Goal: Contribute content: Contribute content

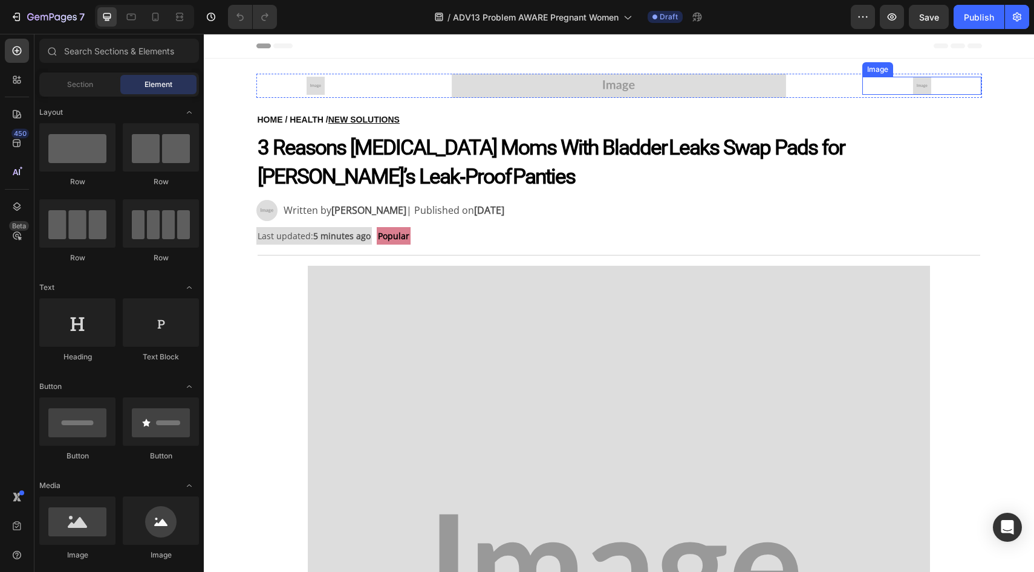
click at [931, 85] on div at bounding box center [921, 86] width 119 height 18
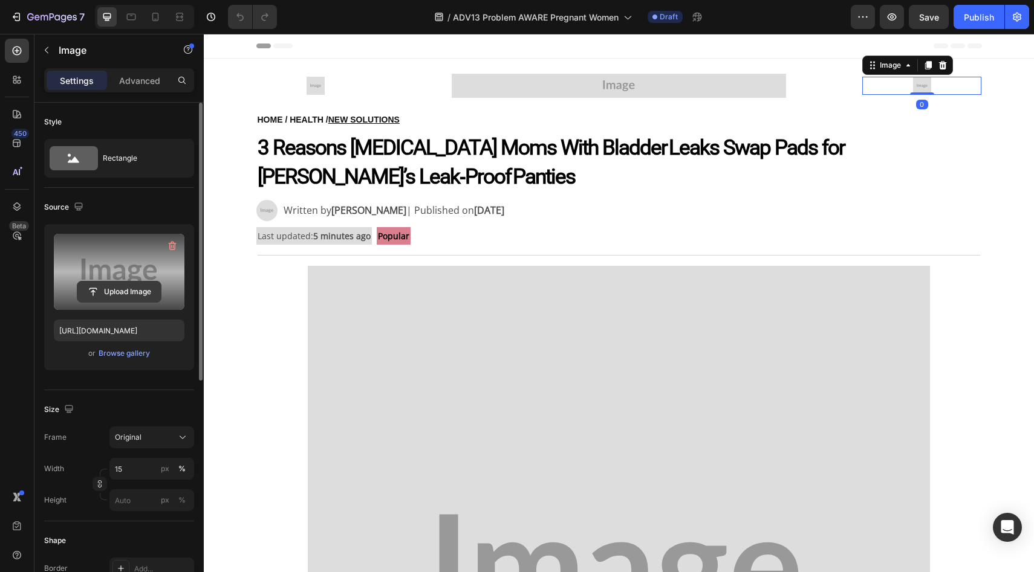
click at [114, 294] on input "file" at bounding box center [118, 292] width 83 height 21
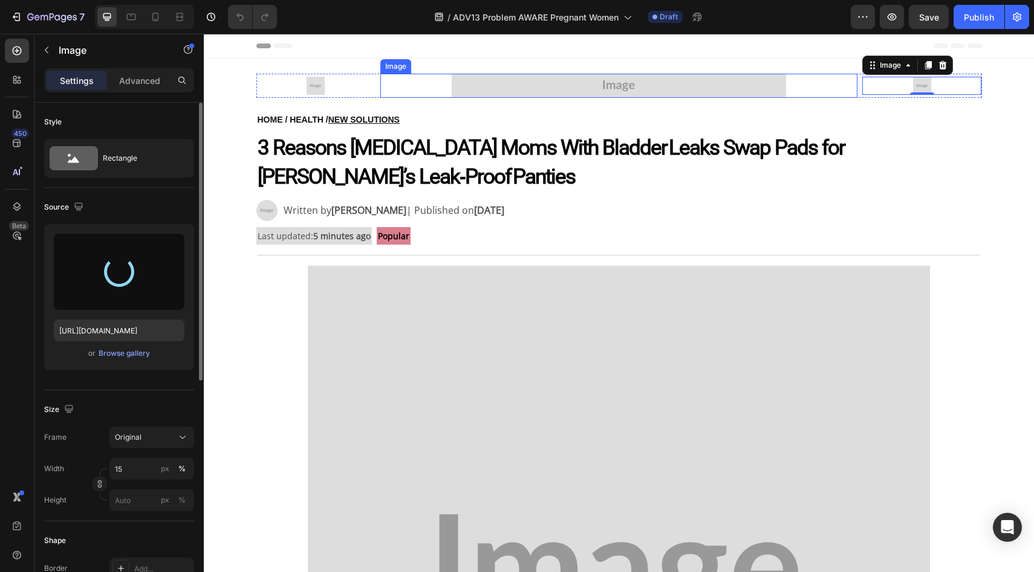
type input "https://cdn.shopify.com/s/files/1/0859/7979/1708/files/gempages_532940531508970…"
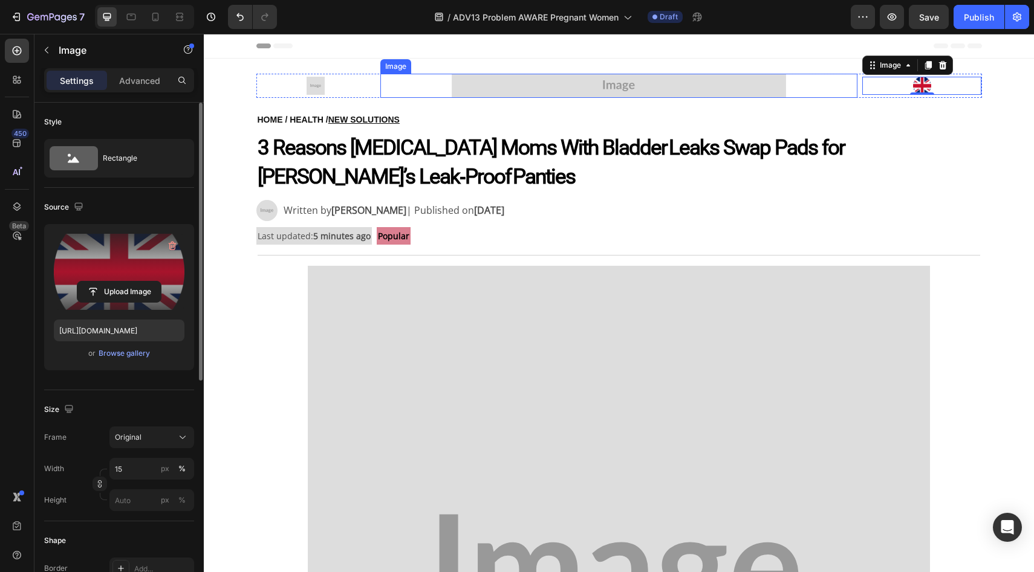
click at [514, 93] on img at bounding box center [618, 86] width 334 height 24
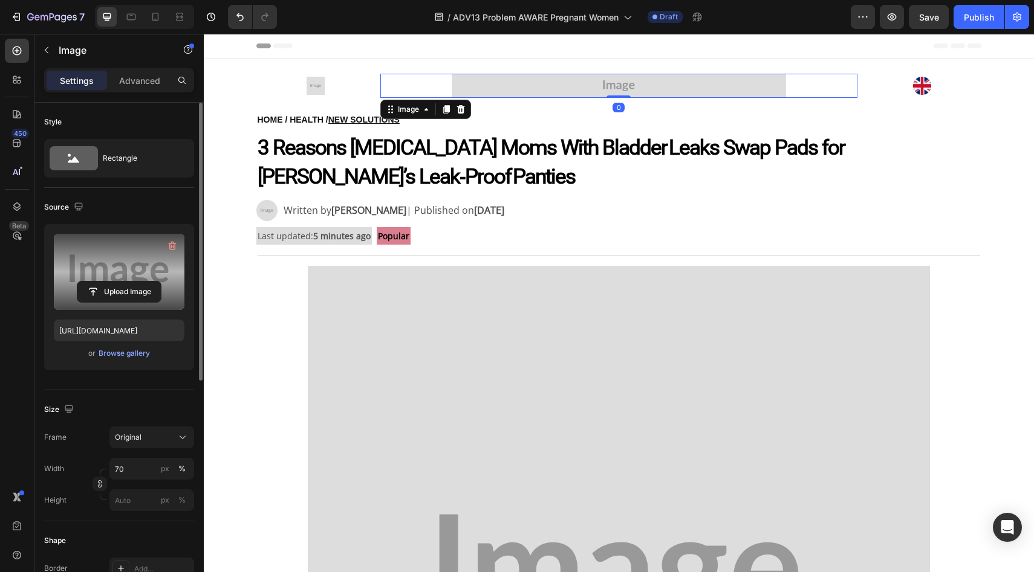
click at [135, 279] on label at bounding box center [119, 272] width 131 height 76
click at [135, 282] on input "file" at bounding box center [118, 292] width 83 height 21
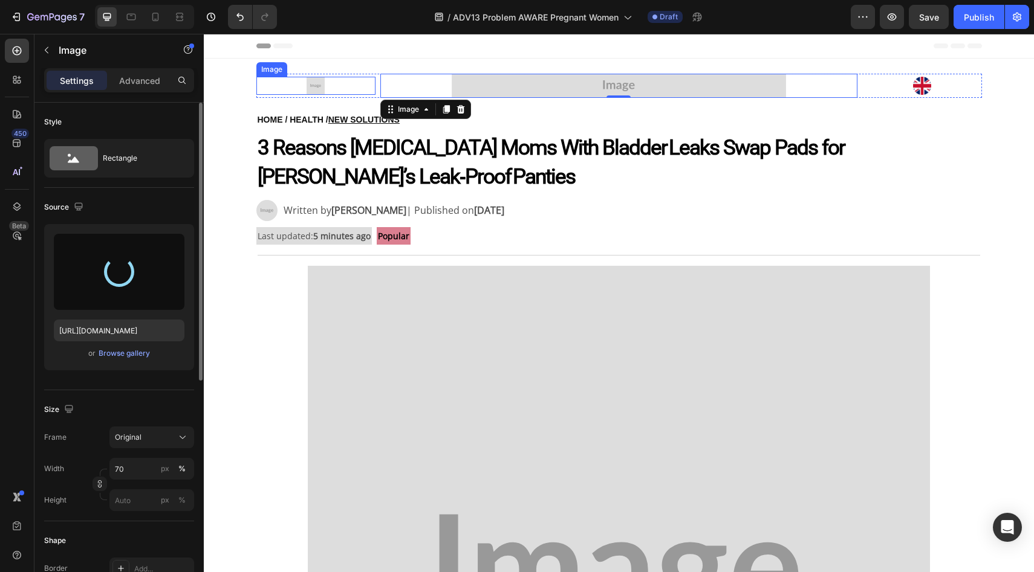
type input "https://cdn.shopify.com/s/files/1/0859/7979/1708/files/gempages_532940531508970…"
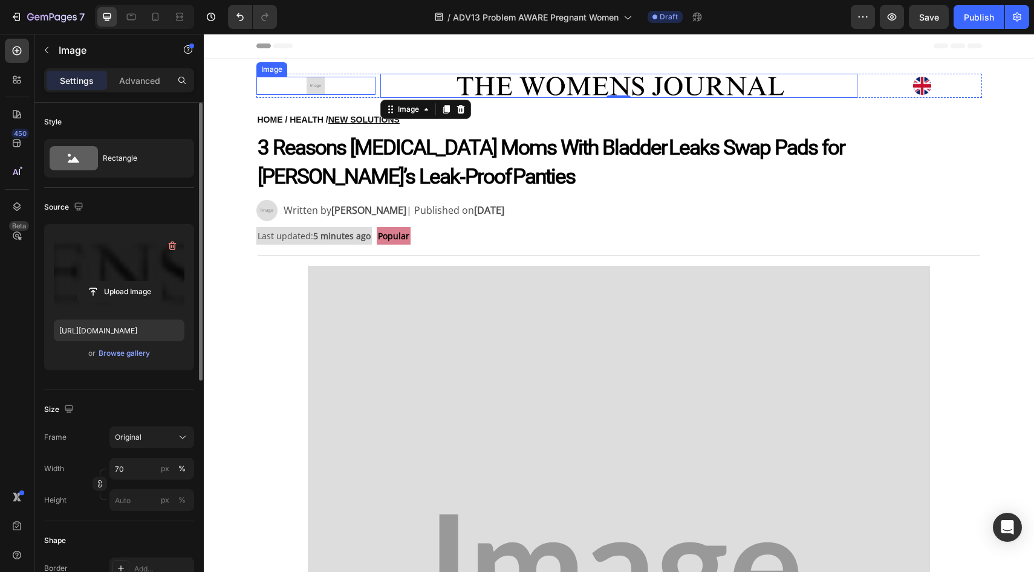
click at [315, 83] on img at bounding box center [315, 86] width 18 height 18
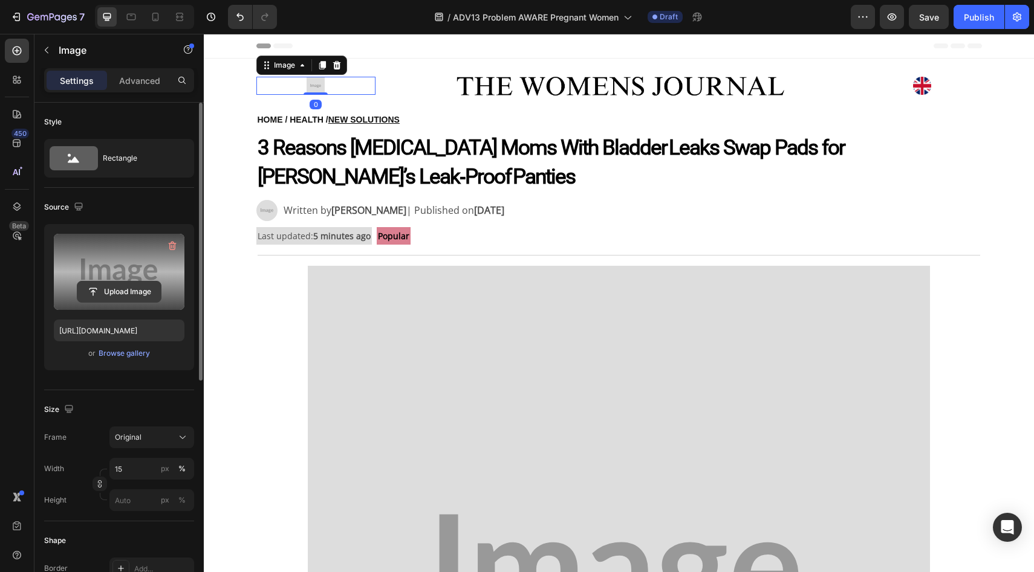
click at [138, 283] on input "file" at bounding box center [118, 292] width 83 height 21
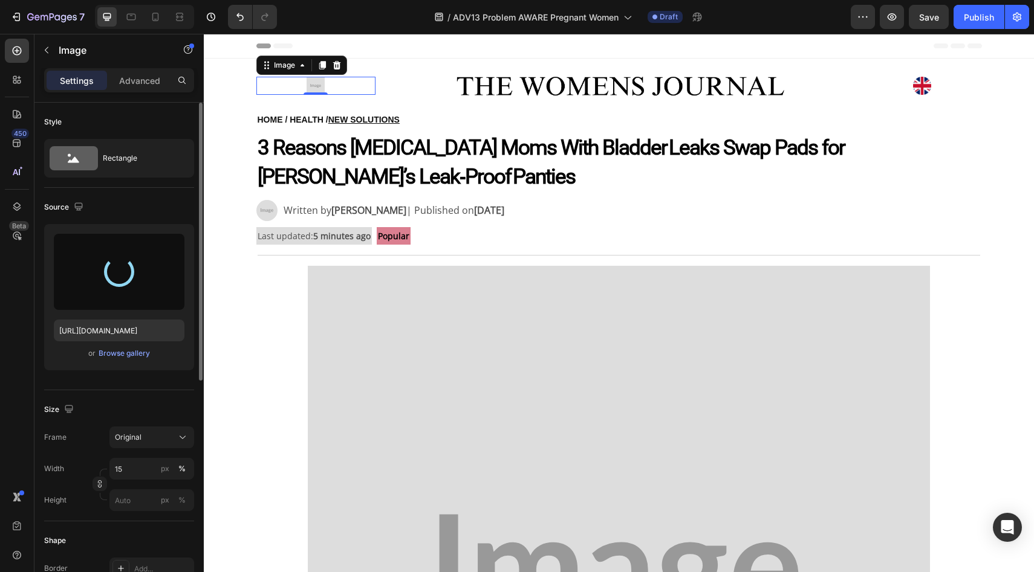
type input "https://cdn.shopify.com/s/files/1/0859/7979/1708/files/gempages_532940531508970…"
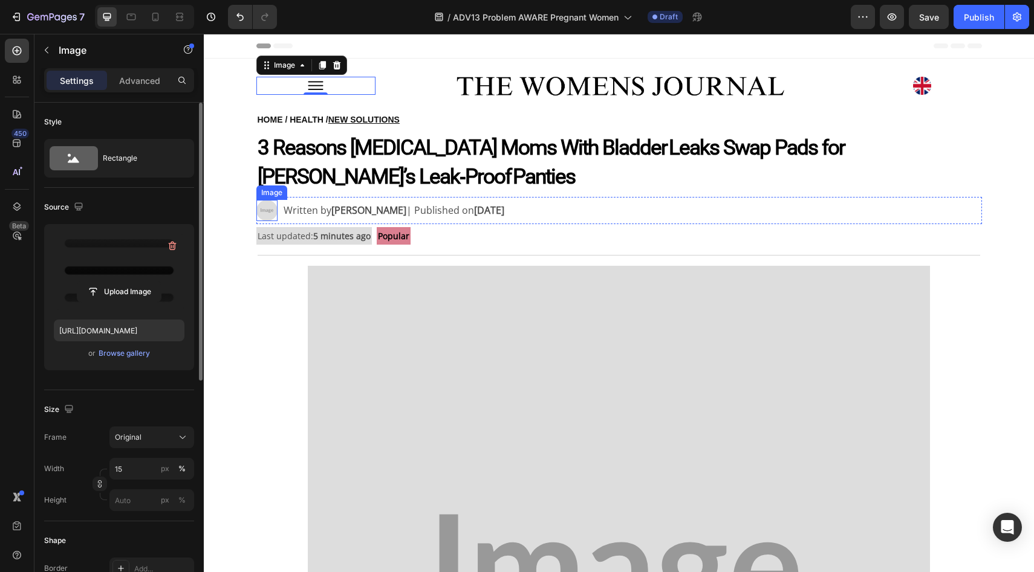
click at [263, 211] on img at bounding box center [266, 210] width 21 height 21
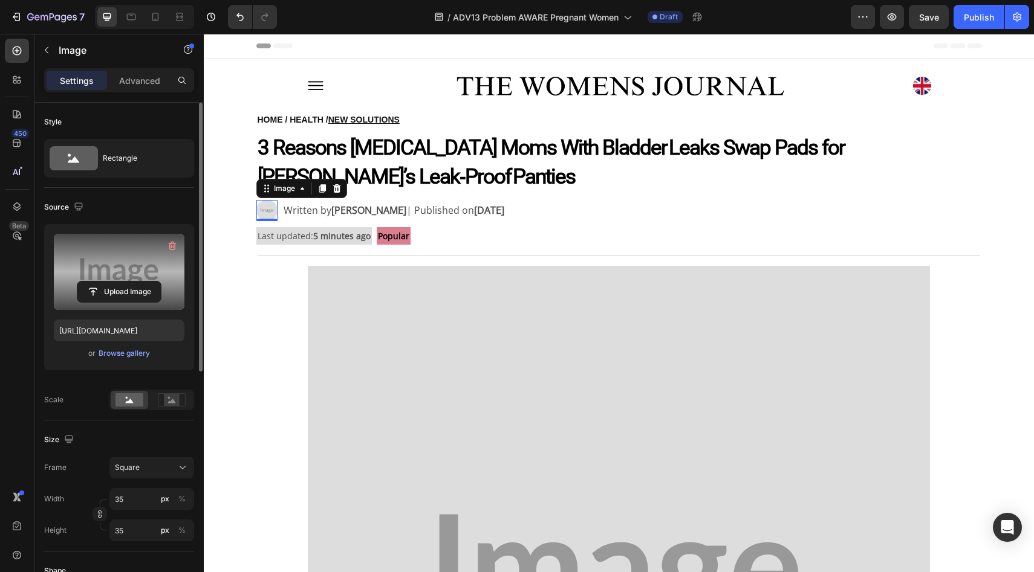
click at [136, 276] on label at bounding box center [119, 272] width 131 height 76
click at [136, 282] on input "file" at bounding box center [118, 292] width 83 height 21
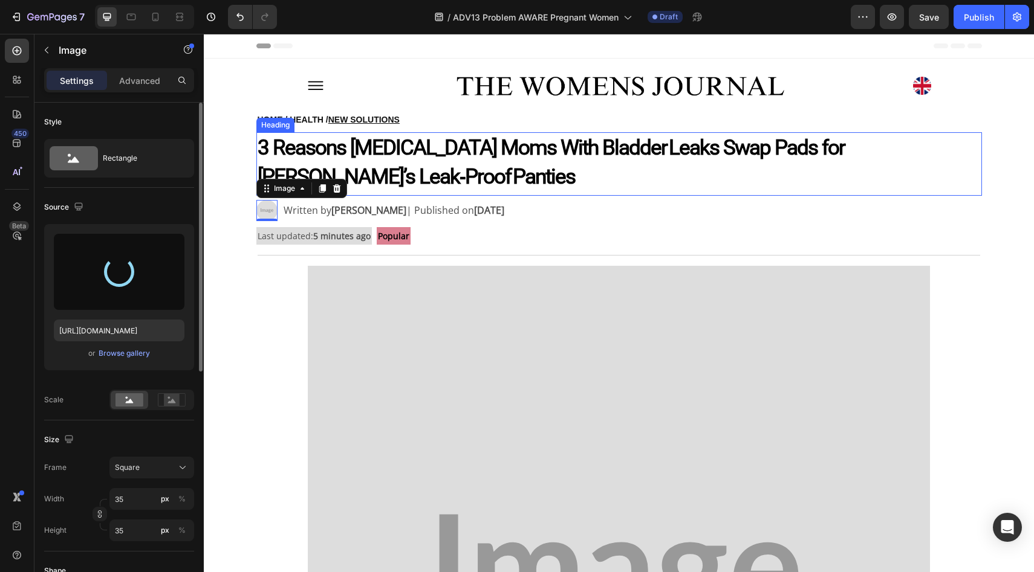
type input "https://cdn.shopify.com/s/files/1/0859/7979/1708/files/gempages_532940531508970…"
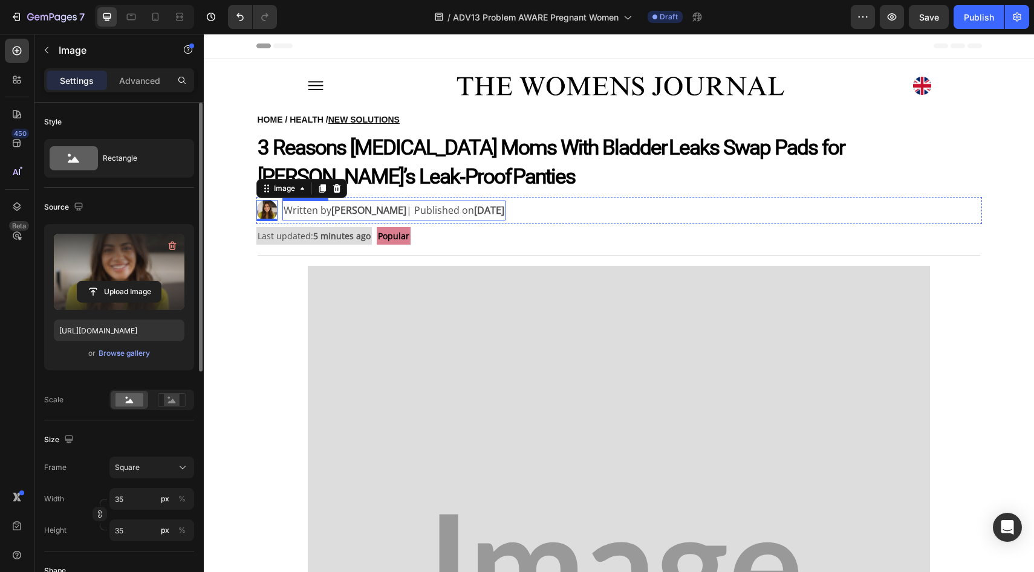
click at [349, 210] on strong "Jessica Morgan" at bounding box center [368, 210] width 75 height 13
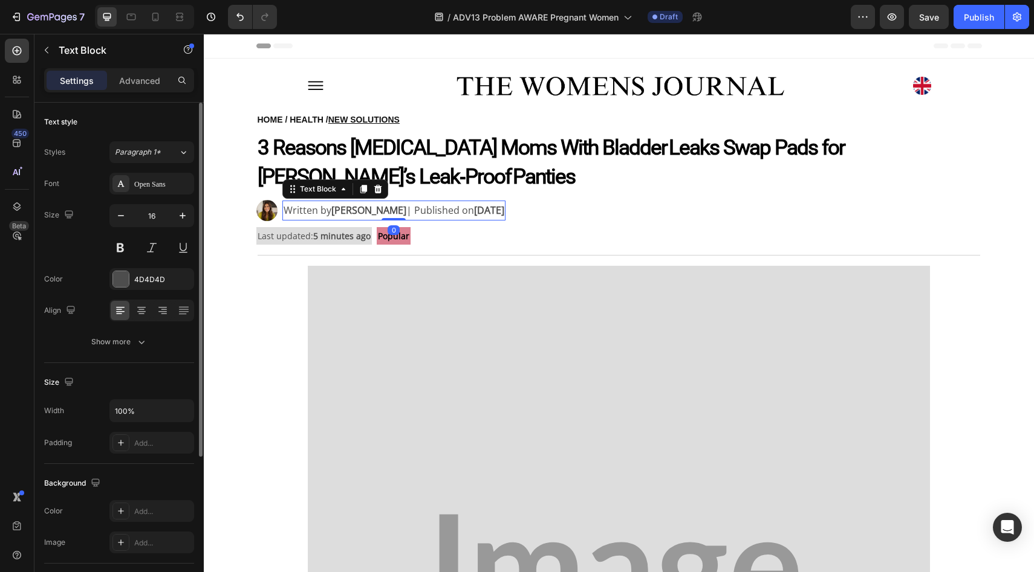
click at [349, 210] on strong "Jessica Morgan" at bounding box center [368, 210] width 75 height 13
click at [369, 205] on strong "Jessica Morgan" at bounding box center [368, 210] width 75 height 13
click at [332, 204] on strong "Jessica Wright" at bounding box center [368, 210] width 75 height 13
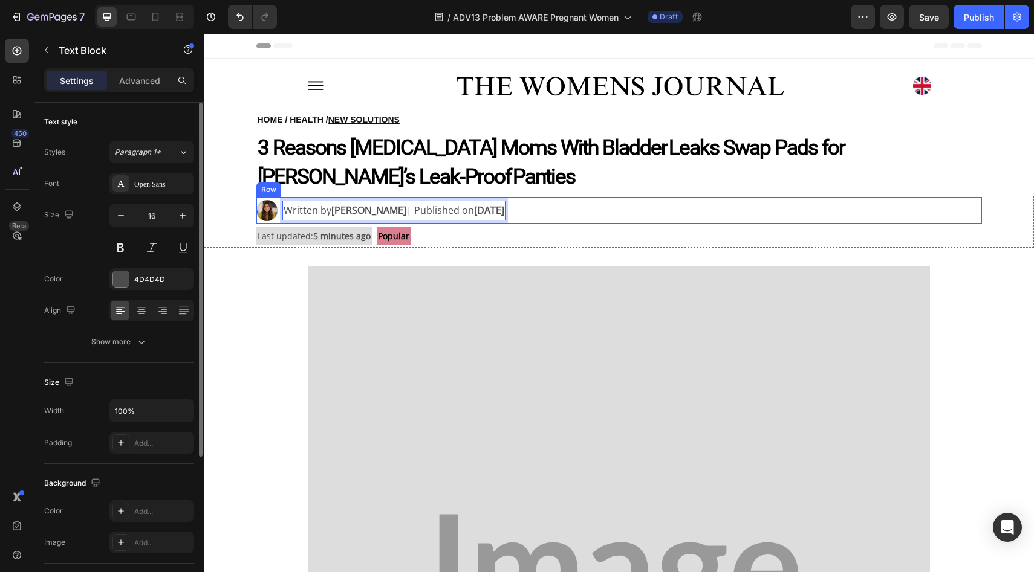
drag, startPoint x: 456, startPoint y: 222, endPoint x: 457, endPoint y: 228, distance: 6.8
click at [456, 222] on div "Image Written by Alice Wright | Published on July 10, 2025 Text Block 0 Row" at bounding box center [618, 210] width 725 height 27
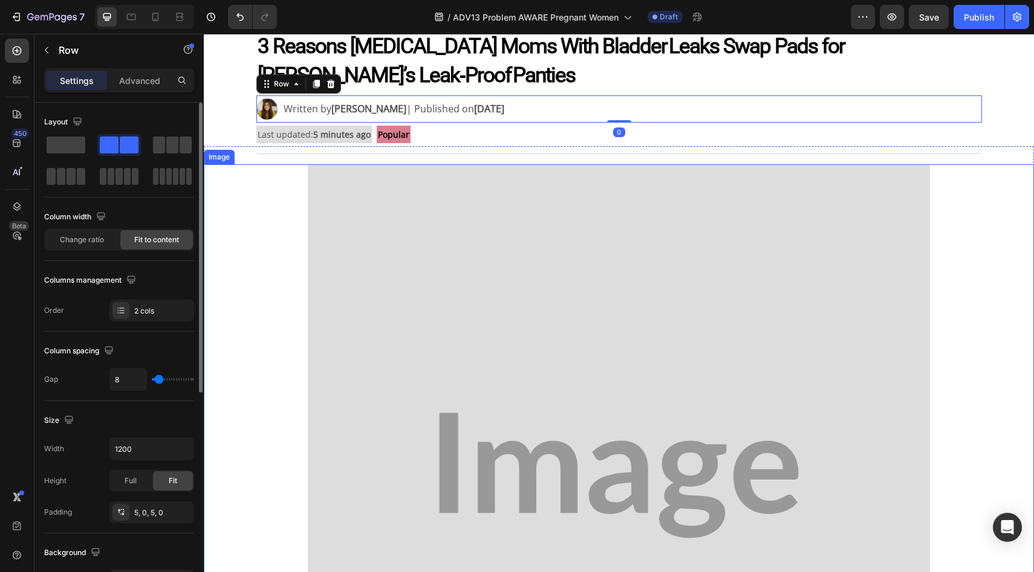
click at [458, 237] on img at bounding box center [619, 475] width 623 height 623
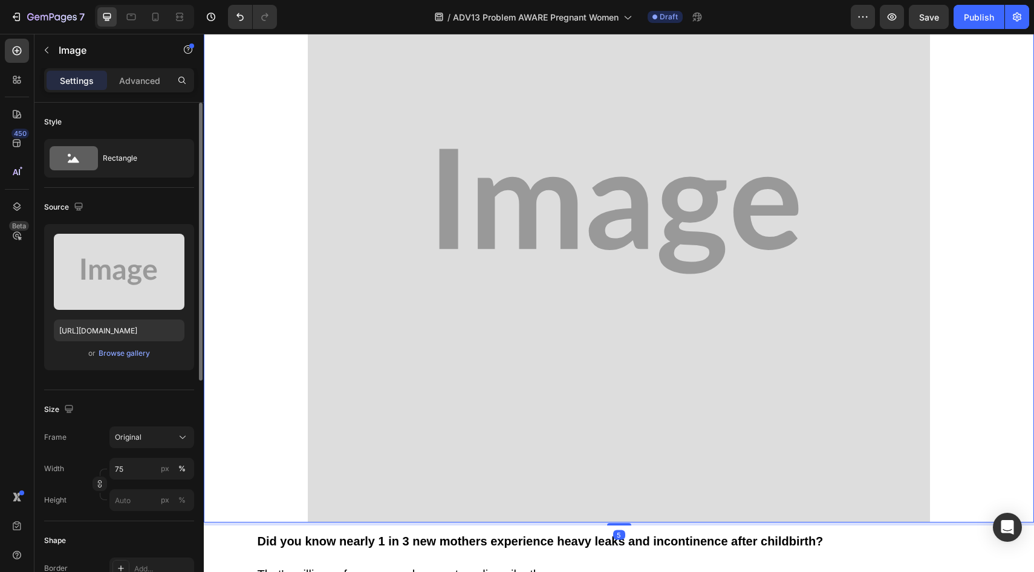
scroll to position [348, 0]
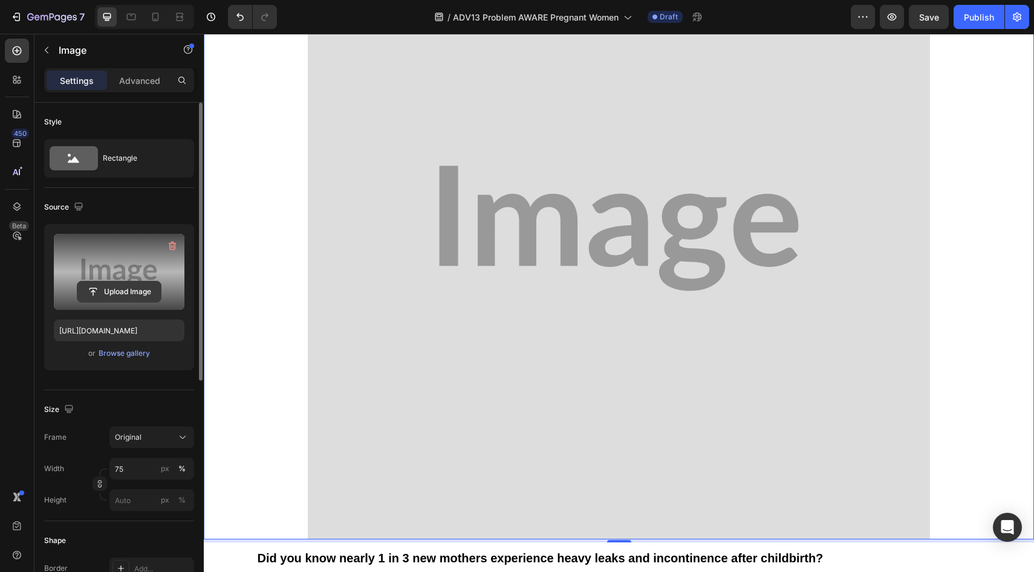
click at [147, 295] on input "file" at bounding box center [118, 292] width 83 height 21
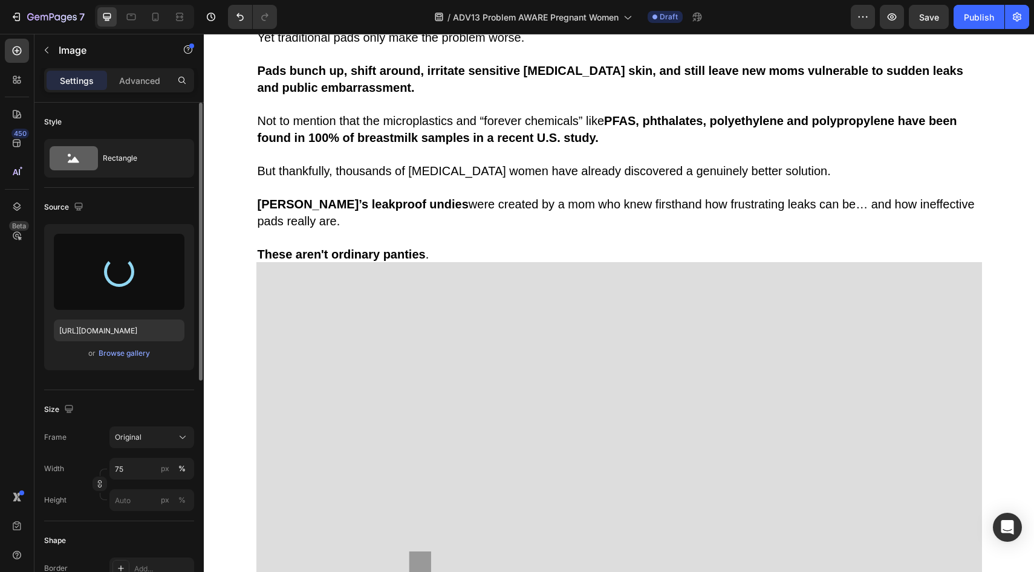
scroll to position [1058, 0]
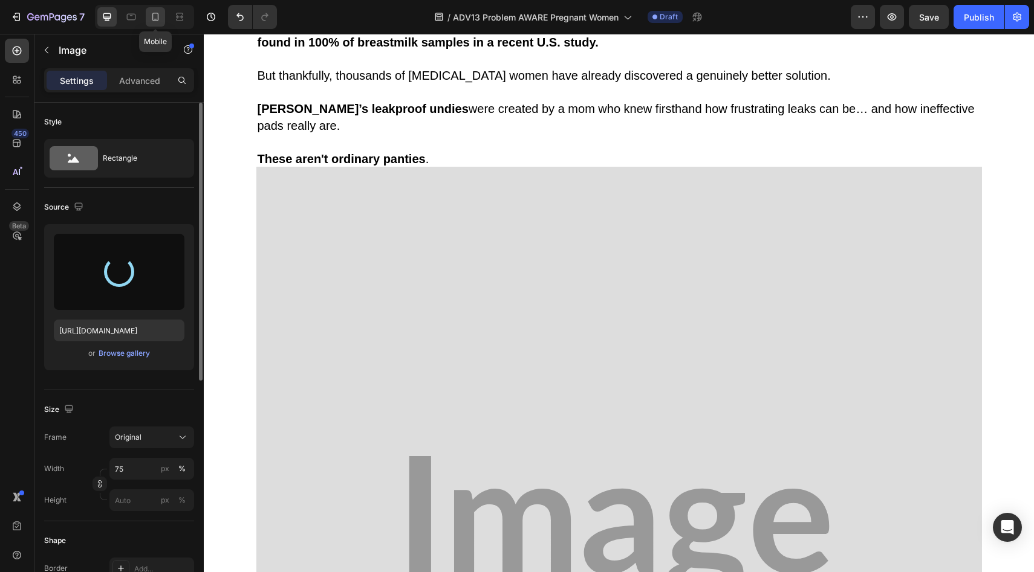
click at [156, 15] on icon at bounding box center [155, 17] width 12 height 12
type input "[URL][DOMAIN_NAME]"
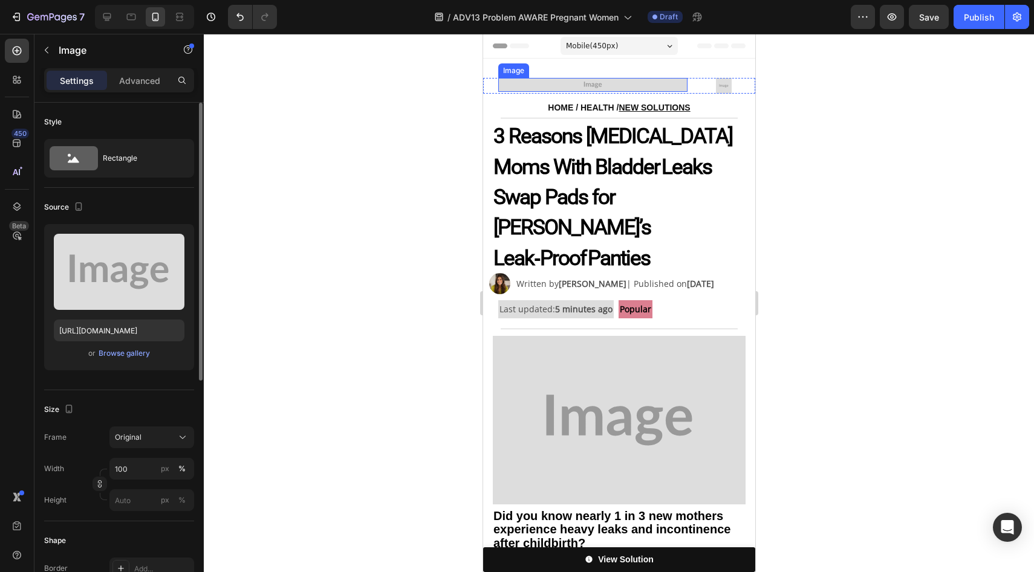
click at [594, 88] on img at bounding box center [591, 85] width 189 height 14
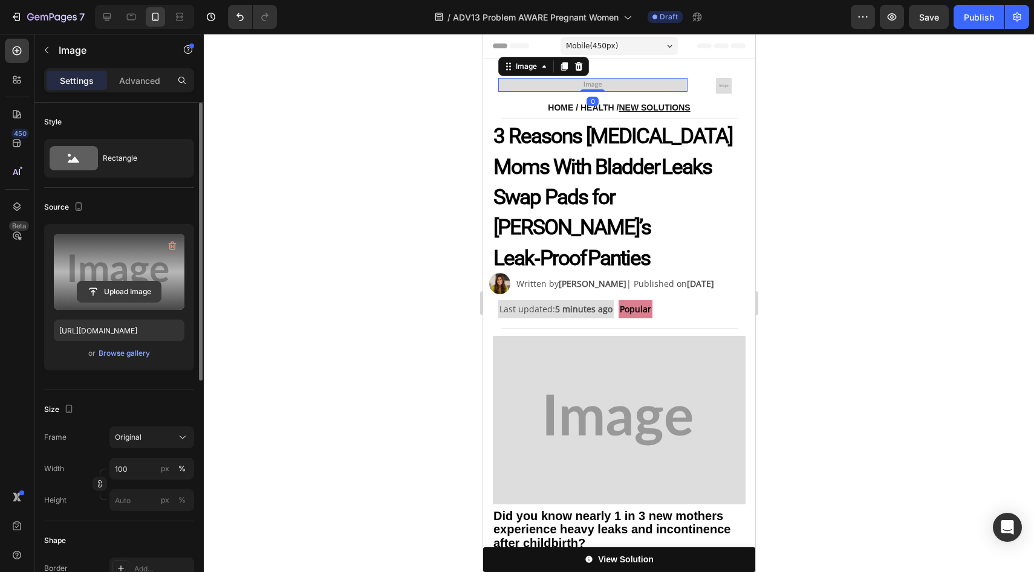
click at [129, 289] on input "file" at bounding box center [118, 292] width 83 height 21
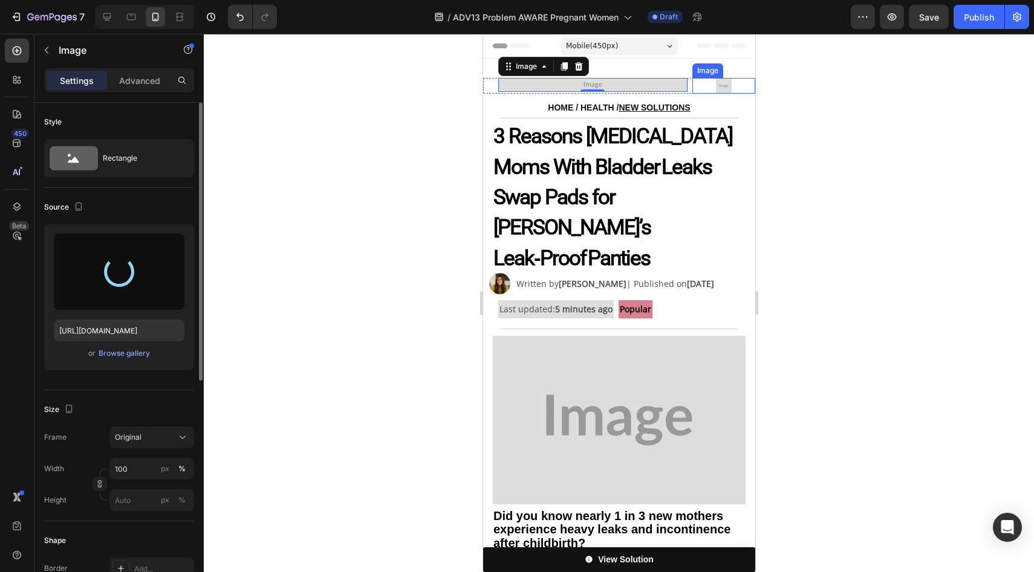
type input "https://cdn.shopify.com/s/files/1/0859/7979/1708/files/gempages_532940531508970…"
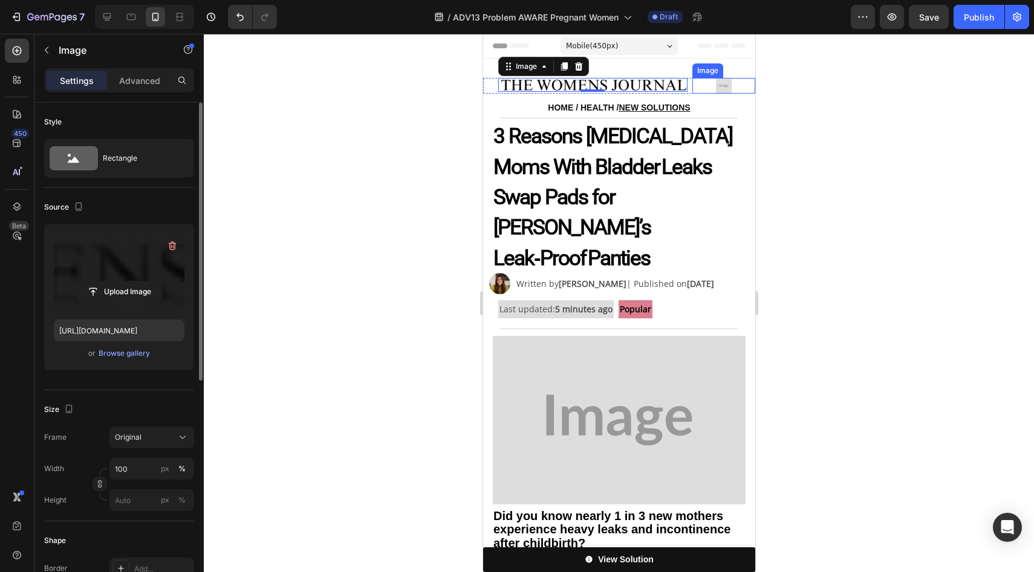
click at [715, 84] on img at bounding box center [723, 86] width 16 height 16
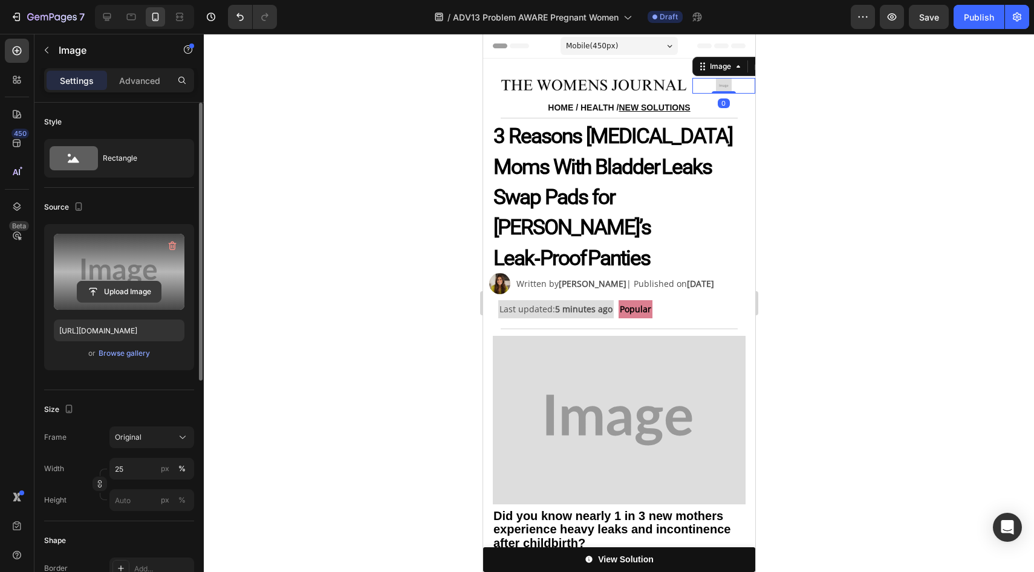
click at [145, 297] on input "file" at bounding box center [118, 292] width 83 height 21
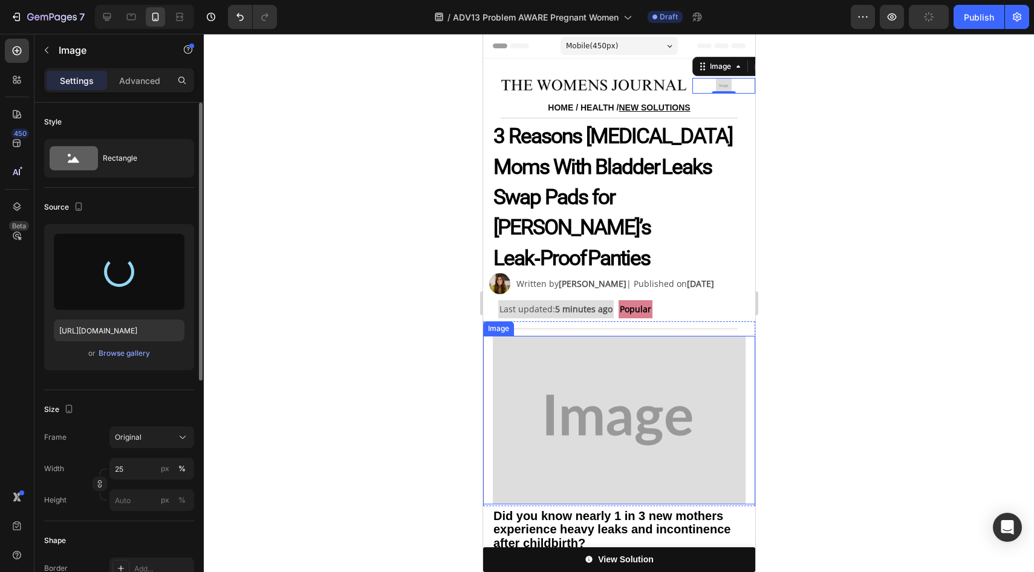
type input "https://cdn.shopify.com/s/files/1/0859/7979/1708/files/gempages_532940531508970…"
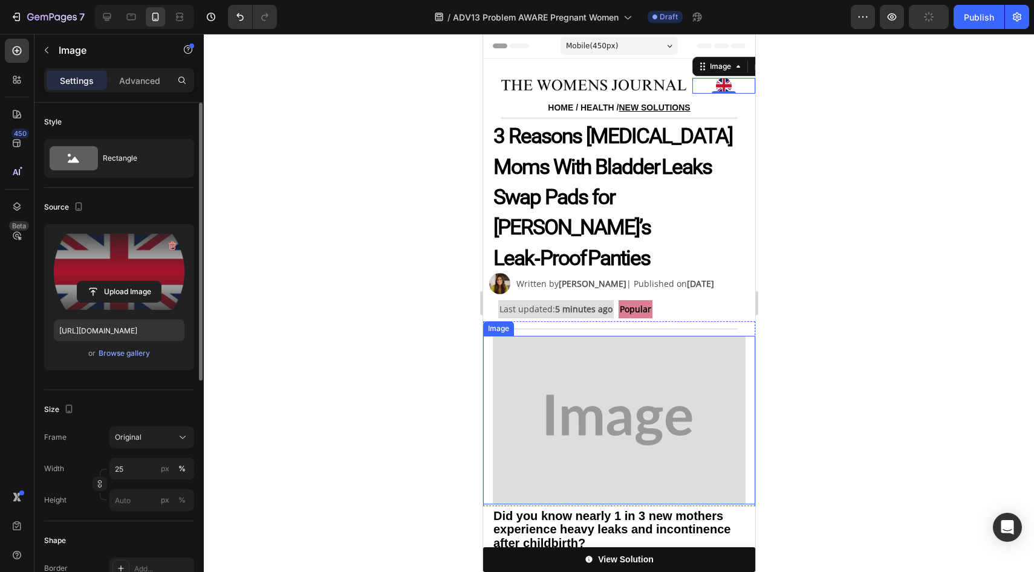
click at [594, 336] on img at bounding box center [618, 420] width 253 height 169
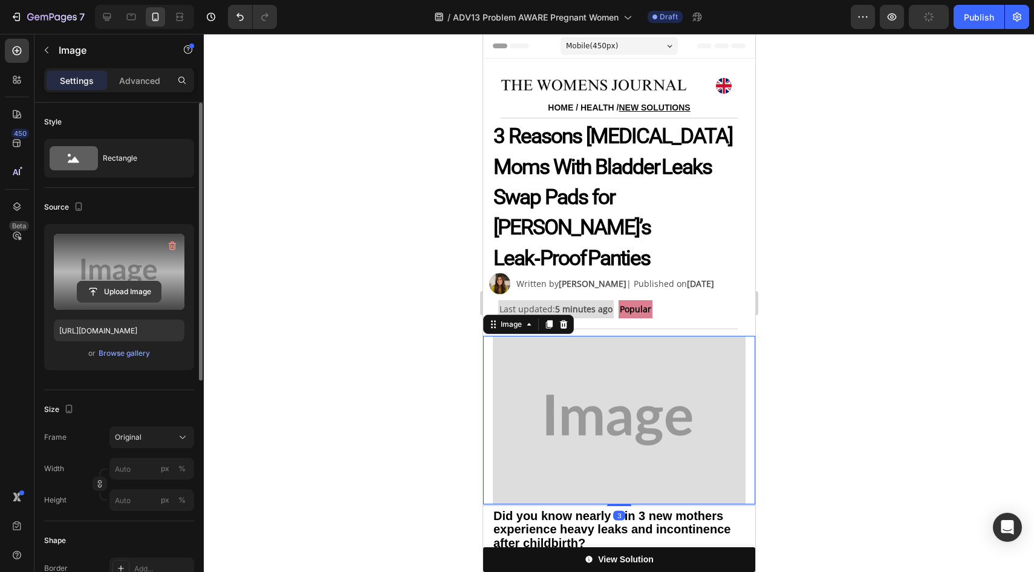
click at [108, 299] on input "file" at bounding box center [118, 292] width 83 height 21
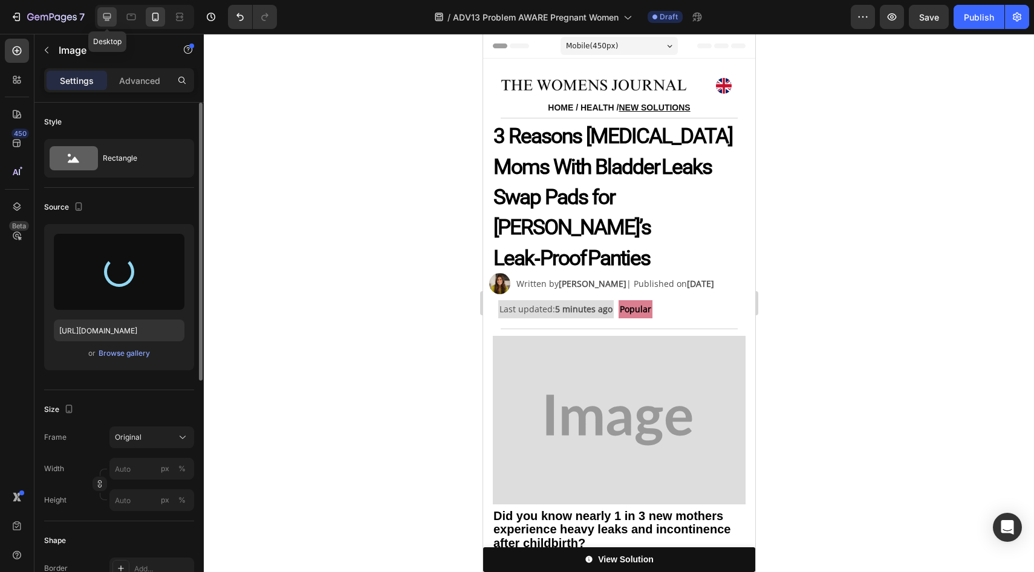
click at [108, 21] on icon at bounding box center [107, 17] width 12 height 12
type input "[URL][DOMAIN_NAME]"
type input "75"
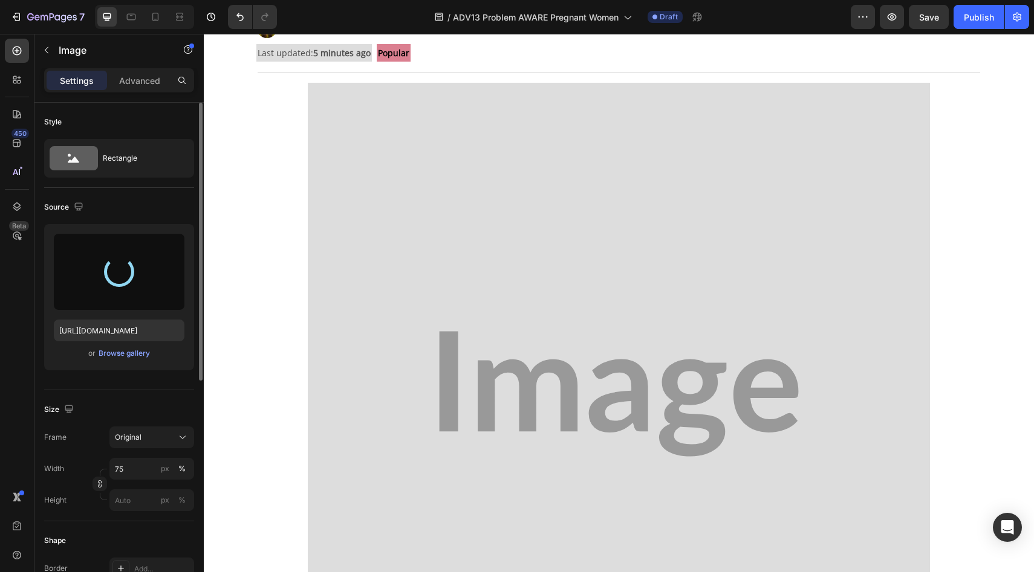
scroll to position [189, 0]
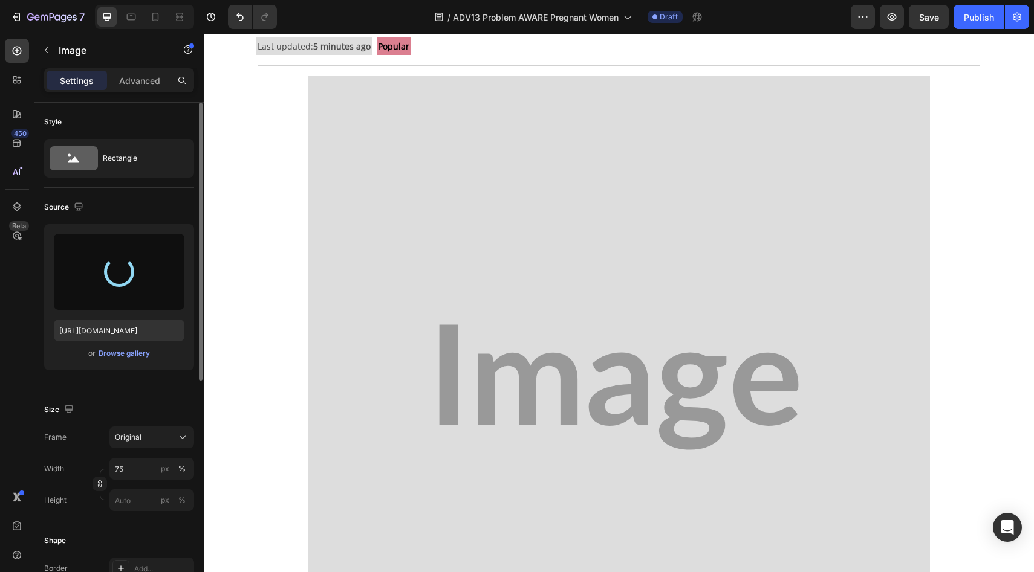
click at [376, 206] on img at bounding box center [619, 387] width 623 height 623
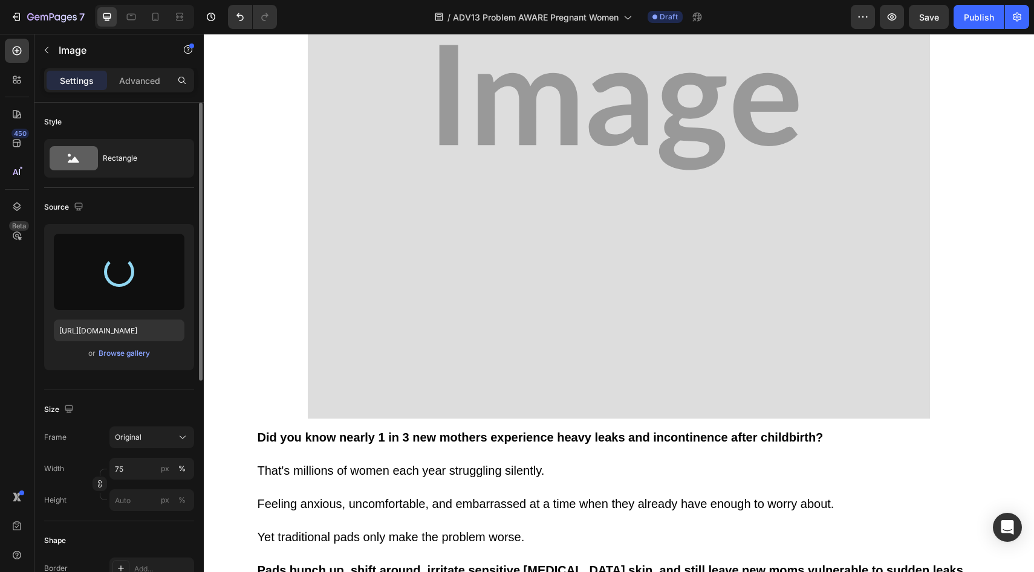
scroll to position [342, 0]
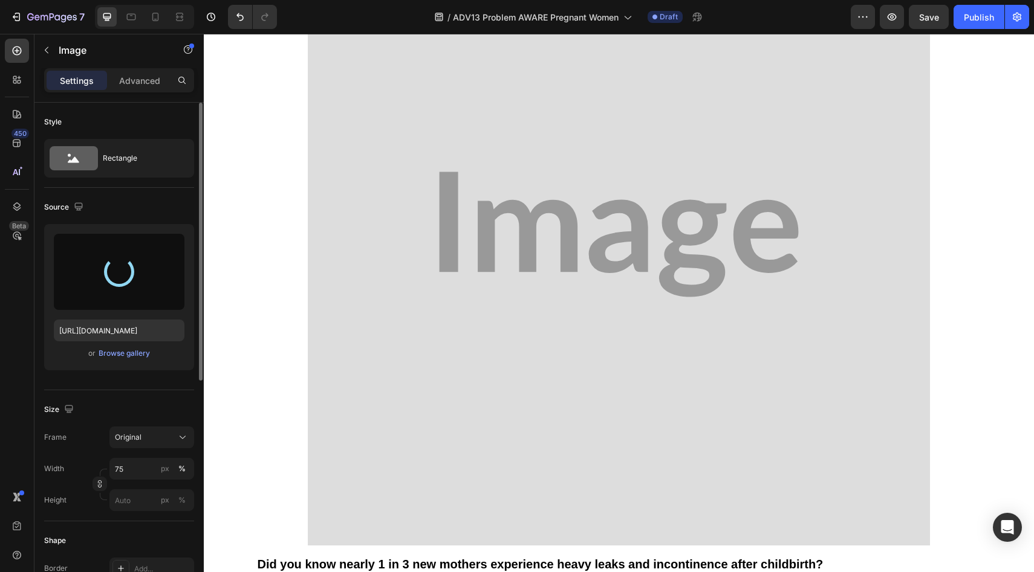
click at [441, 51] on img at bounding box center [619, 234] width 623 height 623
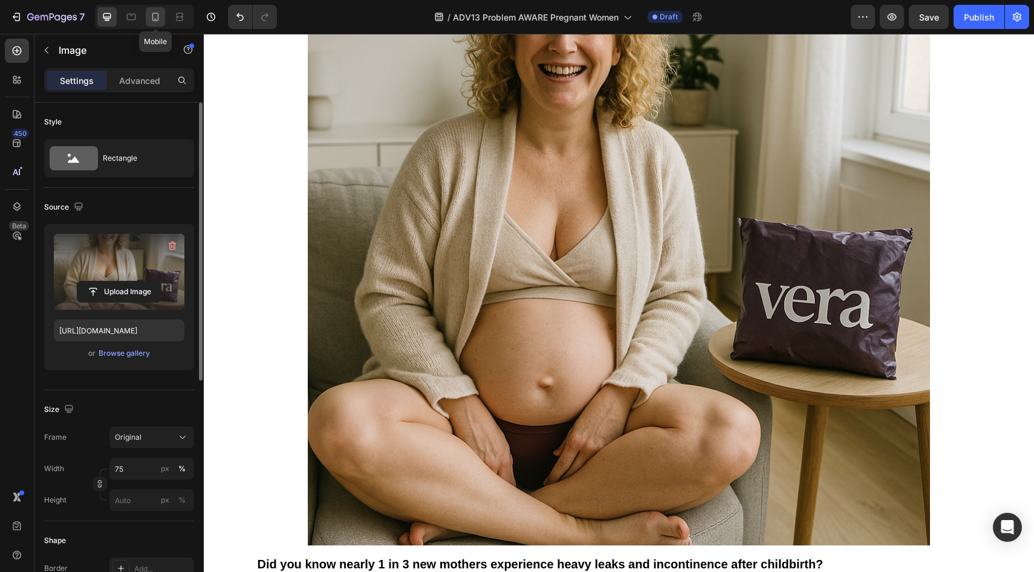
click at [163, 16] on div at bounding box center [155, 16] width 19 height 19
type input "[URL][DOMAIN_NAME]"
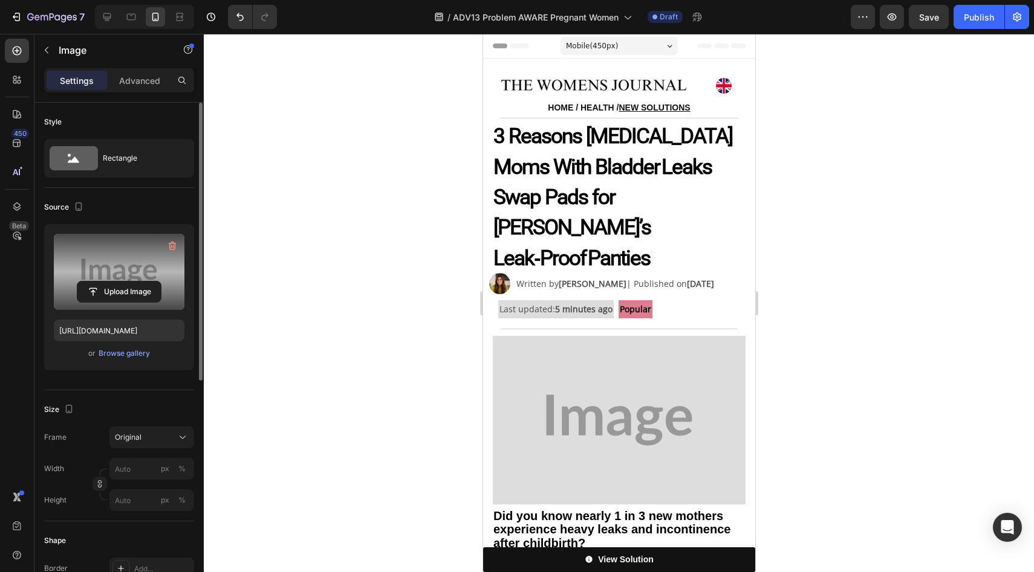
click at [580, 349] on img at bounding box center [618, 420] width 253 height 169
click at [635, 370] on img at bounding box center [618, 420] width 253 height 169
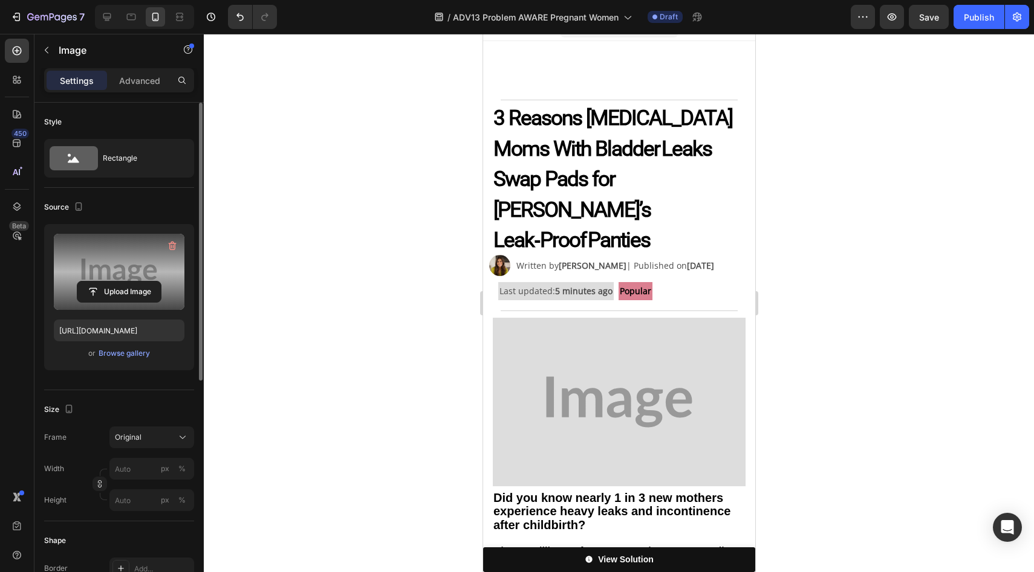
scroll to position [93, 0]
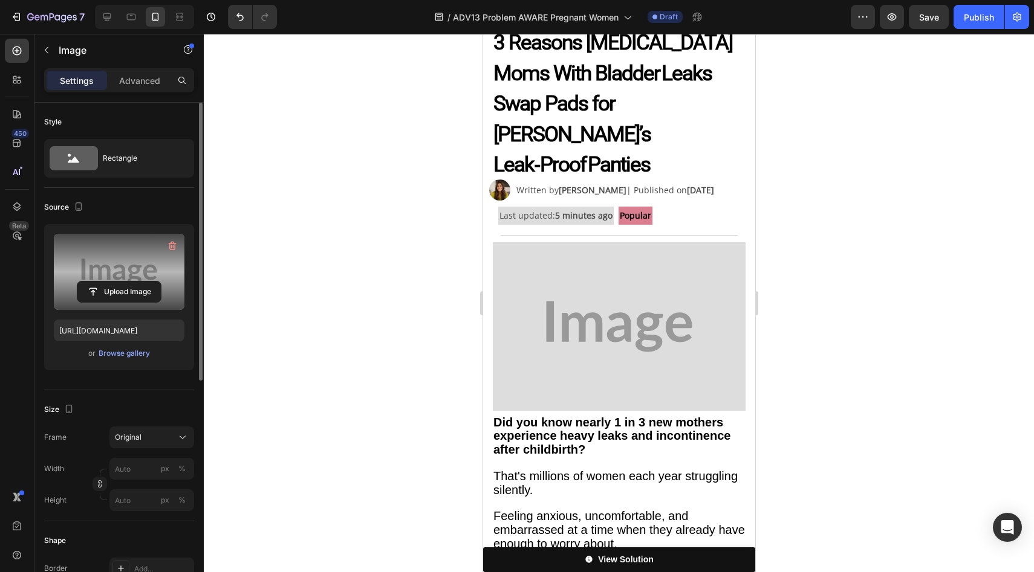
click at [596, 371] on img at bounding box center [618, 326] width 253 height 169
click at [629, 470] on p "That's millions of women each year struggling silently." at bounding box center [618, 484] width 251 height 28
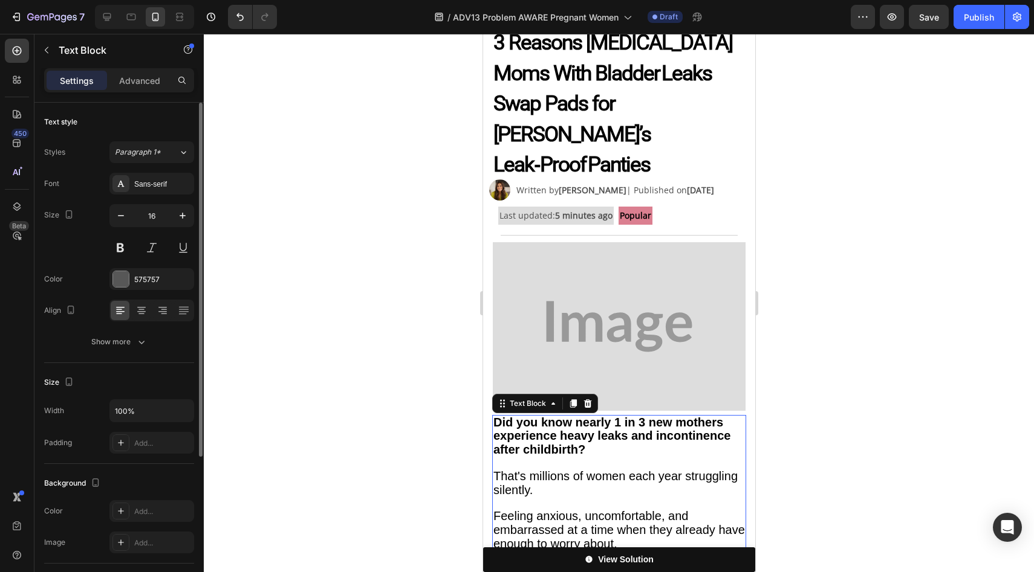
click at [606, 307] on img at bounding box center [618, 326] width 253 height 169
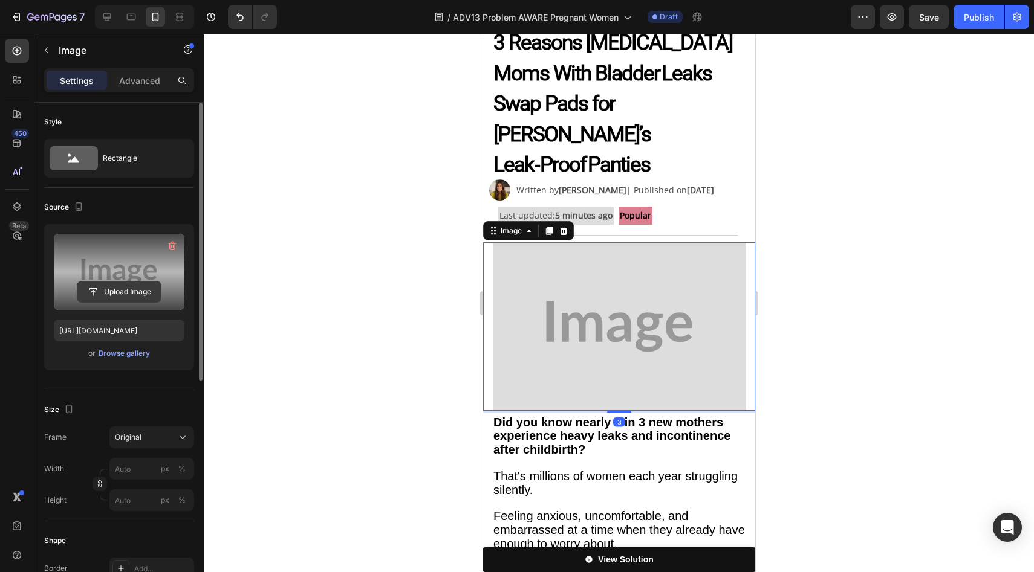
click at [148, 294] on input "file" at bounding box center [118, 292] width 83 height 21
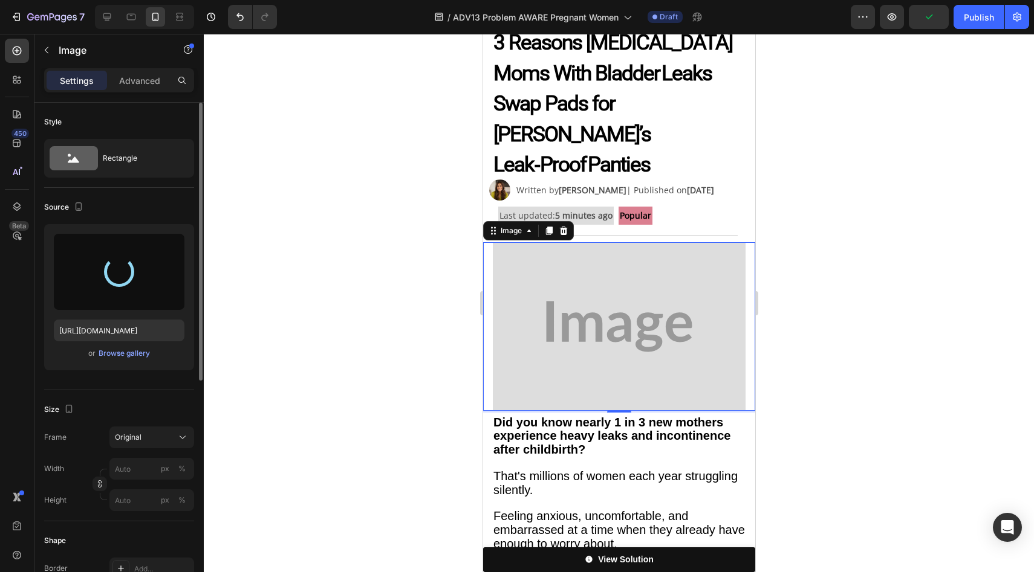
click at [83, 285] on div at bounding box center [119, 272] width 131 height 76
click at [138, 269] on div at bounding box center [119, 272] width 131 height 76
click at [560, 286] on img at bounding box center [618, 326] width 253 height 169
click at [607, 265] on img at bounding box center [618, 326] width 253 height 169
click at [655, 302] on img at bounding box center [618, 326] width 253 height 169
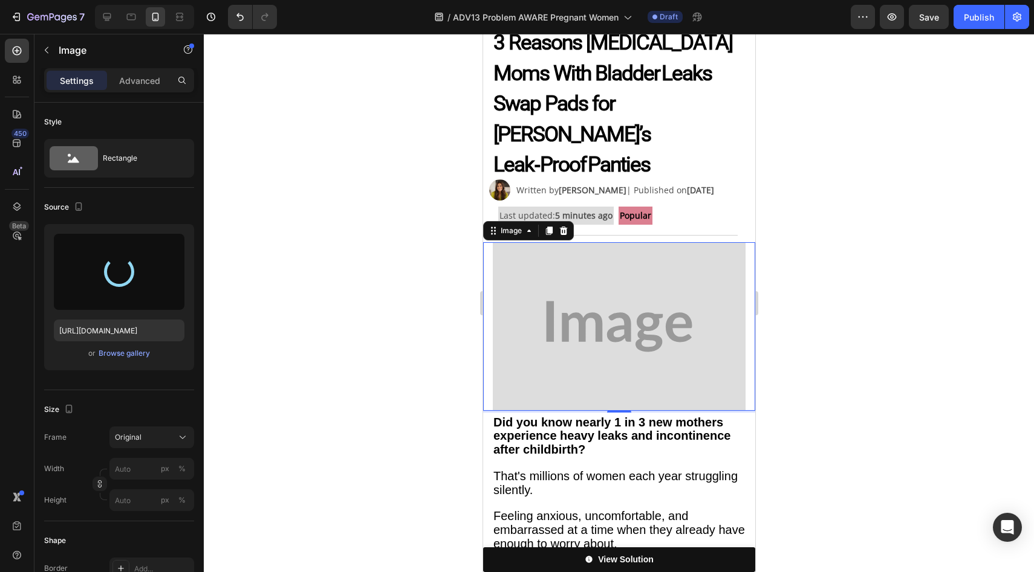
click at [664, 273] on img at bounding box center [618, 326] width 253 height 169
click at [571, 274] on img at bounding box center [618, 326] width 253 height 169
click at [618, 289] on img at bounding box center [618, 326] width 253 height 169
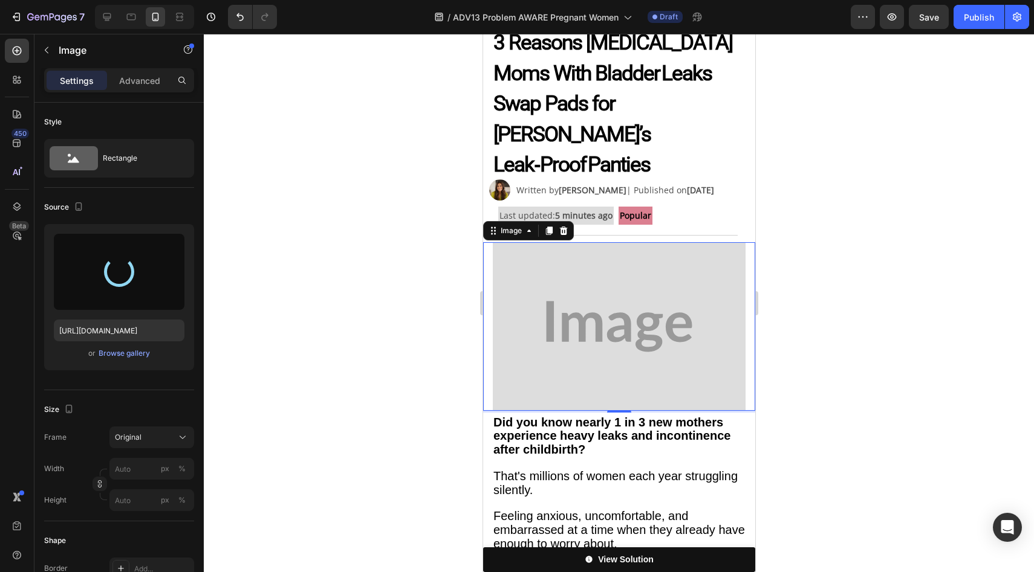
click at [618, 289] on img at bounding box center [618, 326] width 253 height 169
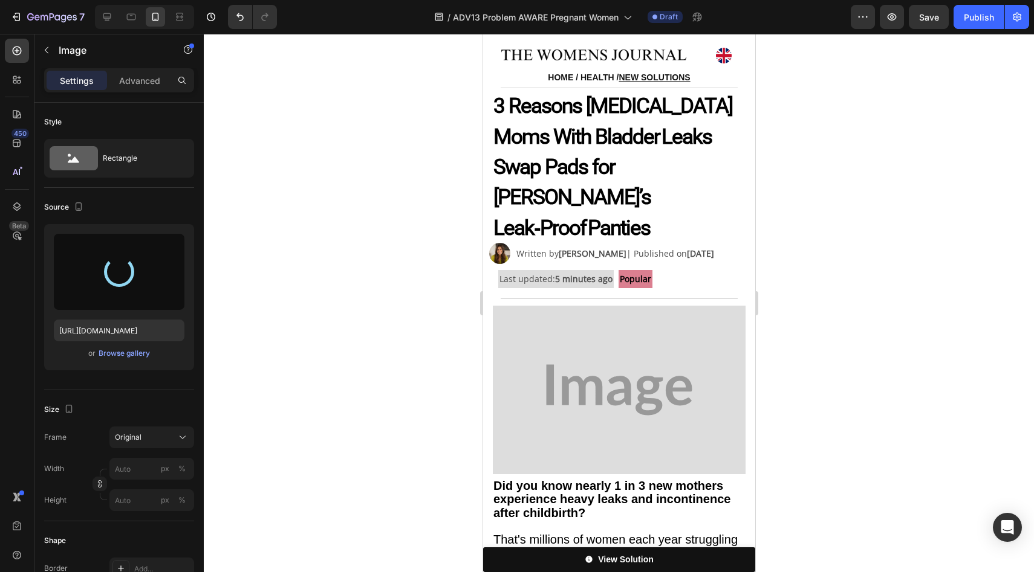
scroll to position [0, 0]
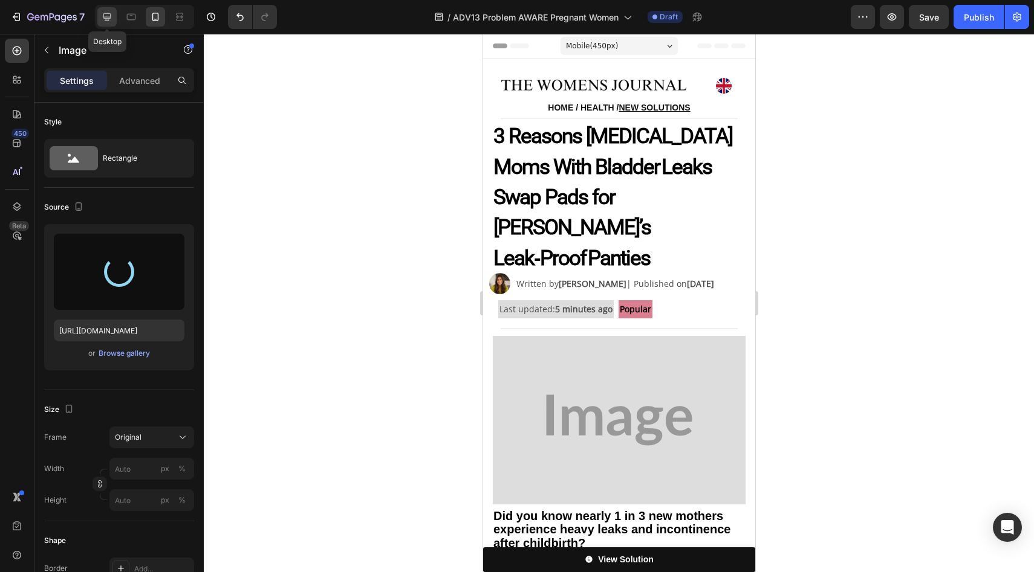
click at [102, 24] on div at bounding box center [106, 16] width 19 height 19
type input "[URL][DOMAIN_NAME]"
type input "75"
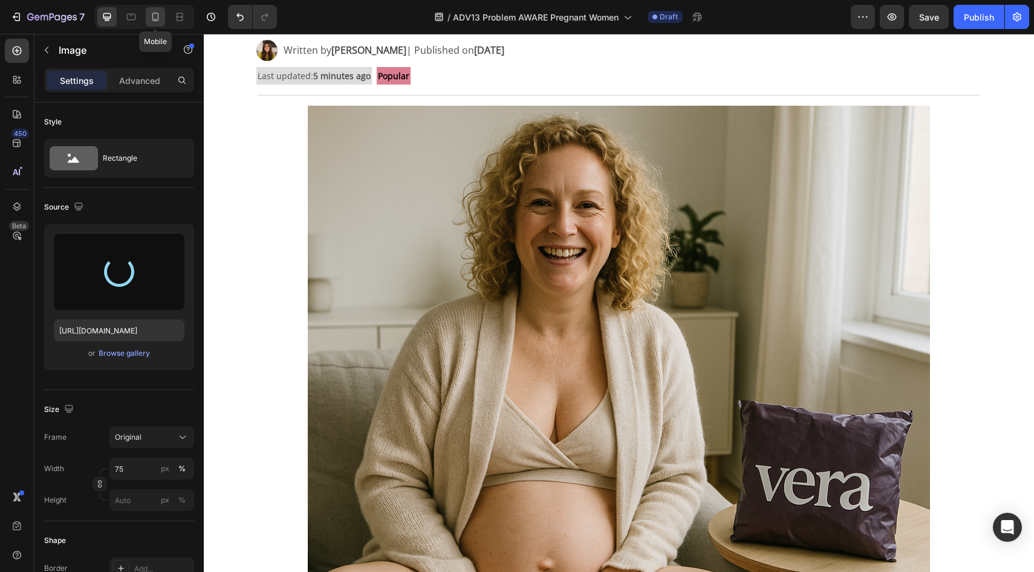
scroll to position [189, 0]
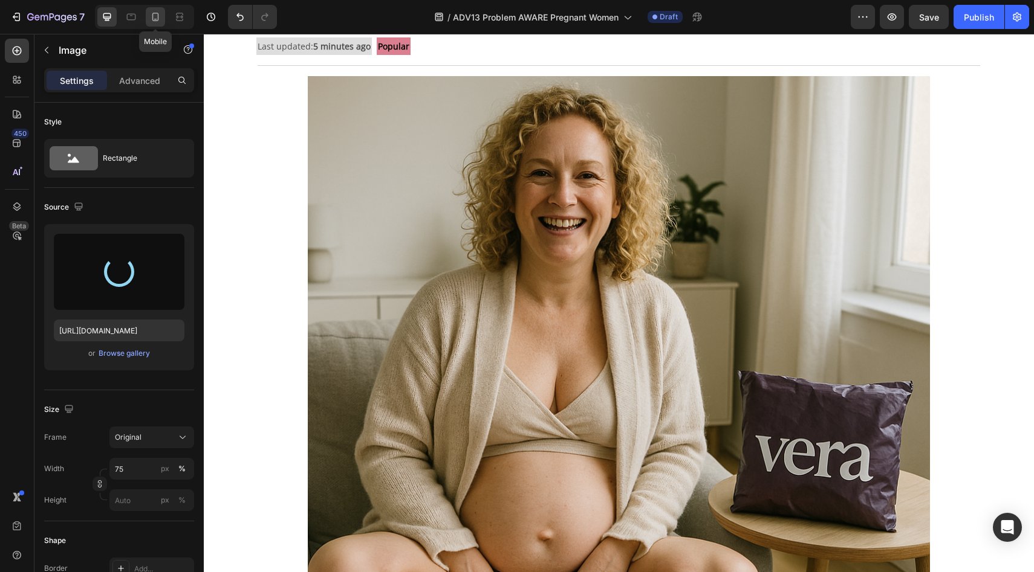
click at [153, 20] on icon at bounding box center [155, 17] width 7 height 8
type input "[URL][DOMAIN_NAME]"
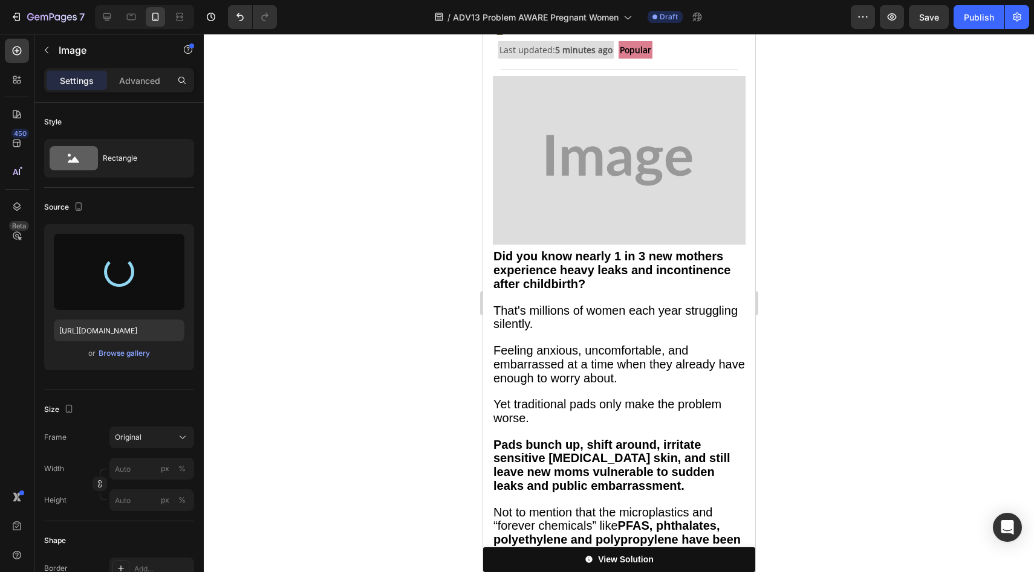
click at [624, 170] on img at bounding box center [618, 160] width 253 height 169
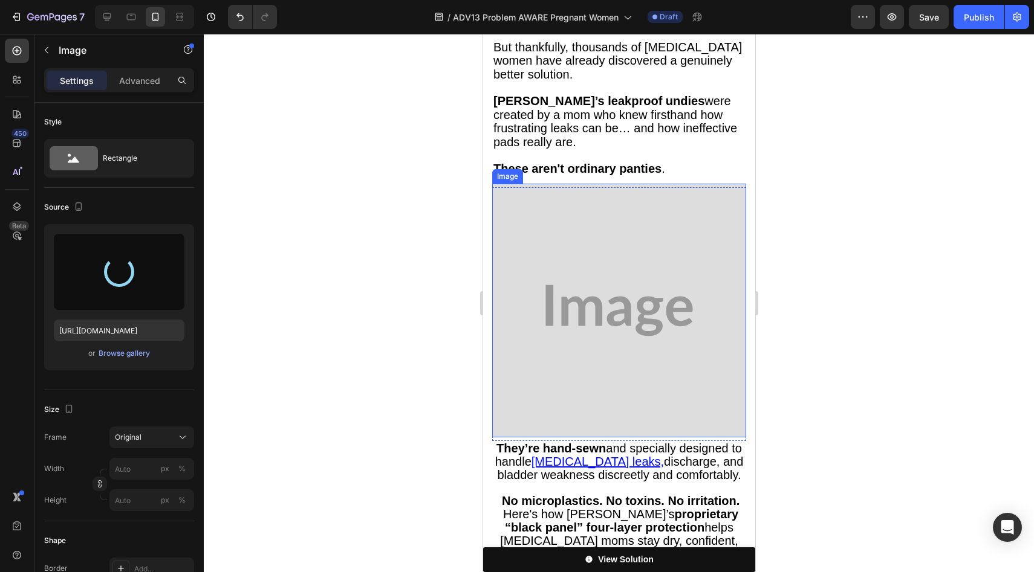
click at [607, 219] on img at bounding box center [618, 311] width 254 height 254
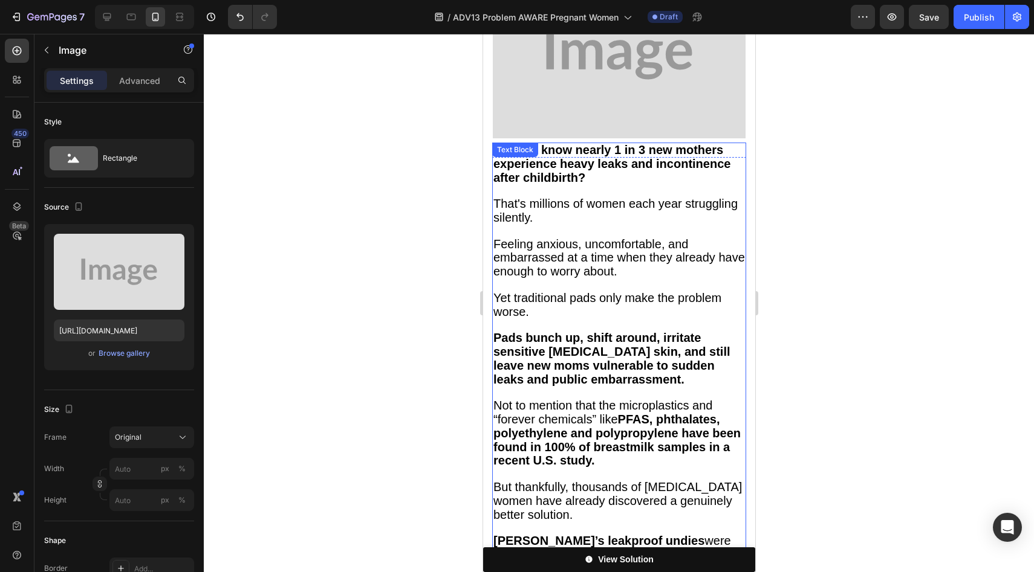
scroll to position [228, 0]
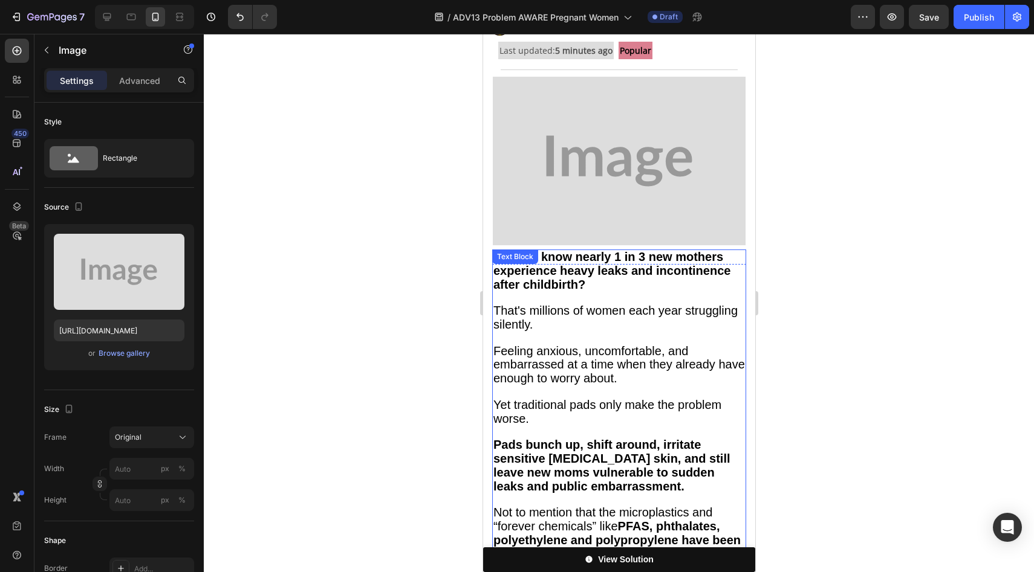
click at [607, 219] on img at bounding box center [618, 161] width 253 height 169
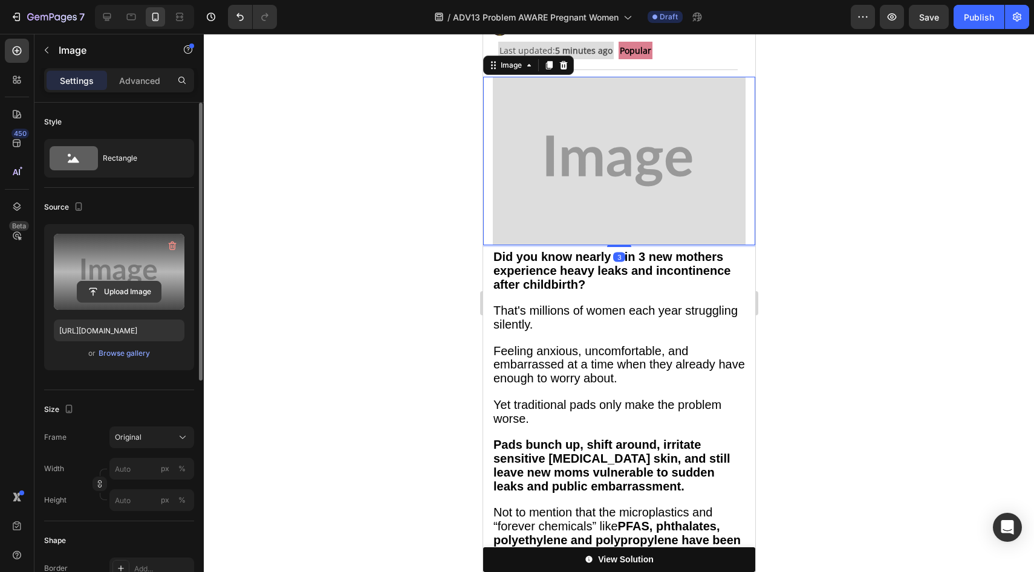
click at [79, 286] on input "file" at bounding box center [118, 292] width 83 height 21
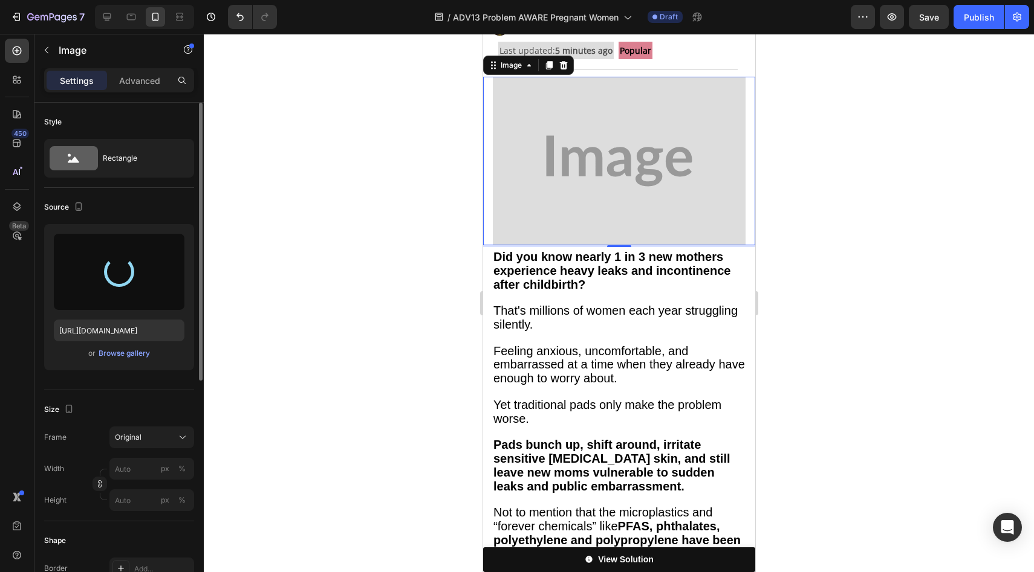
click at [590, 152] on img at bounding box center [618, 161] width 253 height 169
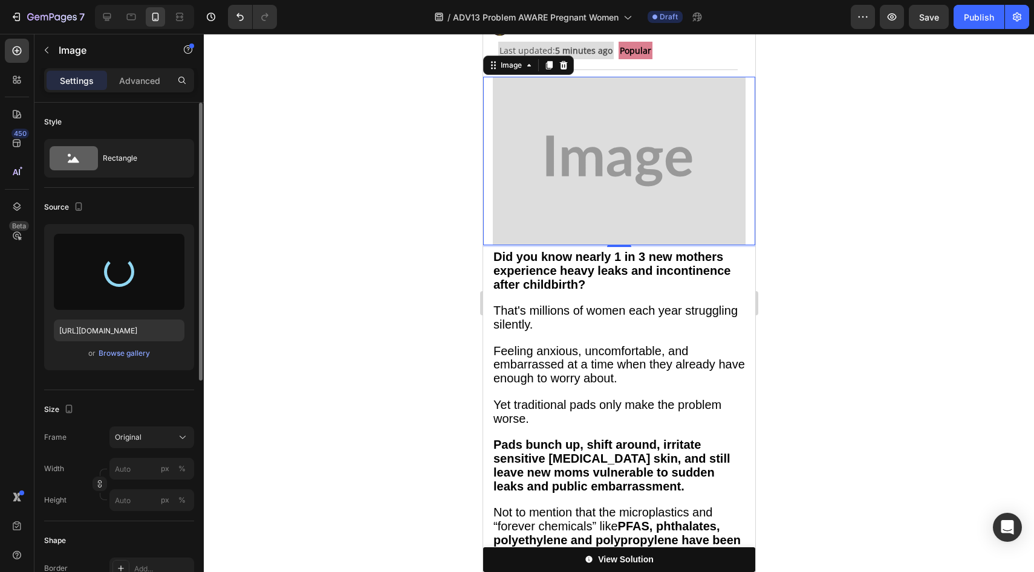
click at [590, 152] on img at bounding box center [618, 161] width 253 height 169
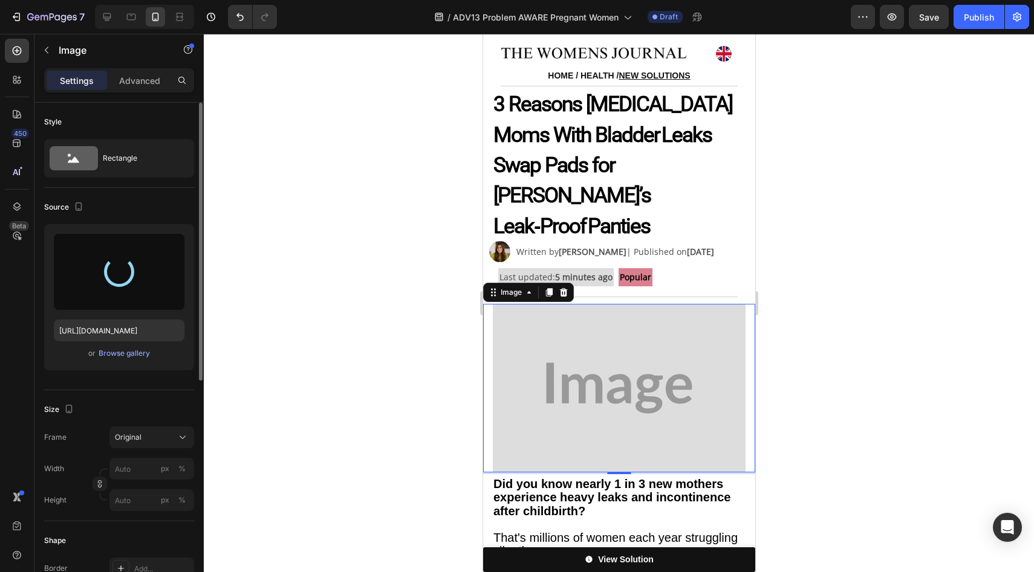
scroll to position [0, 0]
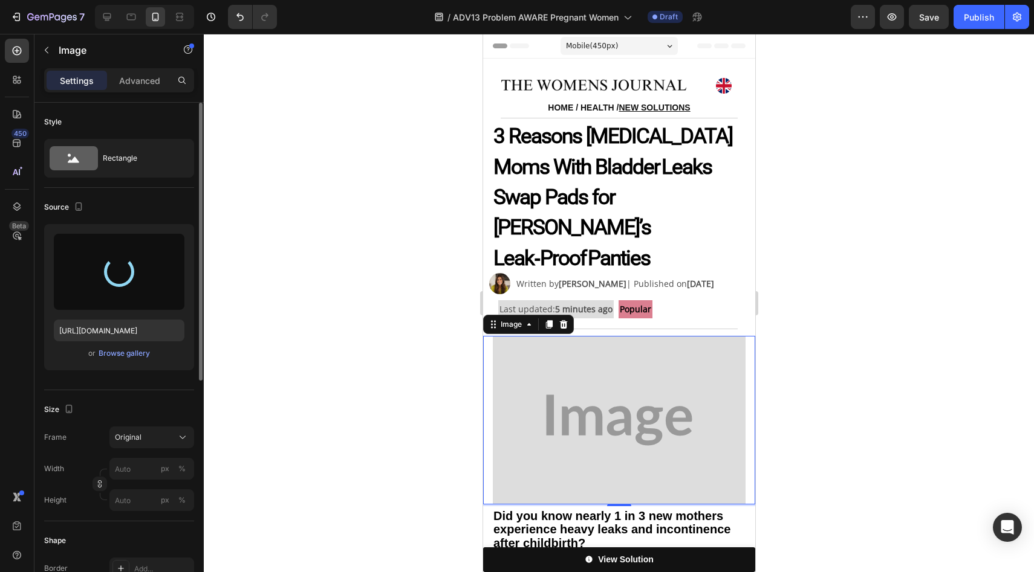
click at [117, 13] on div at bounding box center [144, 17] width 99 height 24
click at [114, 14] on div at bounding box center [106, 16] width 19 height 19
type input "[URL][DOMAIN_NAME]"
type input "75"
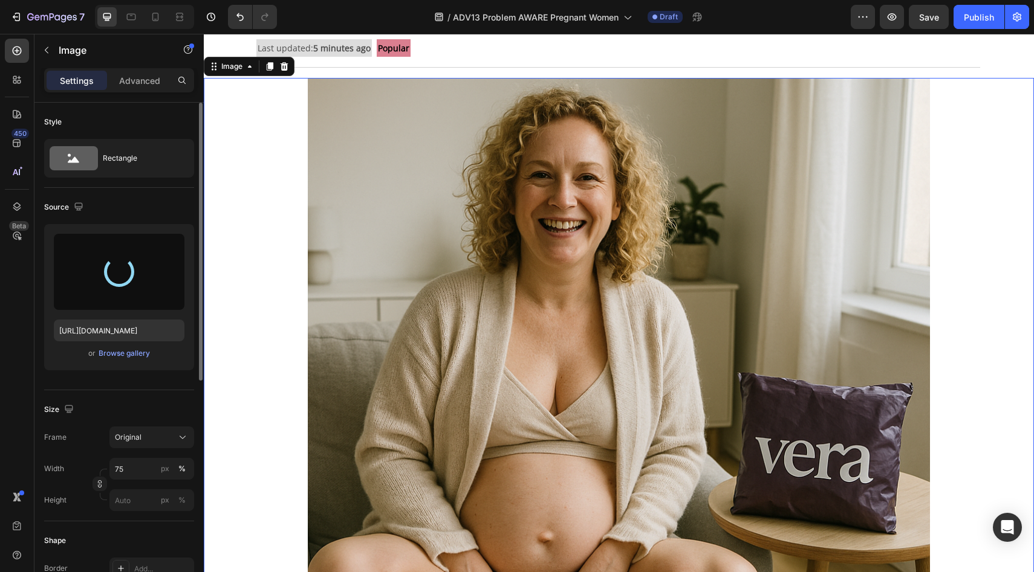
scroll to position [189, 0]
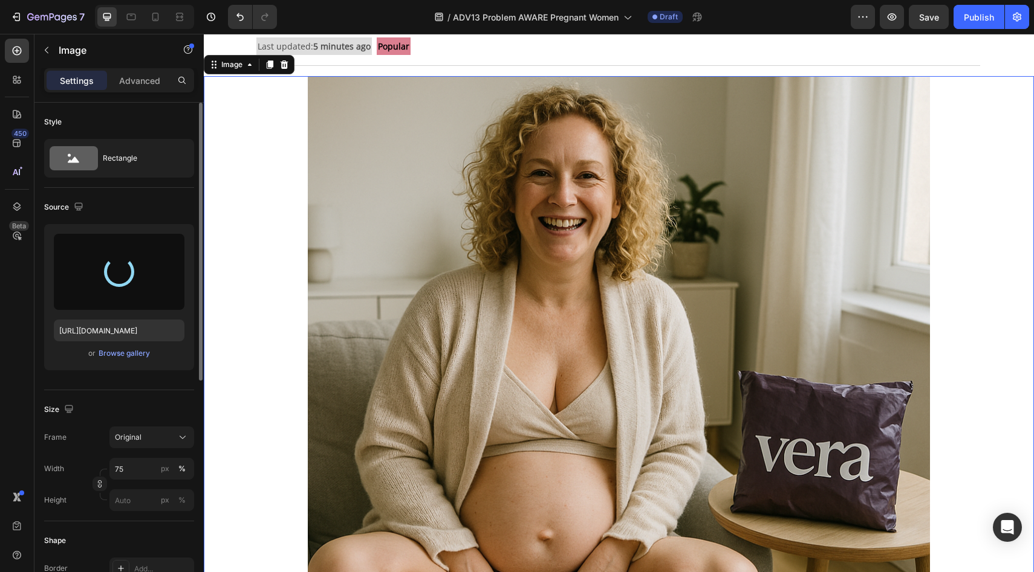
click at [580, 262] on img at bounding box center [619, 387] width 623 height 623
click at [394, 126] on img at bounding box center [619, 387] width 623 height 623
click at [299, 144] on div at bounding box center [619, 387] width 830 height 623
click at [279, 155] on div at bounding box center [619, 387] width 830 height 623
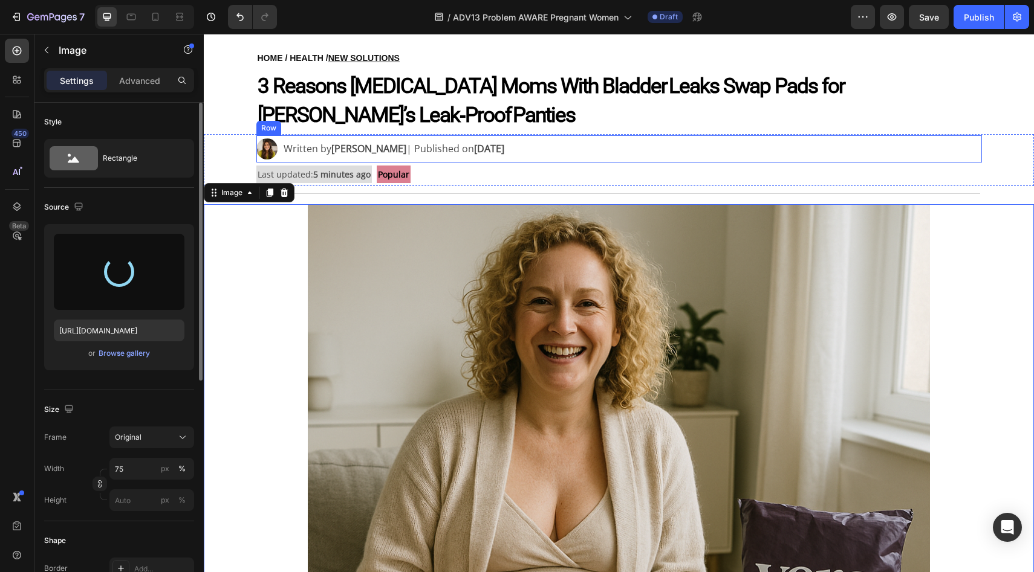
scroll to position [0, 0]
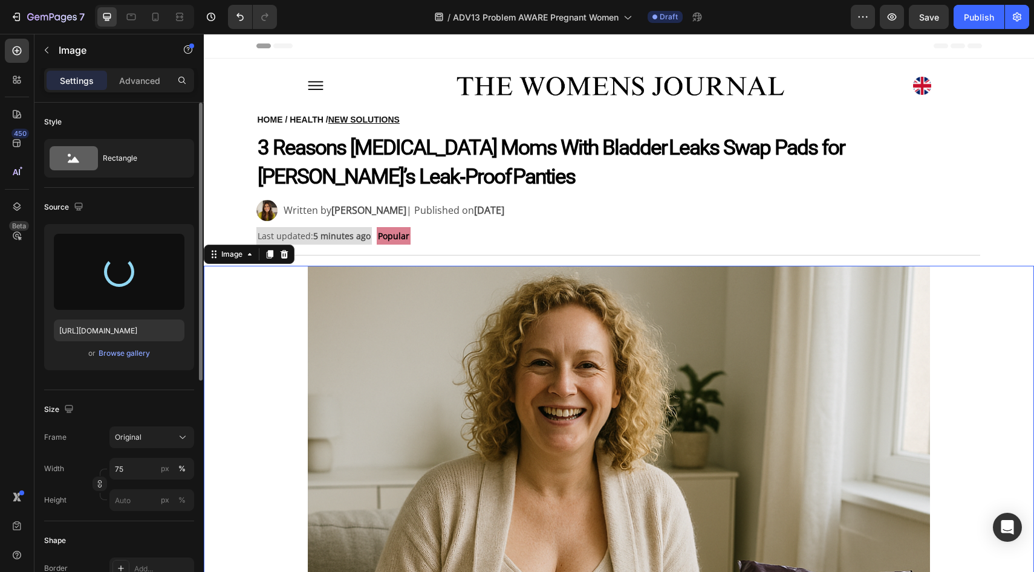
click at [731, 294] on img at bounding box center [619, 577] width 623 height 623
click at [943, 300] on div at bounding box center [619, 577] width 830 height 623
click at [160, 21] on icon at bounding box center [155, 17] width 12 height 12
type input "[URL][DOMAIN_NAME]"
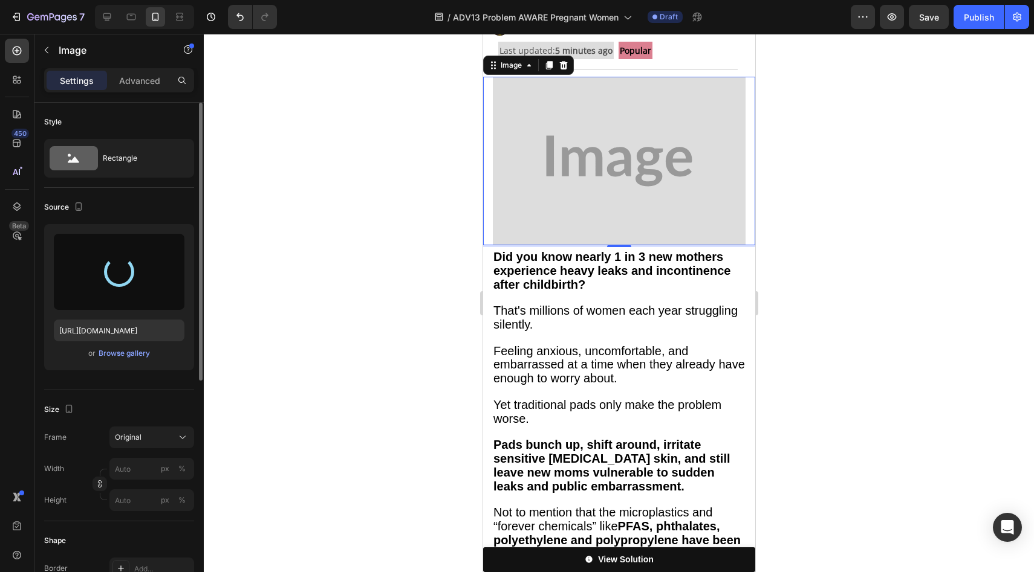
scroll to position [228, 0]
click at [527, 197] on img at bounding box center [618, 160] width 253 height 169
click at [571, 187] on img at bounding box center [618, 160] width 253 height 169
click at [571, 186] on img at bounding box center [618, 160] width 253 height 169
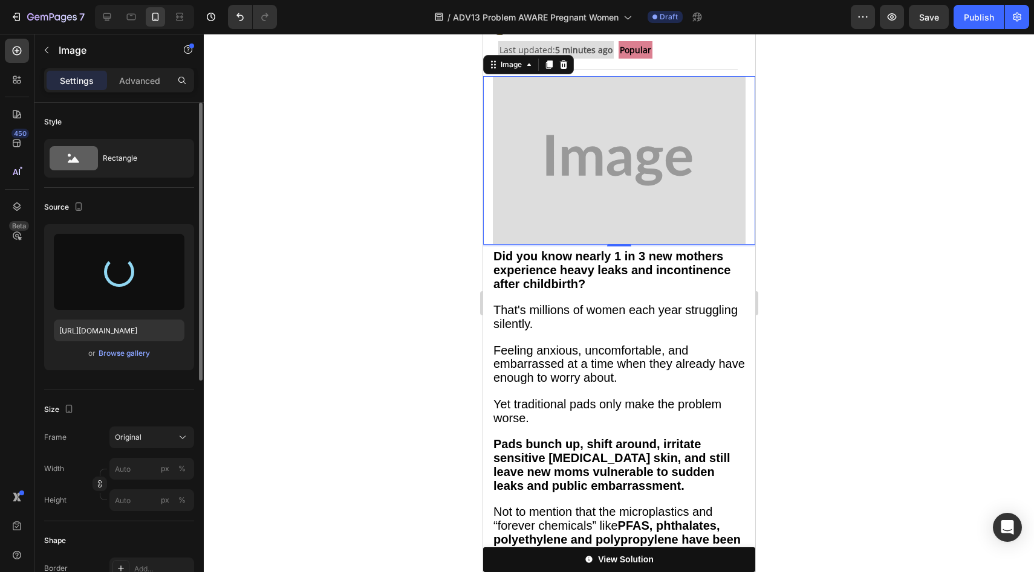
click at [571, 186] on img at bounding box center [618, 160] width 253 height 169
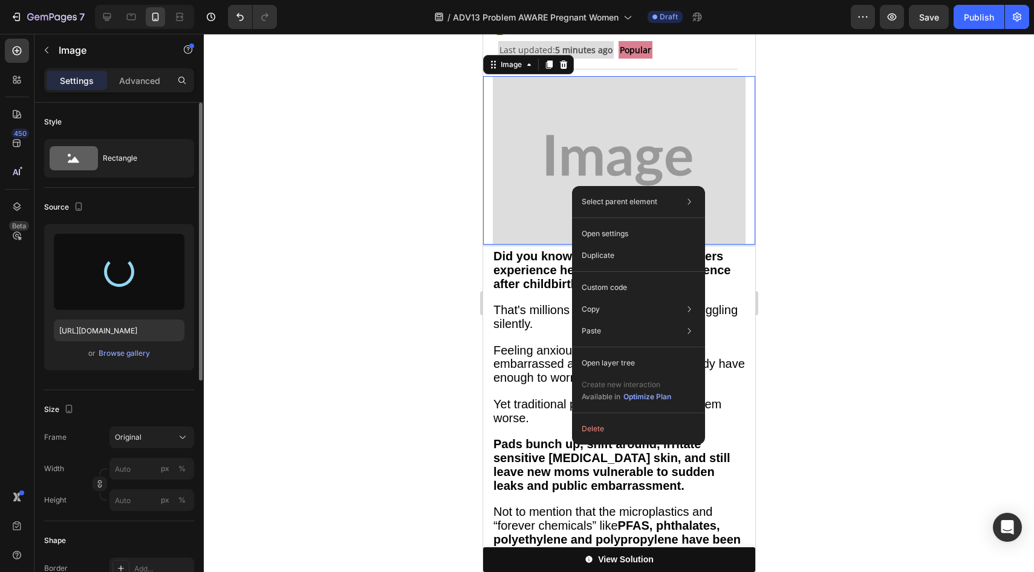
click at [543, 178] on img at bounding box center [618, 160] width 253 height 169
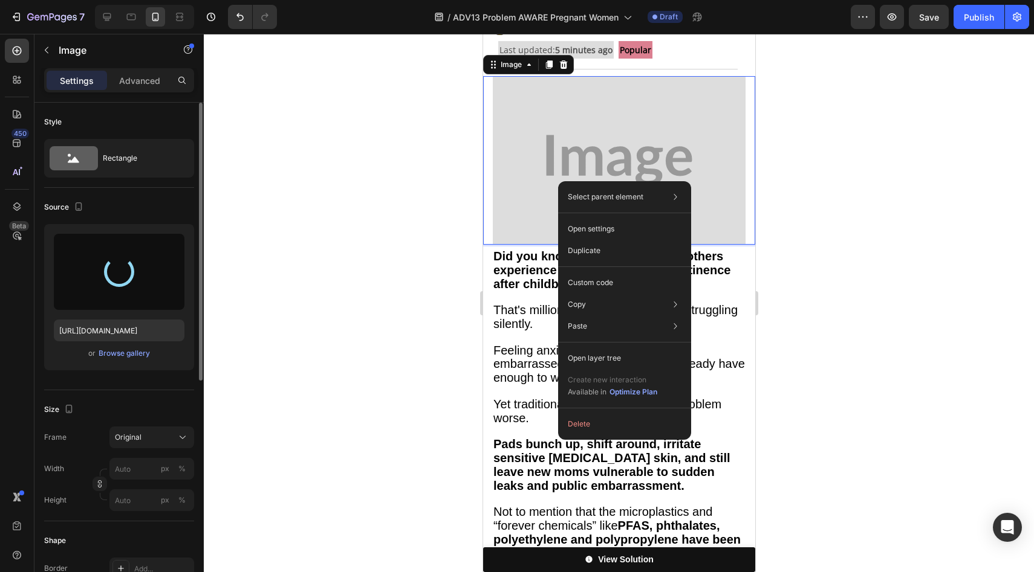
click at [557, 183] on img at bounding box center [618, 160] width 253 height 169
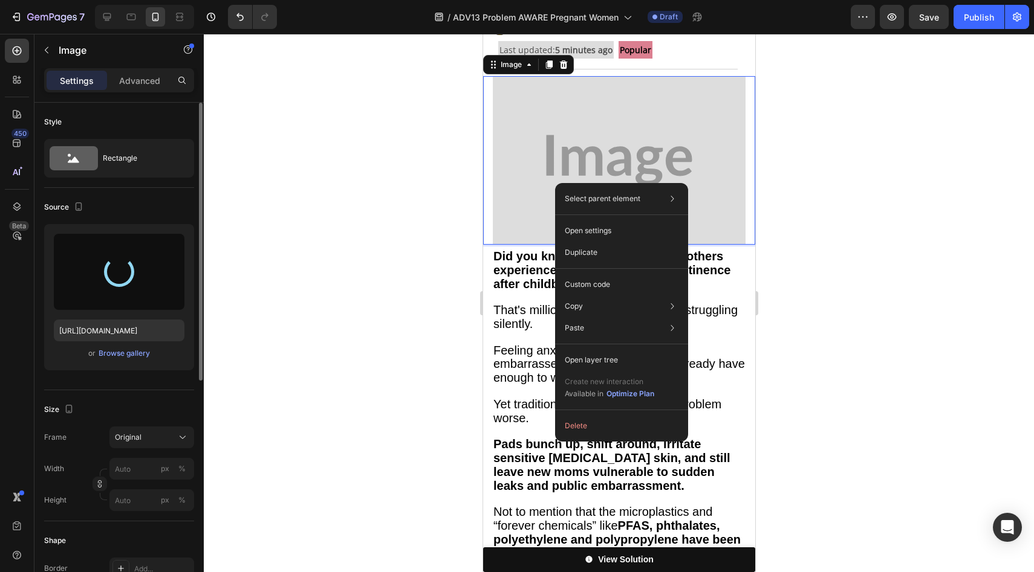
click at [555, 183] on img at bounding box center [618, 160] width 253 height 169
click at [555, 183] on div "Select parent element Section Image Open settings Duplicate Custom code Copy Co…" at bounding box center [621, 312] width 133 height 259
click at [537, 184] on img at bounding box center [618, 160] width 253 height 169
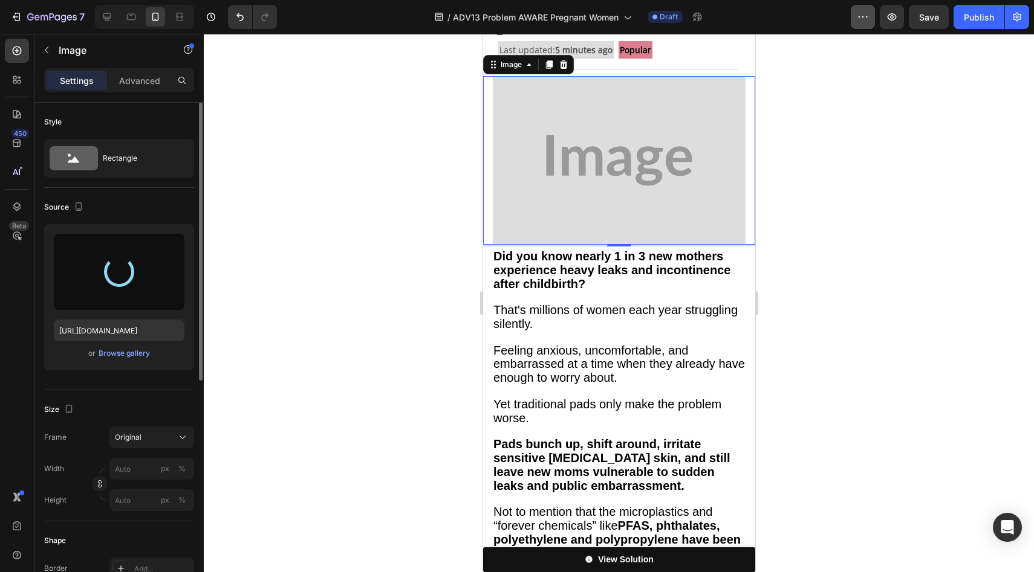
click at [856, 22] on button "button" at bounding box center [862, 17] width 24 height 24
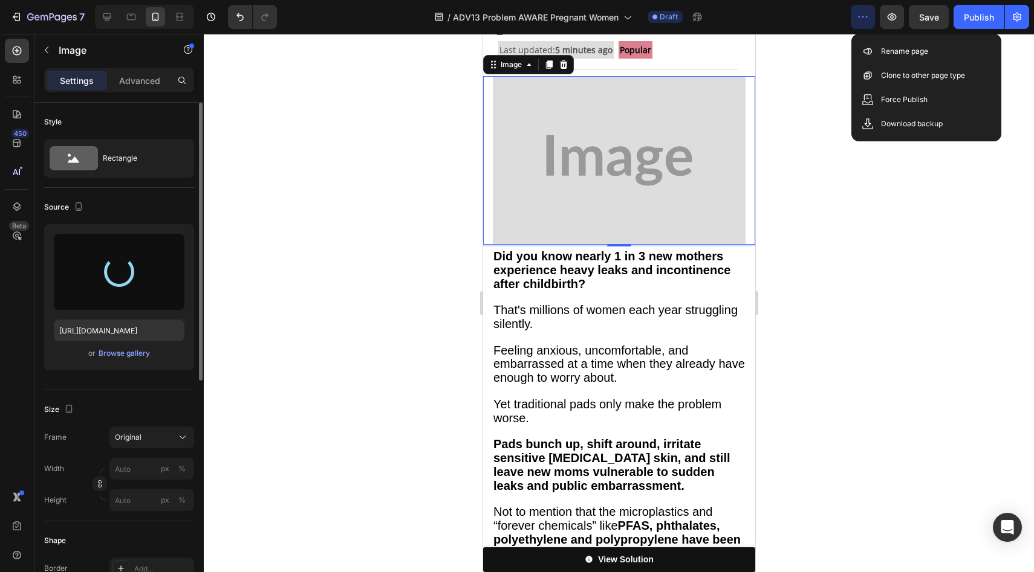
click at [857, 21] on icon "button" at bounding box center [862, 17] width 12 height 12
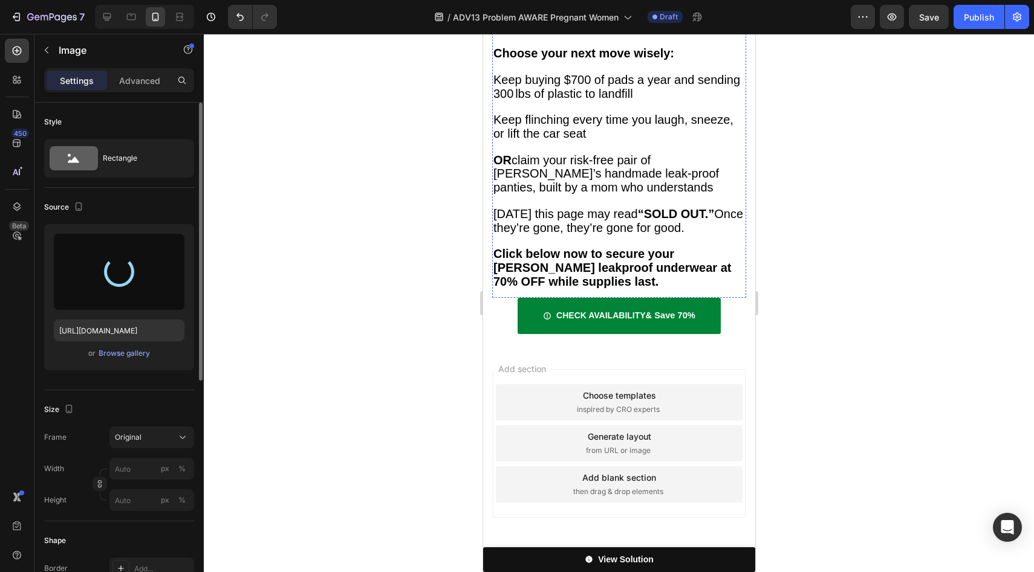
scroll to position [4630, 0]
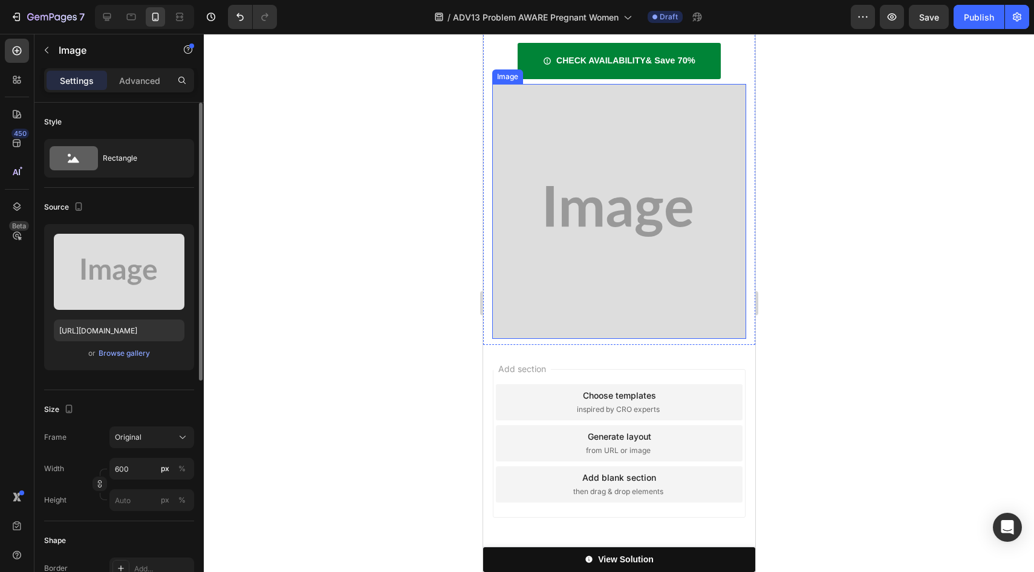
click at [577, 230] on img at bounding box center [618, 211] width 254 height 255
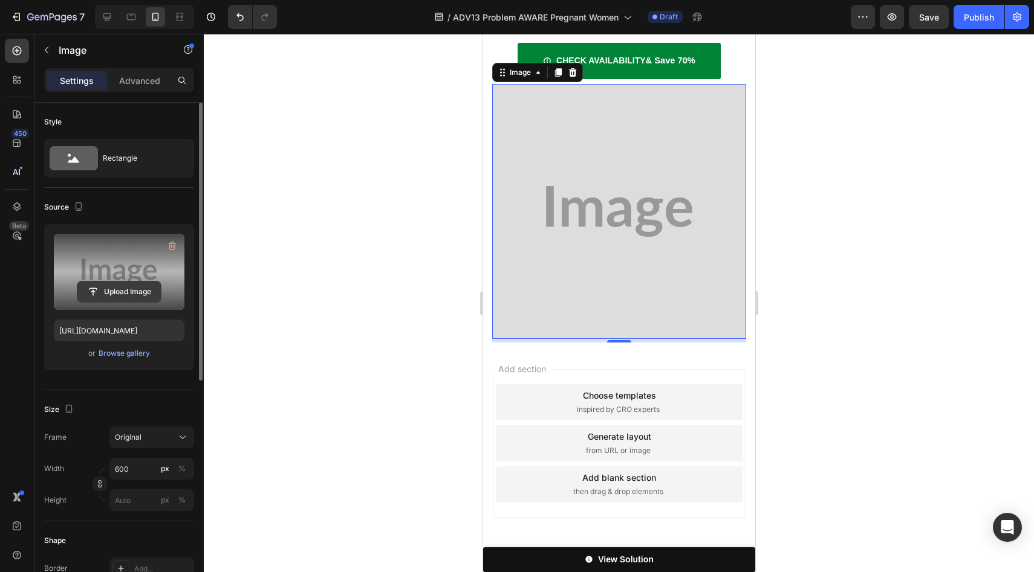
click at [137, 290] on input "file" at bounding box center [118, 292] width 83 height 21
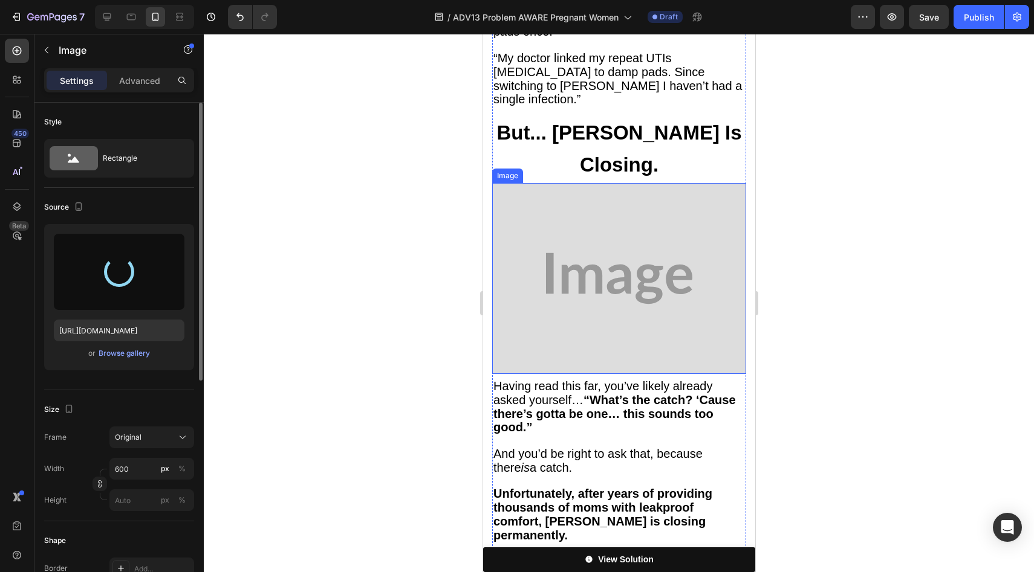
scroll to position [3637, 0]
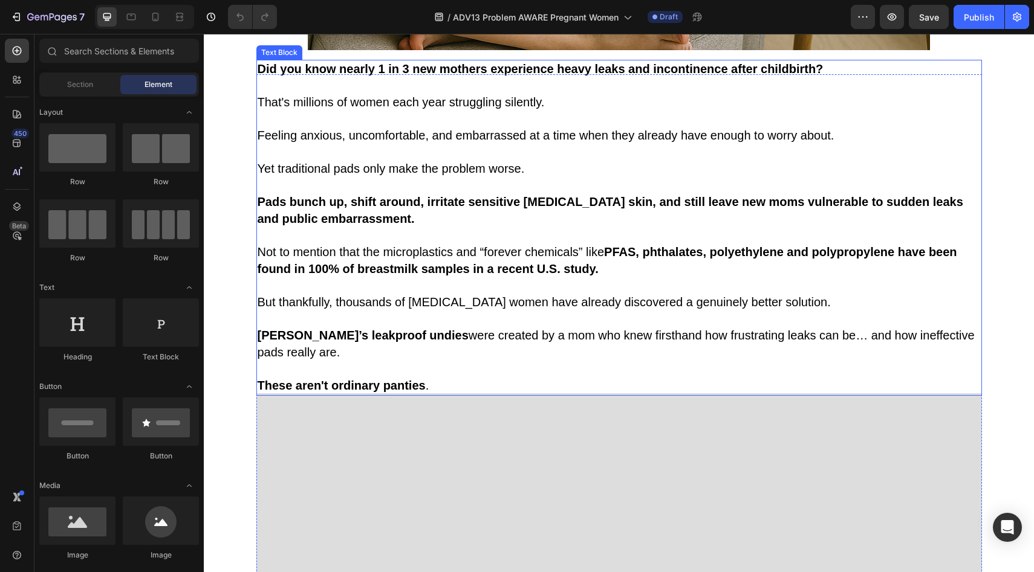
scroll to position [1079, 0]
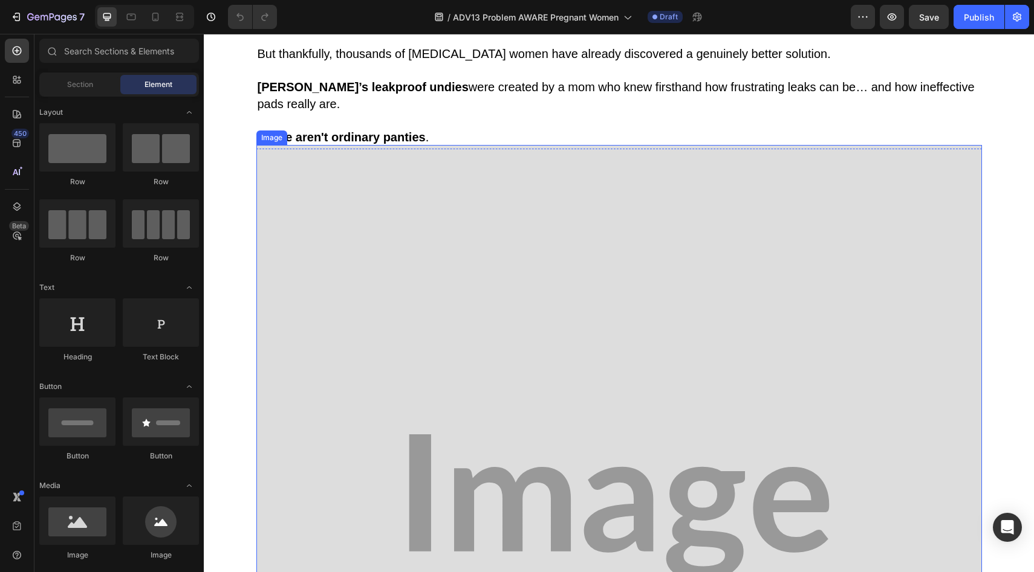
click at [524, 294] on img at bounding box center [618, 507] width 725 height 725
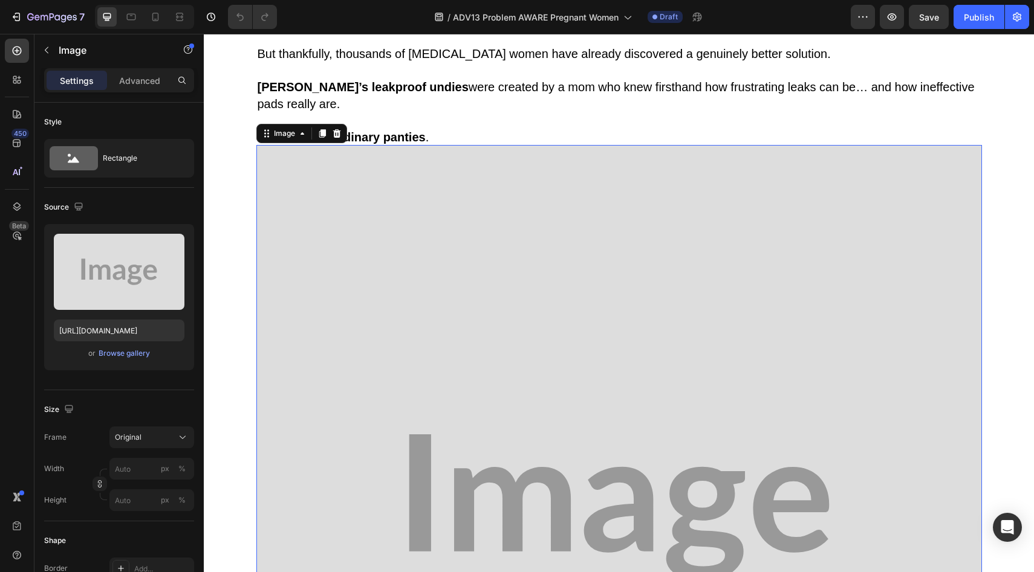
click at [529, 299] on img at bounding box center [618, 507] width 725 height 725
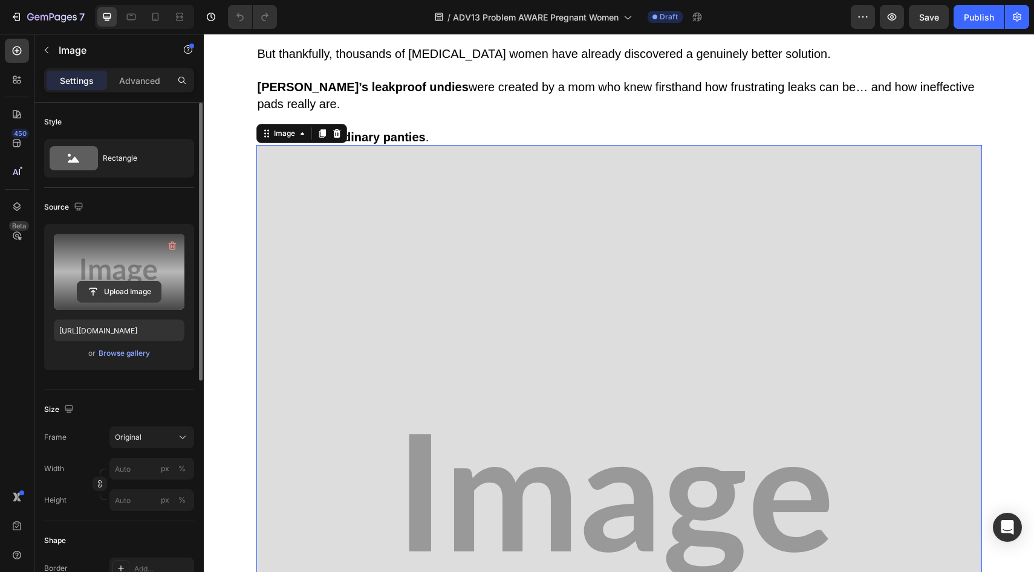
click at [102, 288] on input "file" at bounding box center [118, 292] width 83 height 21
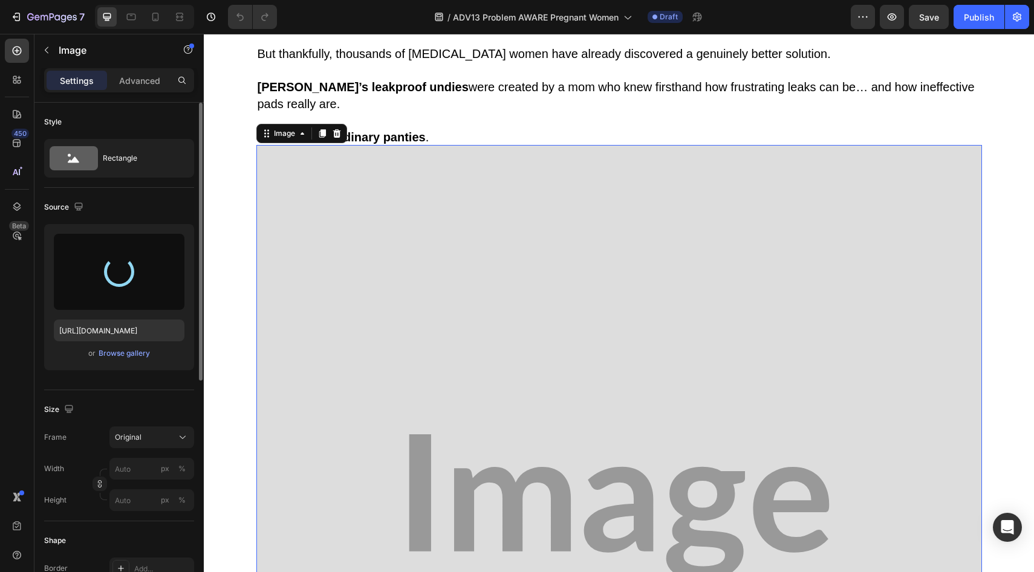
type input "[URL][DOMAIN_NAME]"
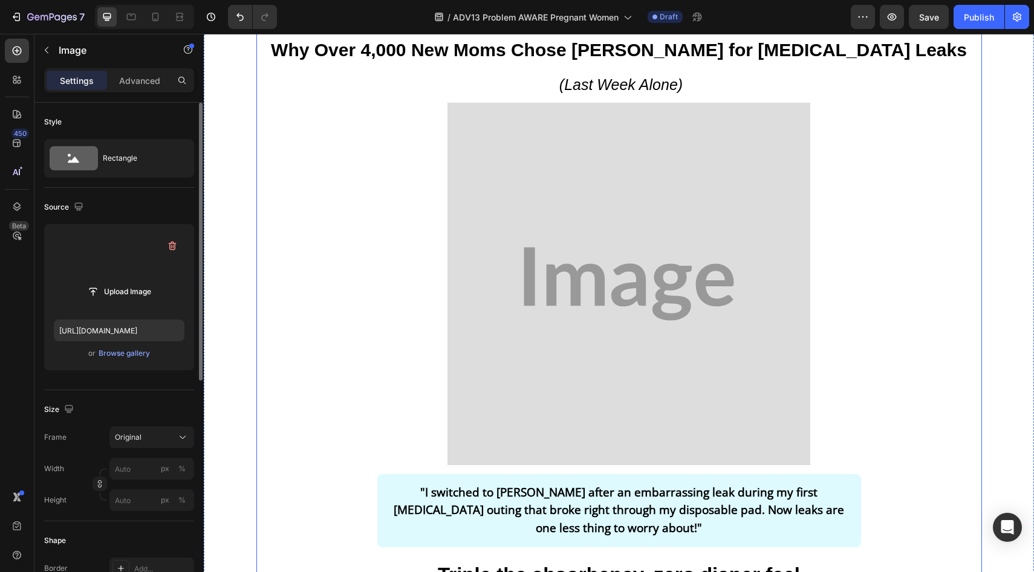
scroll to position [2328, 0]
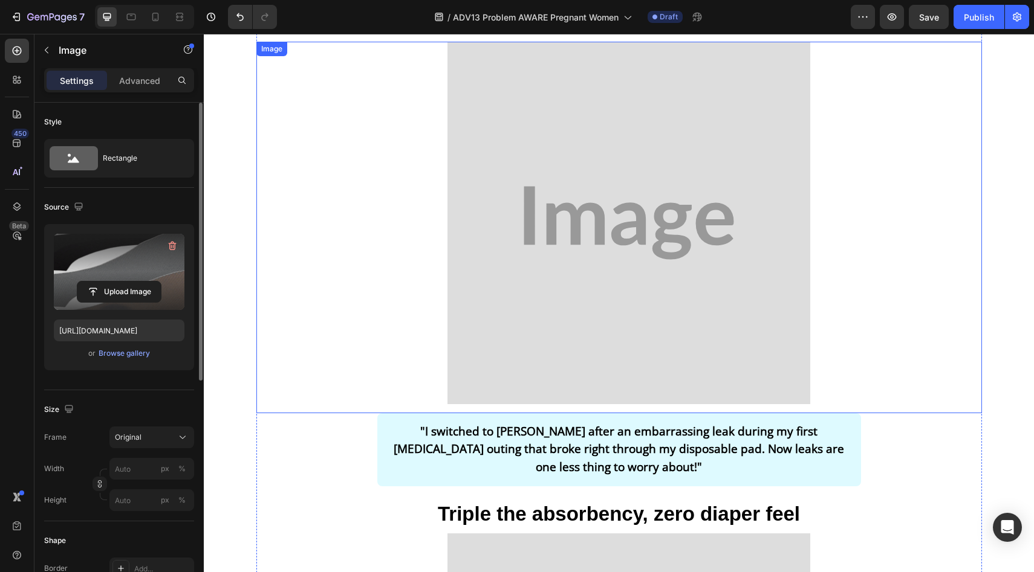
click at [572, 185] on img at bounding box center [628, 223] width 363 height 363
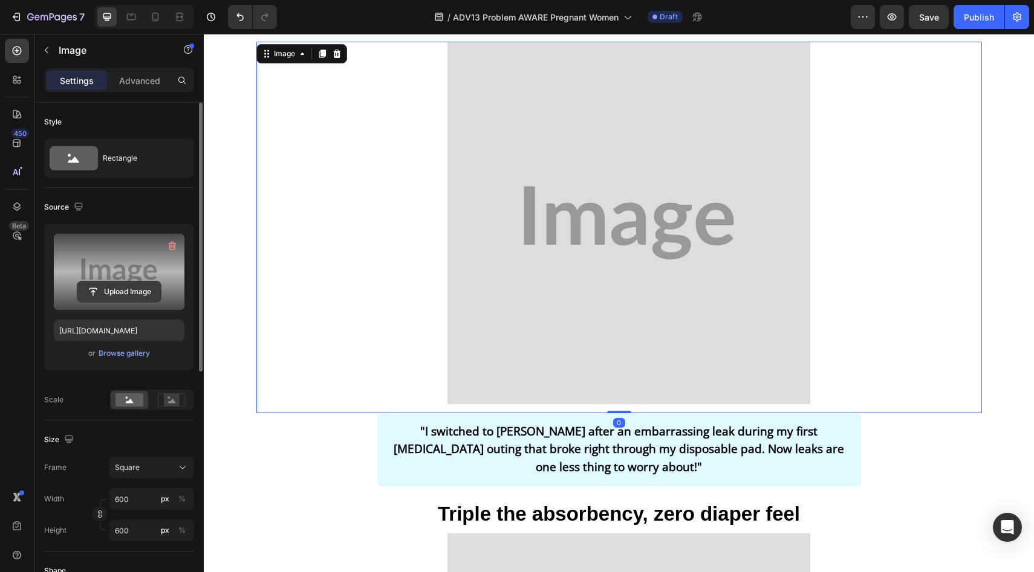
click at [109, 286] on input "file" at bounding box center [118, 292] width 83 height 21
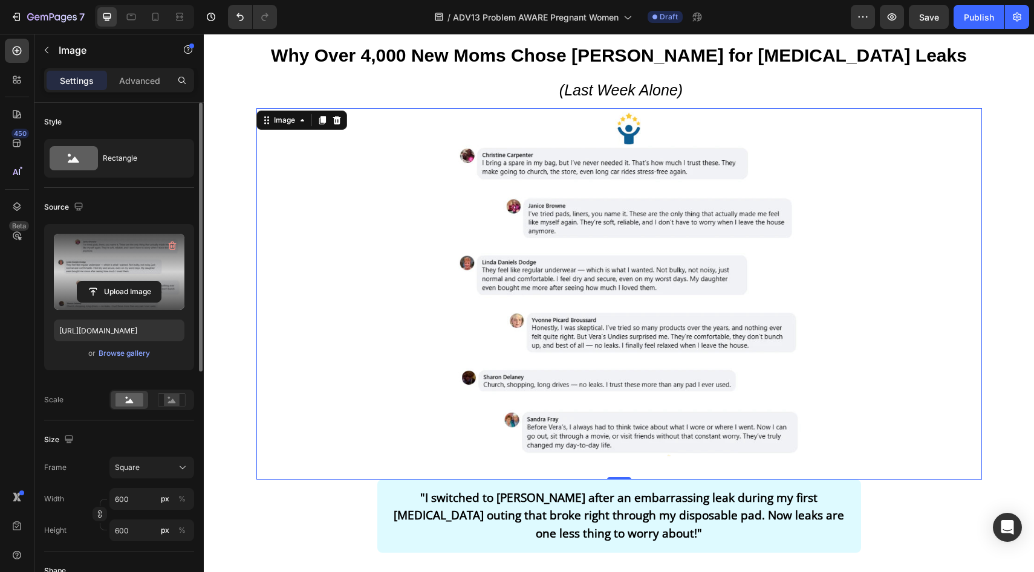
scroll to position [2211, 0]
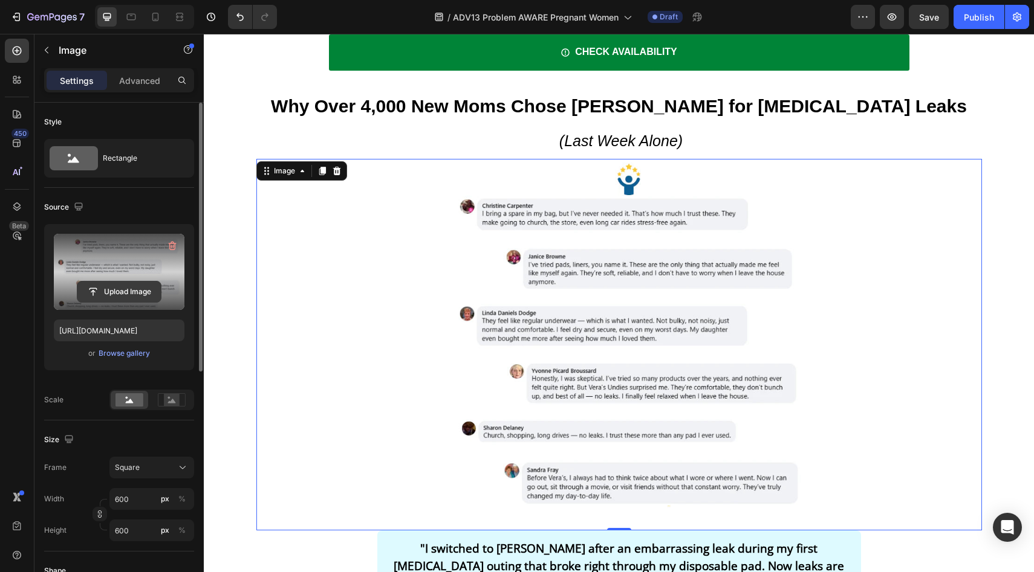
click at [132, 297] on input "file" at bounding box center [118, 292] width 83 height 21
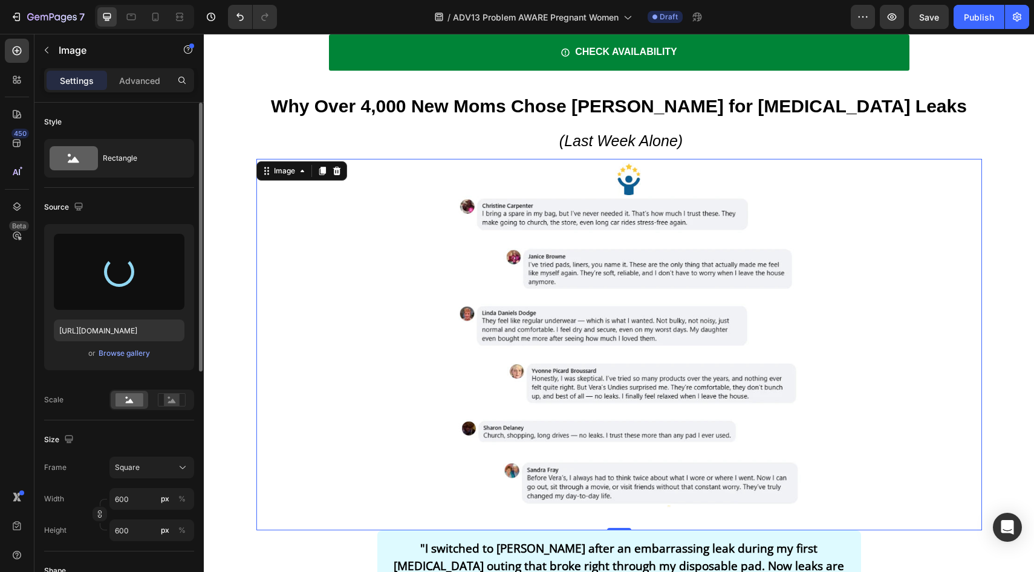
type input "[URL][DOMAIN_NAME]"
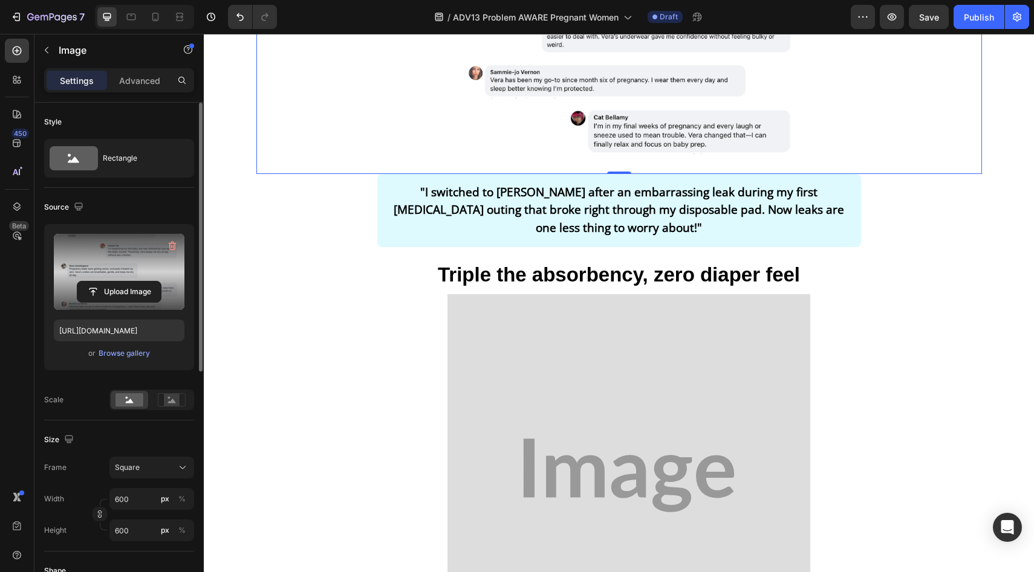
scroll to position [2722, 0]
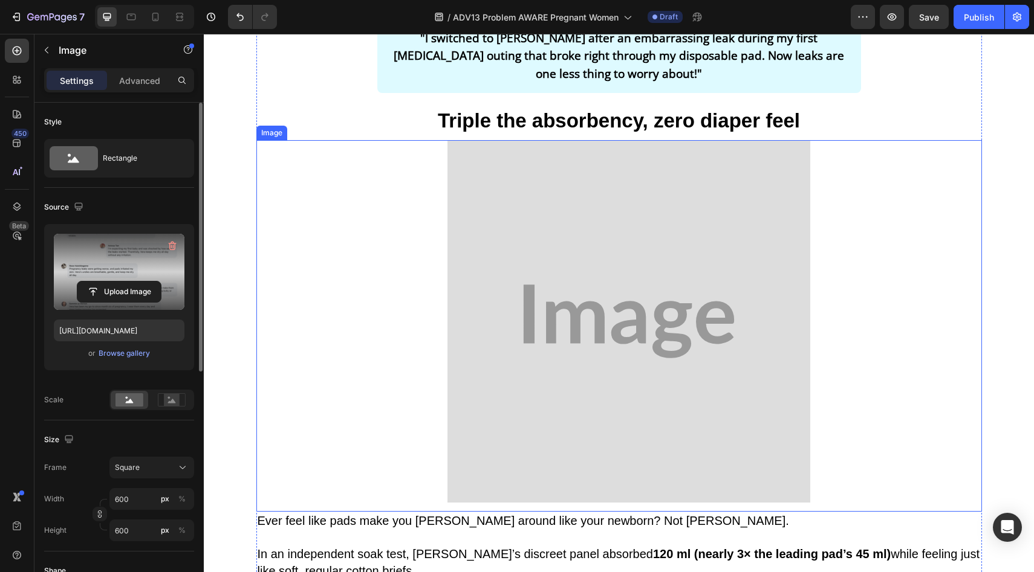
click at [612, 161] on img at bounding box center [628, 321] width 363 height 363
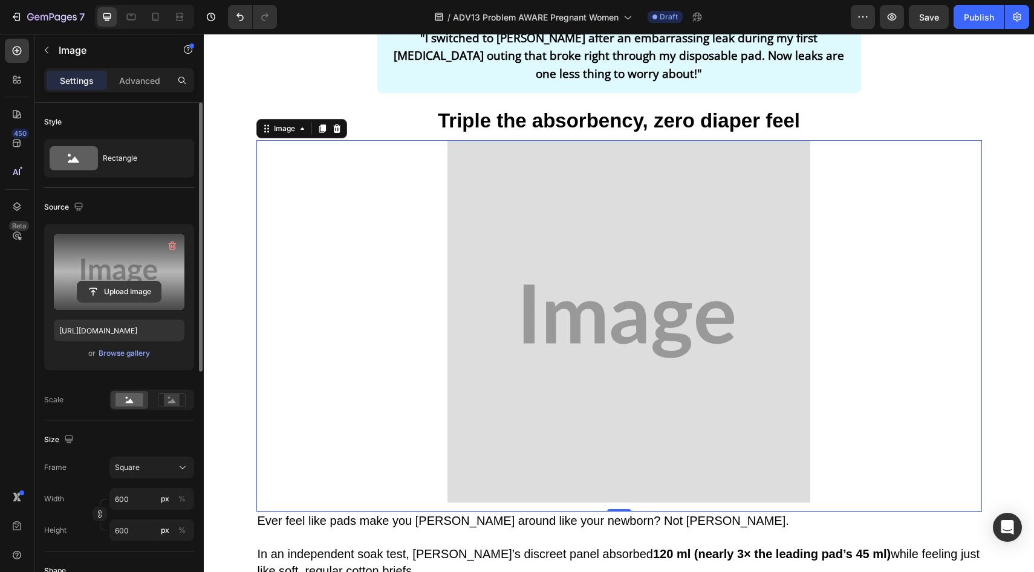
click at [128, 287] on input "file" at bounding box center [118, 292] width 83 height 21
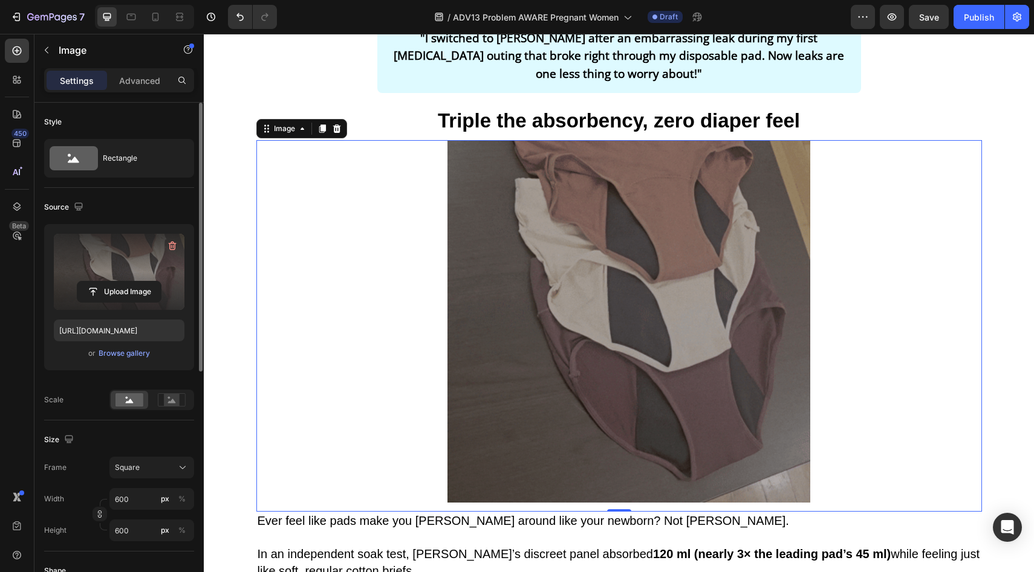
click at [112, 287] on input "file" at bounding box center [118, 292] width 83 height 21
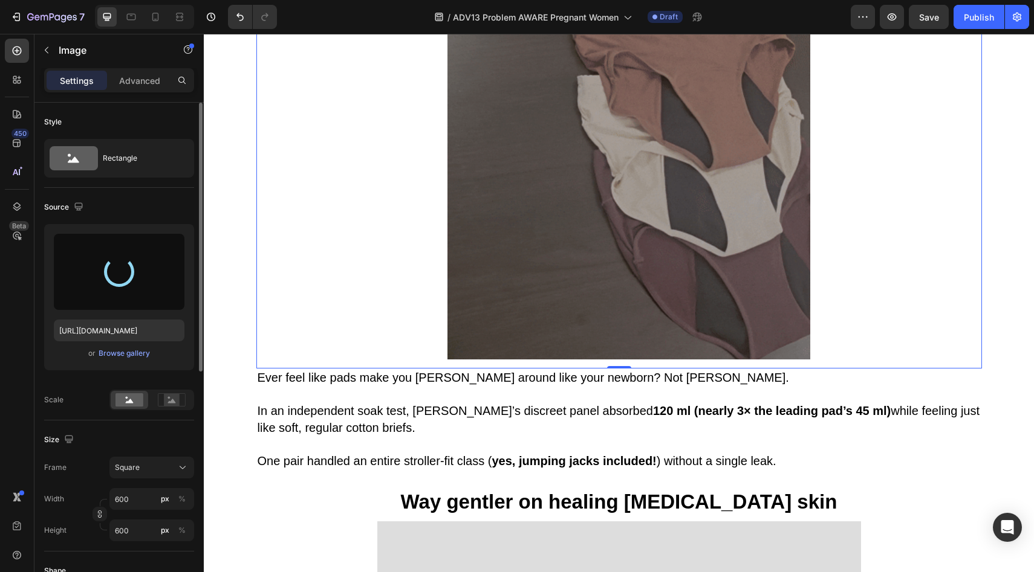
scroll to position [2972, 0]
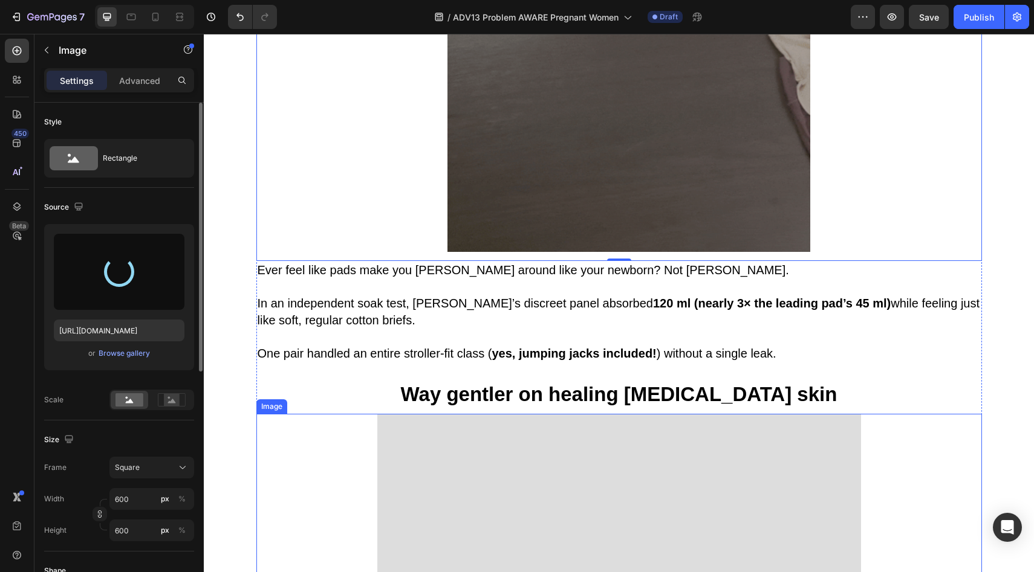
type input "[URL][DOMAIN_NAME]"
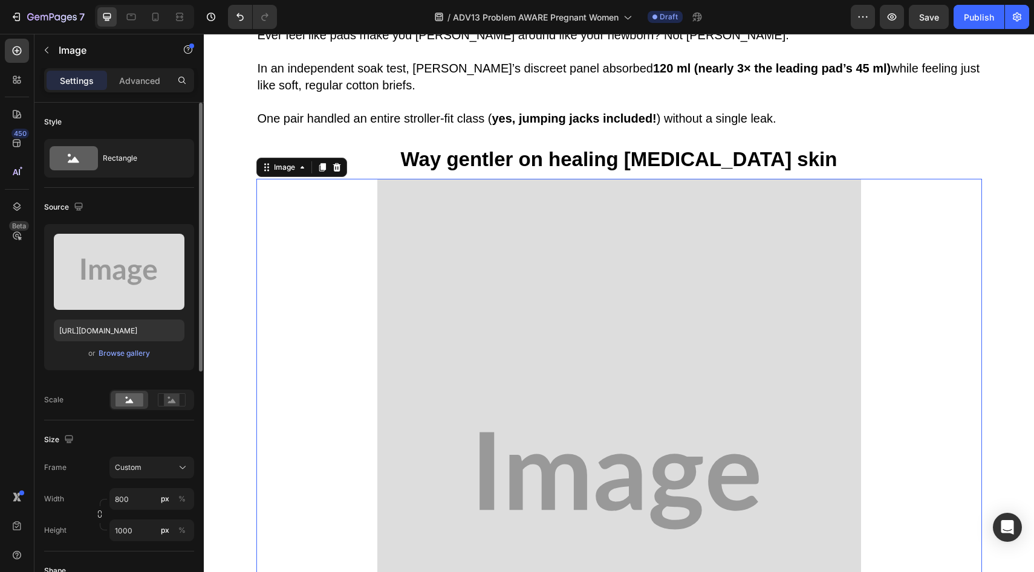
scroll to position [3215, 0]
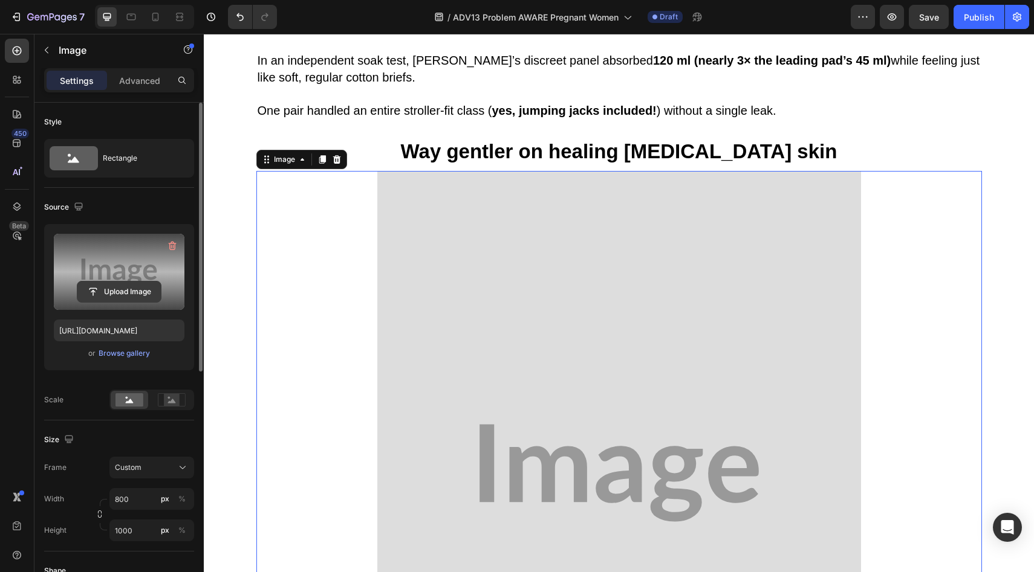
click at [139, 288] on input "file" at bounding box center [118, 292] width 83 height 21
click at [132, 300] on input "file" at bounding box center [118, 292] width 83 height 21
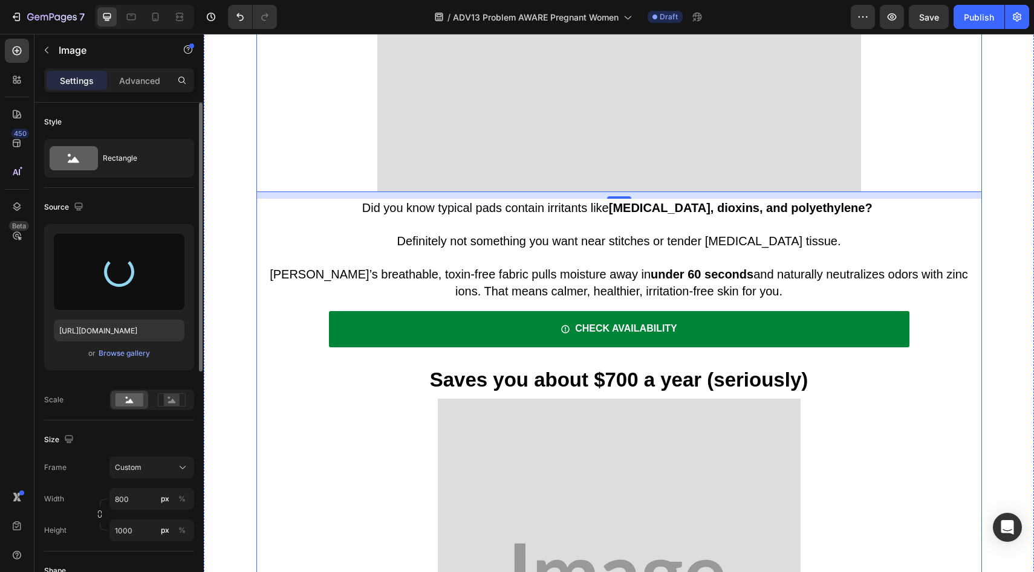
scroll to position [3902, 0]
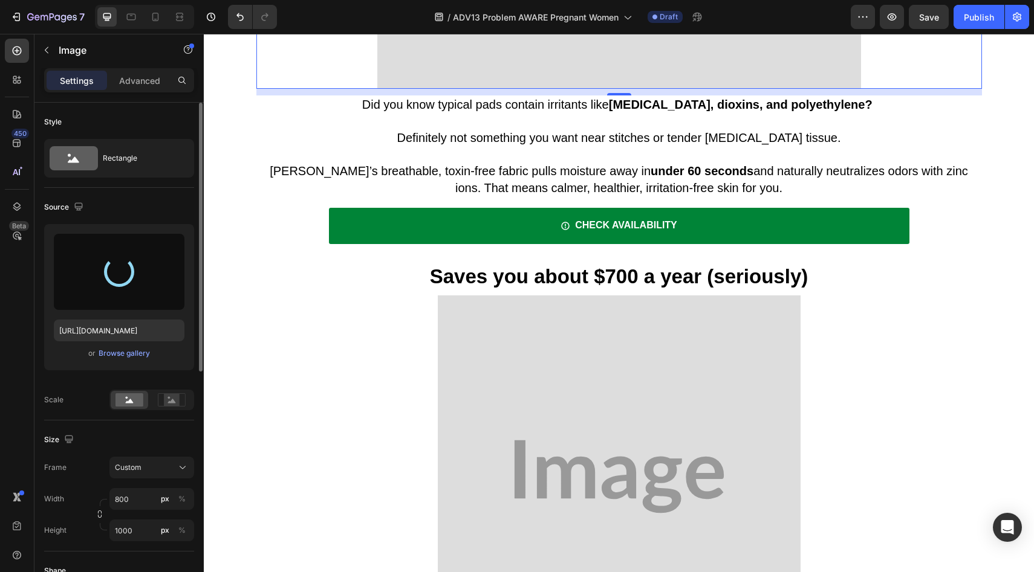
type input "[URL][DOMAIN_NAME]"
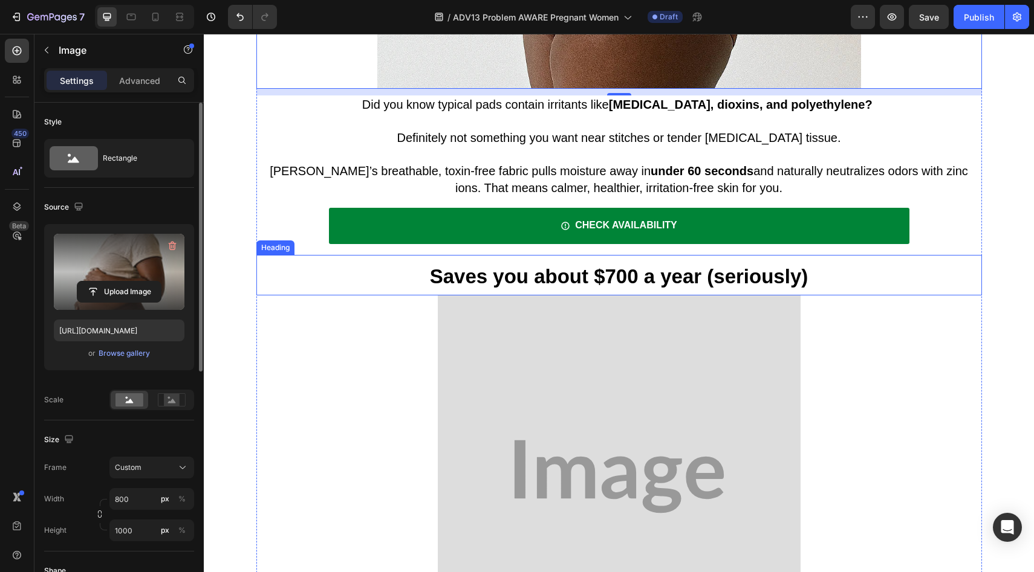
click at [610, 265] on strong "Saves you about $700 a year (seriously)" at bounding box center [619, 276] width 378 height 22
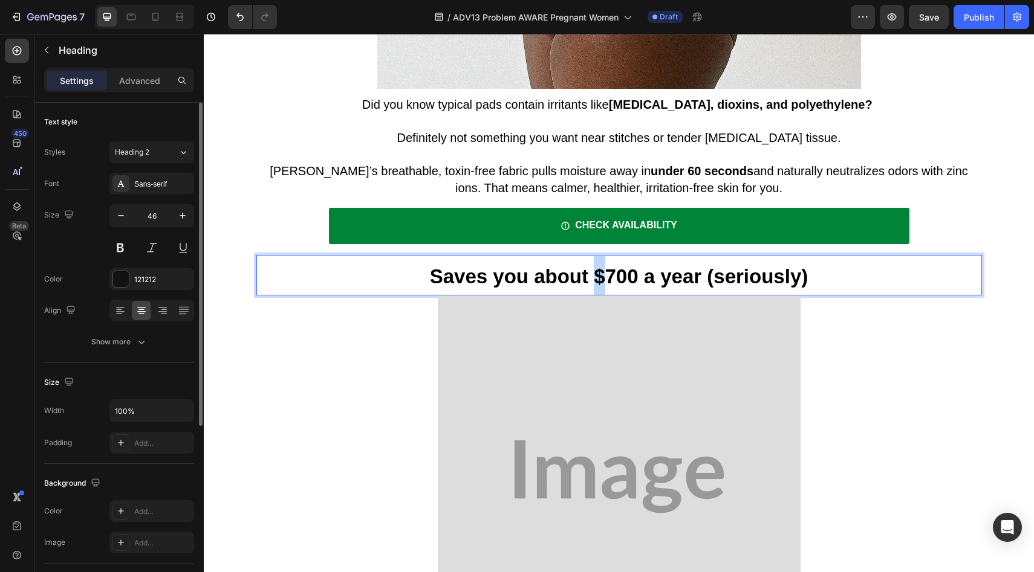
click at [593, 265] on strong "Saves you about $700 a year (seriously)" at bounding box center [619, 276] width 378 height 22
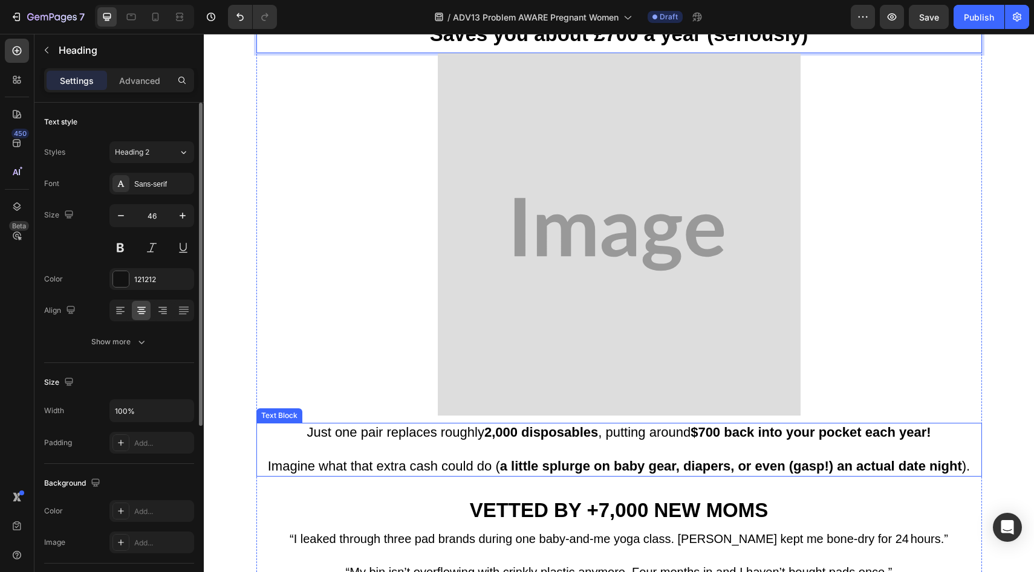
click at [704, 425] on strong "$700 back into your pocket each year!" at bounding box center [810, 432] width 240 height 15
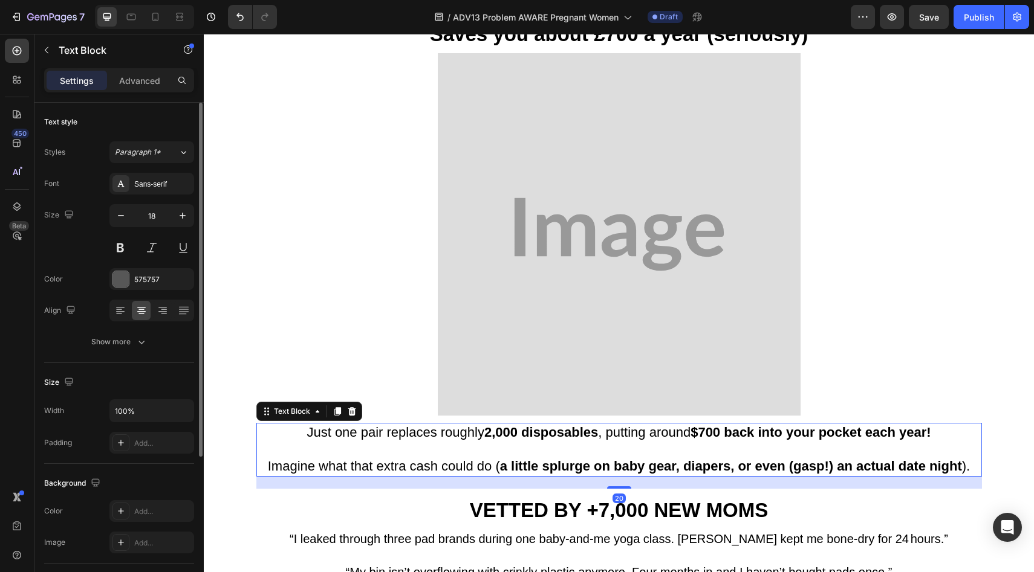
click at [698, 425] on strong "$700 back into your pocket each year!" at bounding box center [810, 432] width 240 height 15
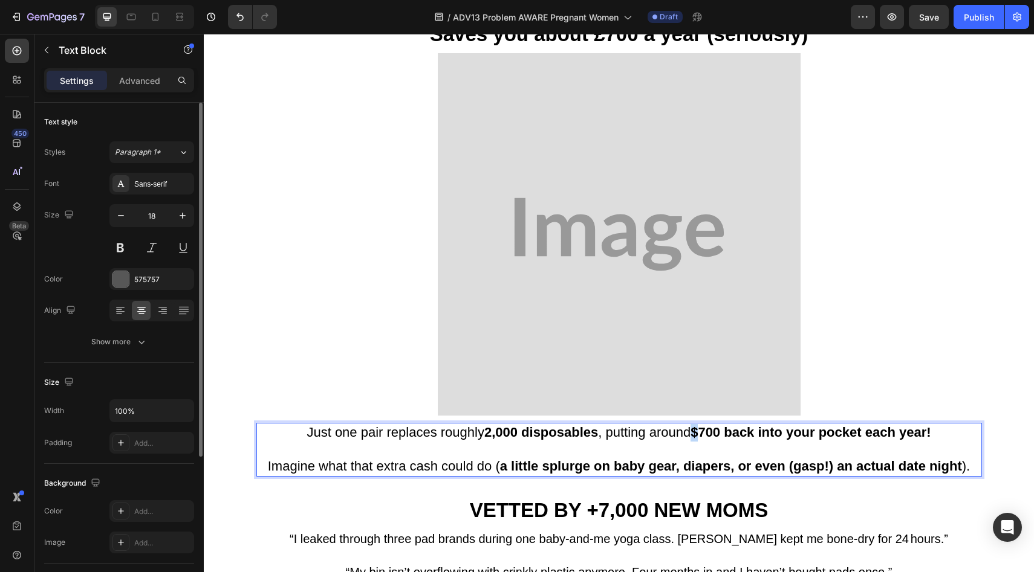
click at [690, 425] on strong "$700 back into your pocket each year!" at bounding box center [810, 432] width 240 height 15
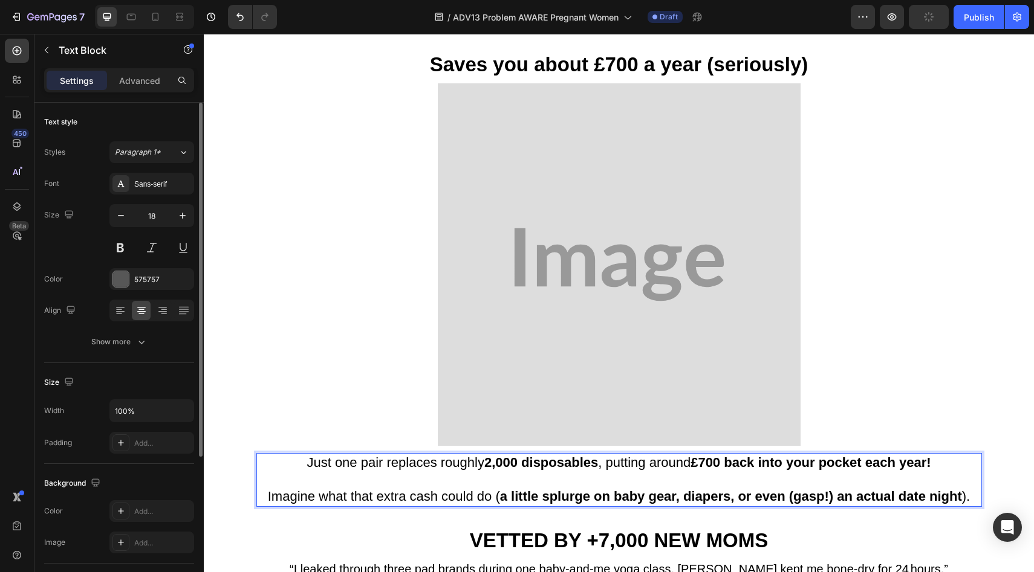
scroll to position [4046, 0]
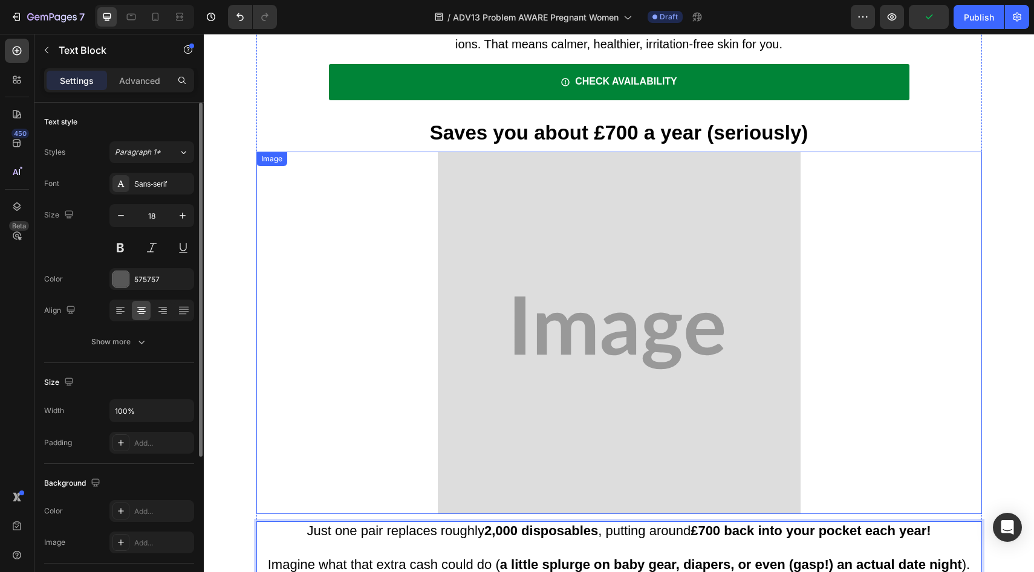
click at [566, 311] on img at bounding box center [619, 333] width 363 height 363
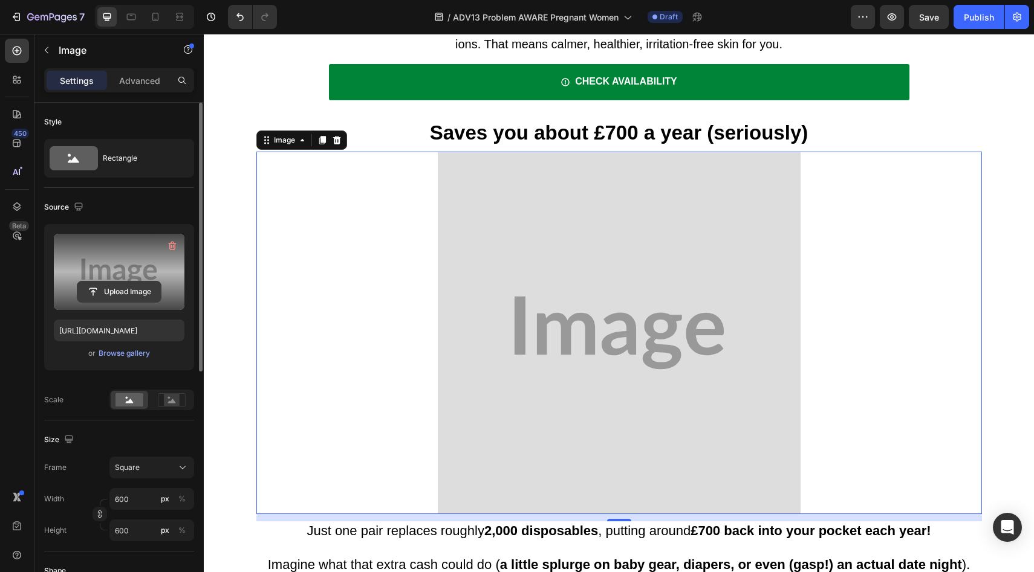
click at [112, 296] on input "file" at bounding box center [118, 292] width 83 height 21
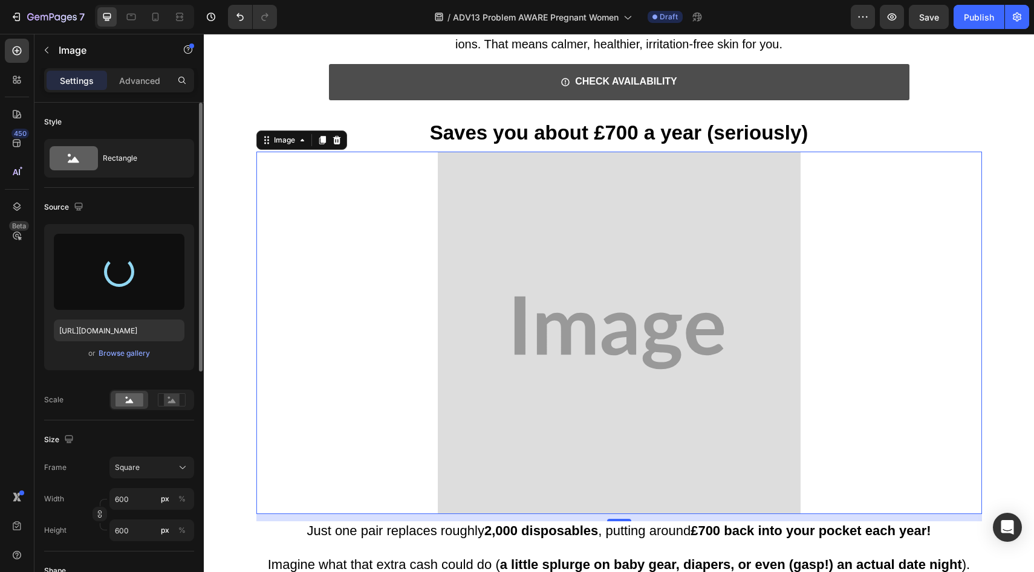
type input "[URL][DOMAIN_NAME]"
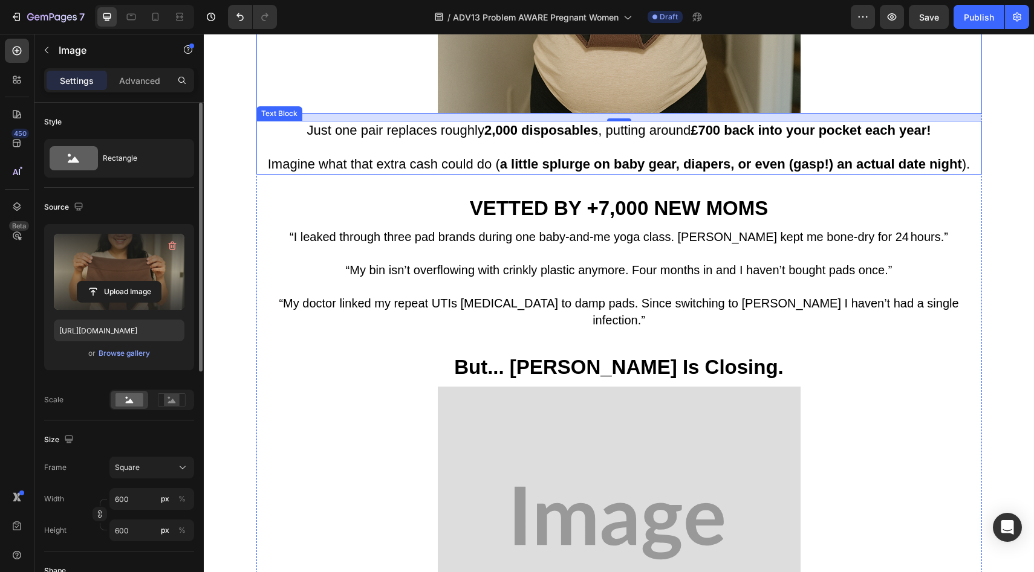
scroll to position [4535, 0]
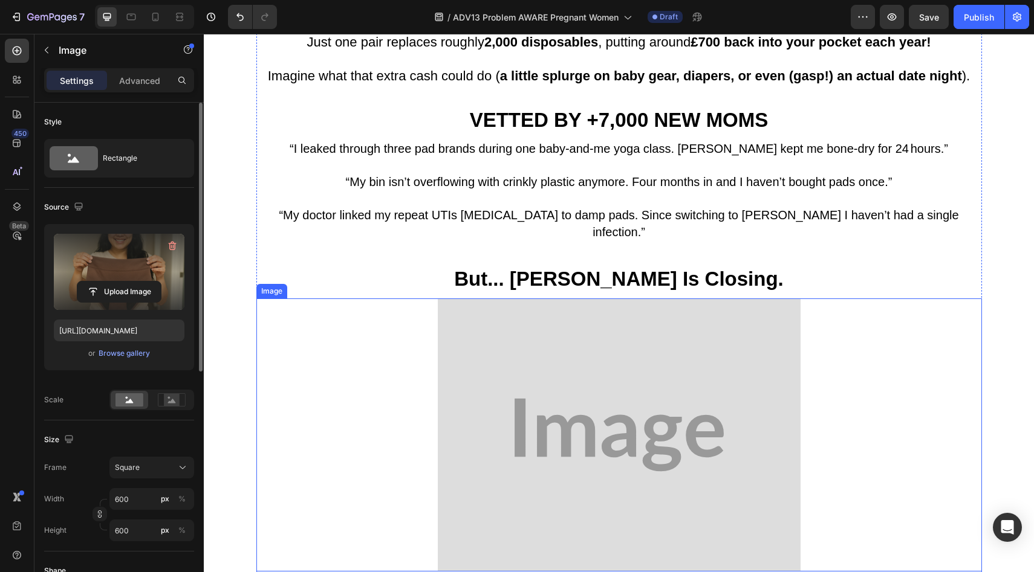
click at [538, 340] on img at bounding box center [619, 435] width 363 height 273
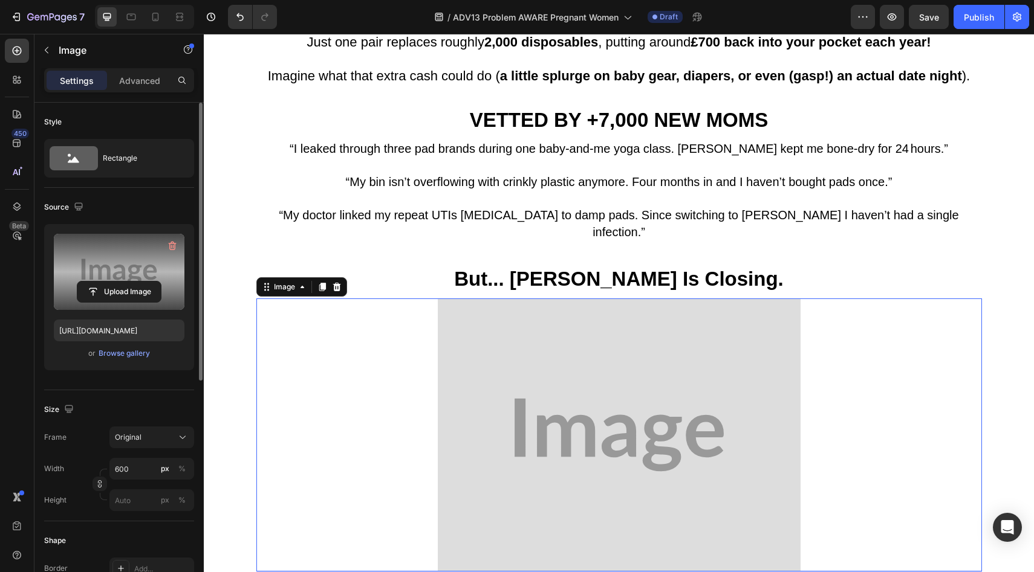
click at [162, 294] on div "Upload Image" at bounding box center [119, 292] width 131 height 22
click at [123, 293] on input "file" at bounding box center [118, 292] width 83 height 21
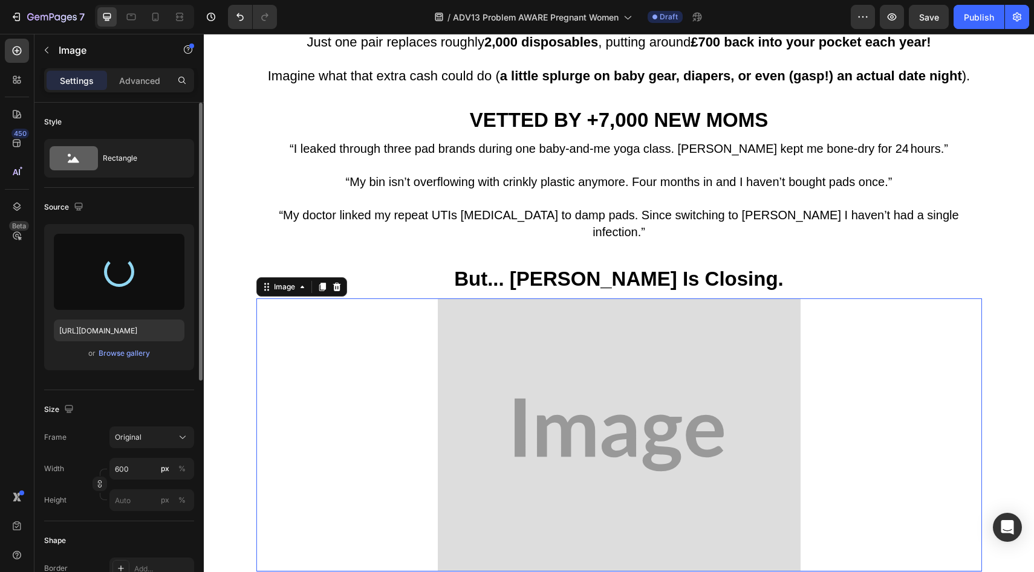
type input "[URL][DOMAIN_NAME]"
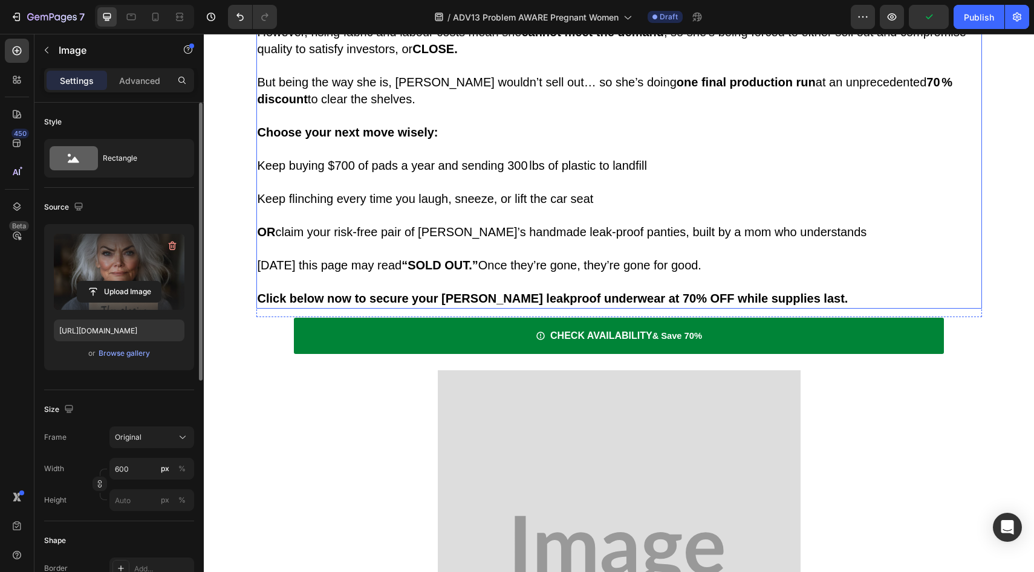
scroll to position [5536, 0]
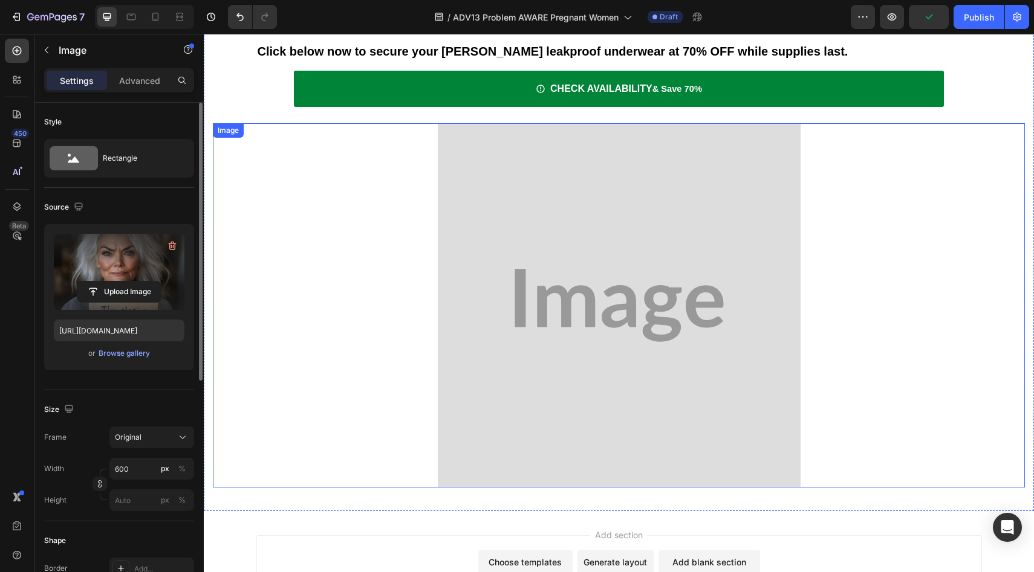
click at [547, 289] on img at bounding box center [619, 305] width 363 height 364
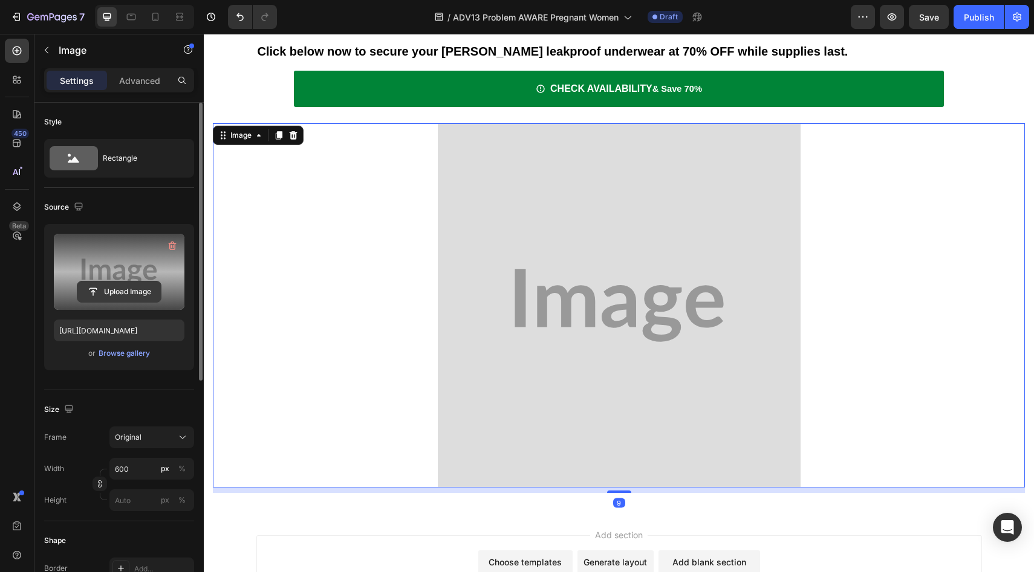
click at [129, 296] on input "file" at bounding box center [118, 292] width 83 height 21
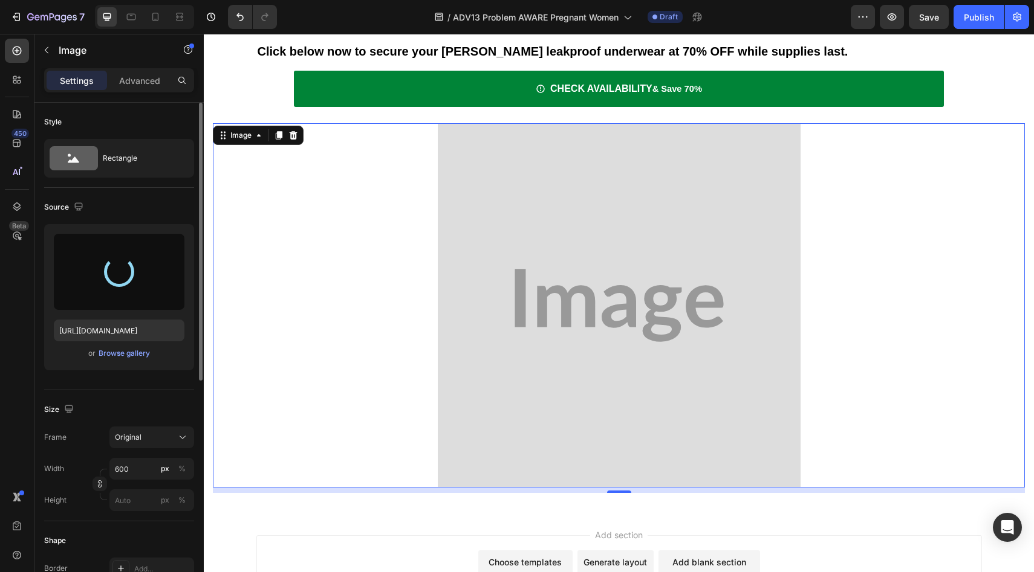
type input "[URL][DOMAIN_NAME]"
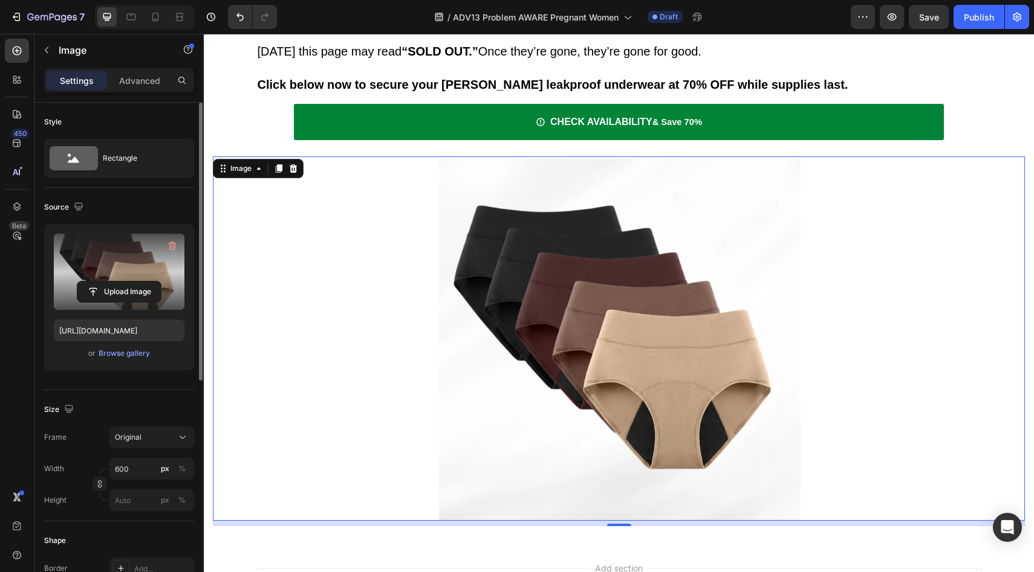
scroll to position [5001, 0]
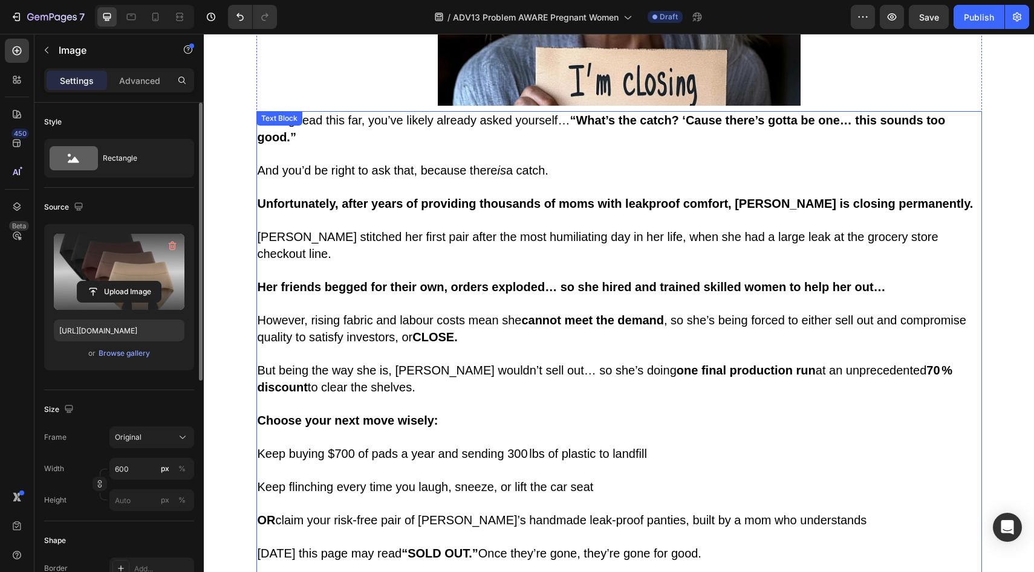
click at [312, 447] on span "Keep buying $700 of pads a year and sending 300 lbs of plastic to landfill" at bounding box center [451, 453] width 389 height 13
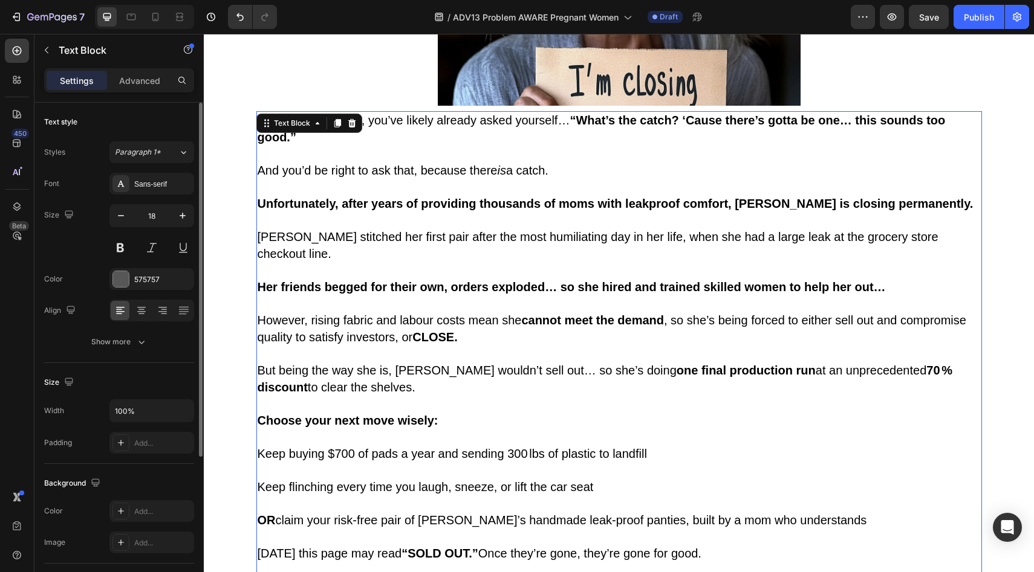
click at [328, 447] on span "Keep buying $700 of pads a year and sending 300 lbs of plastic to landfill" at bounding box center [451, 453] width 389 height 13
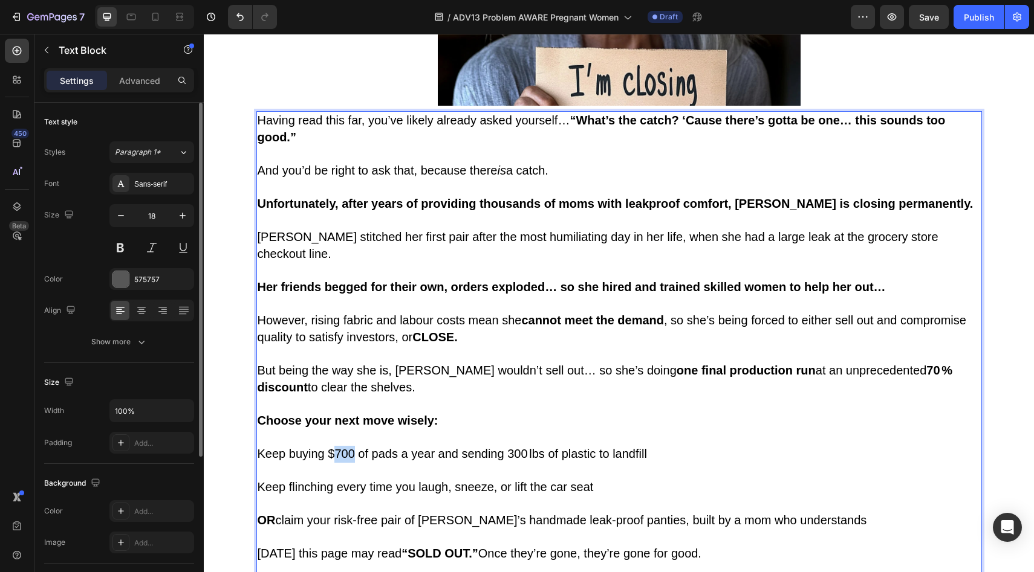
click at [327, 447] on span "Keep buying $700 of pads a year and sending 300 lbs of plastic to landfill" at bounding box center [451, 453] width 389 height 13
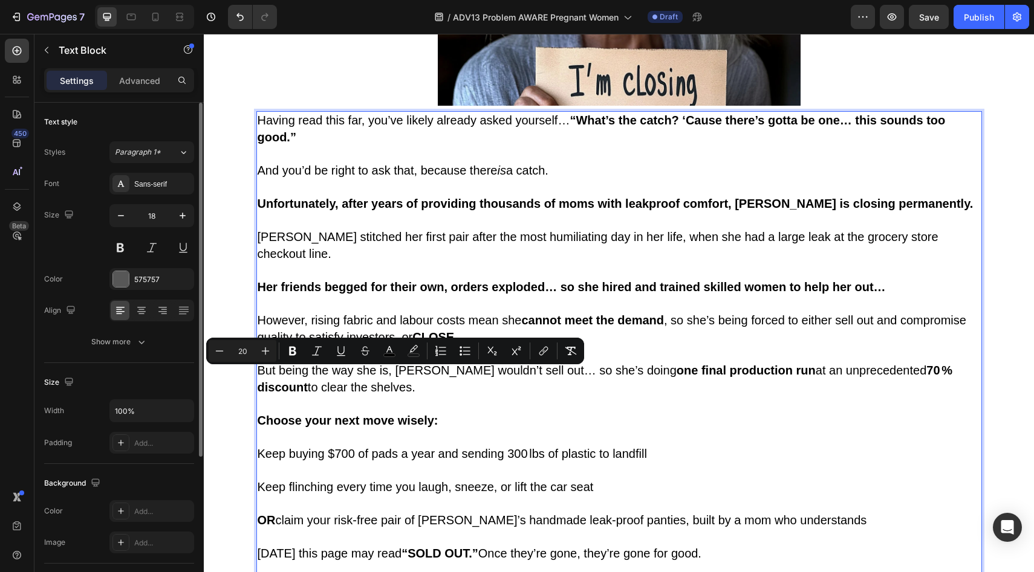
click at [326, 447] on span "Keep buying $700 of pads a year and sending 300 lbs of plastic to landfill" at bounding box center [451, 453] width 389 height 13
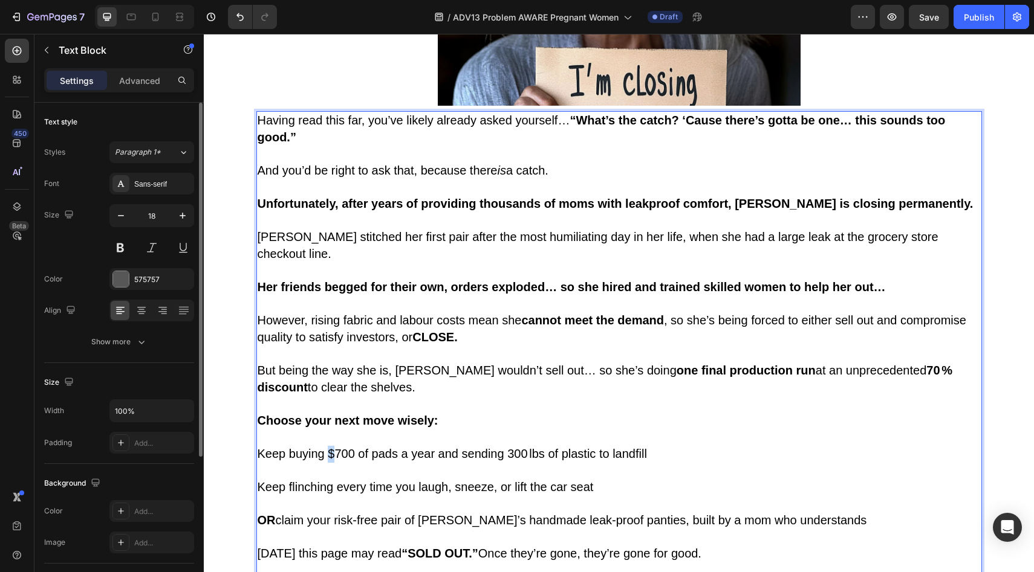
click at [325, 447] on span "Keep buying $700 of pads a year and sending 300 lbs of plastic to landfill" at bounding box center [451, 453] width 389 height 13
click at [485, 446] on p "Keep buying £700 of pads a year and sending 300 lbs of plastic to landfill Keep…" at bounding box center [618, 487] width 723 height 83
click at [534, 447] on span "Keep buying £700 of pads a year and sending 300 lbs of plastic to landfill" at bounding box center [451, 453] width 389 height 13
drag, startPoint x: 538, startPoint y: 380, endPoint x: 525, endPoint y: 378, distance: 12.8
click at [525, 447] on span "Keep buying £700 of pads a year and sending 300 lbs of plastic to landfill" at bounding box center [451, 453] width 389 height 13
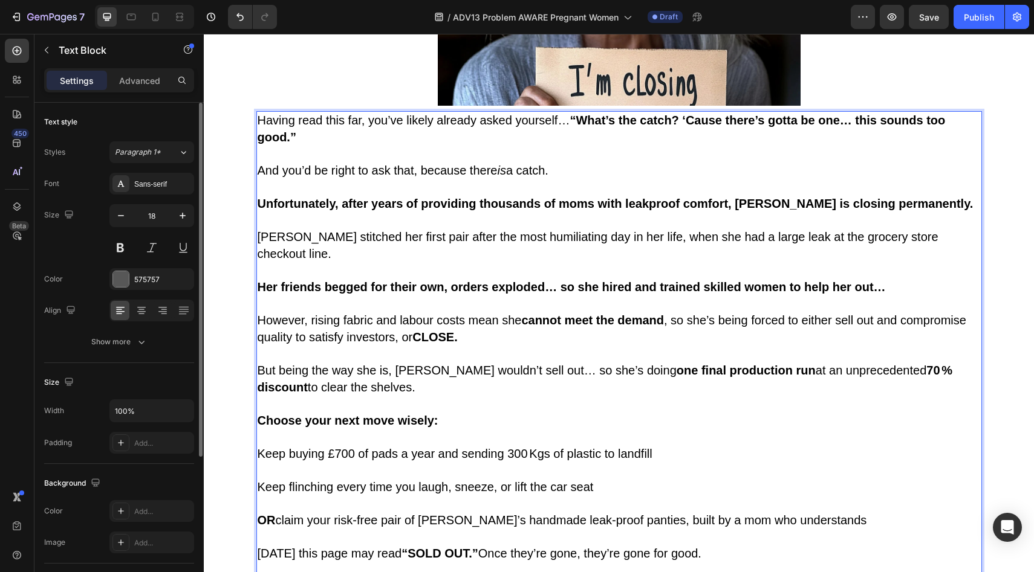
click at [612, 446] on p "Keep buying £700 of pads a year and sending 300 Kgs of plastic to landfill Keep…" at bounding box center [618, 487] width 723 height 83
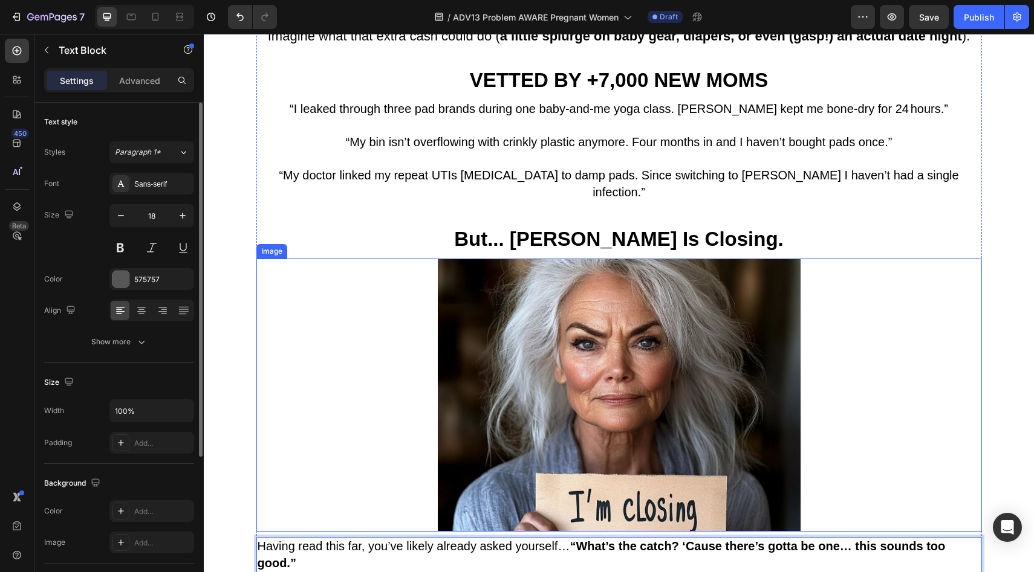
scroll to position [4322, 0]
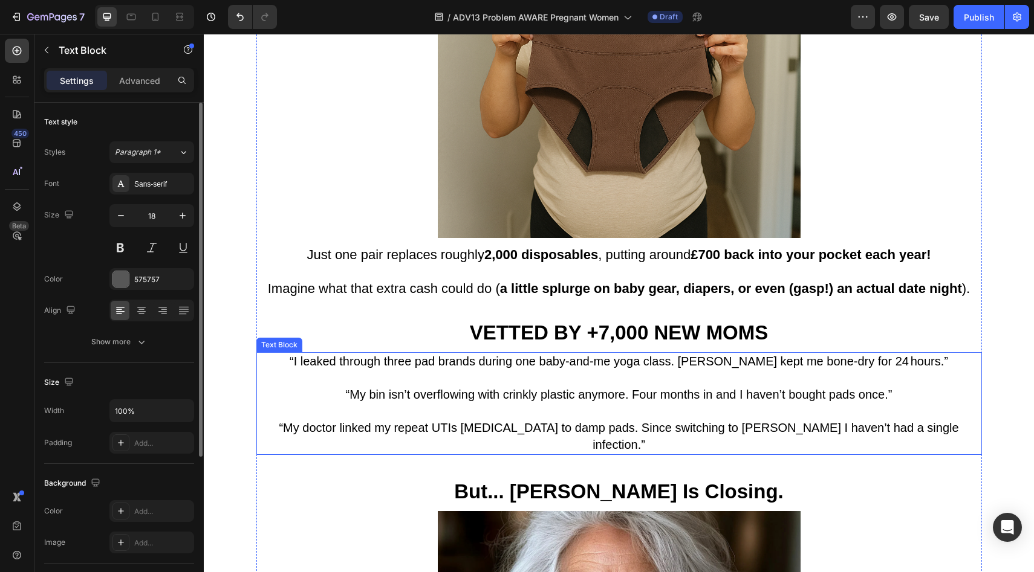
click at [509, 388] on span "“My bin isn’t overflowing with crinkly plastic anymore. Four months in and I ha…" at bounding box center [619, 394] width 546 height 13
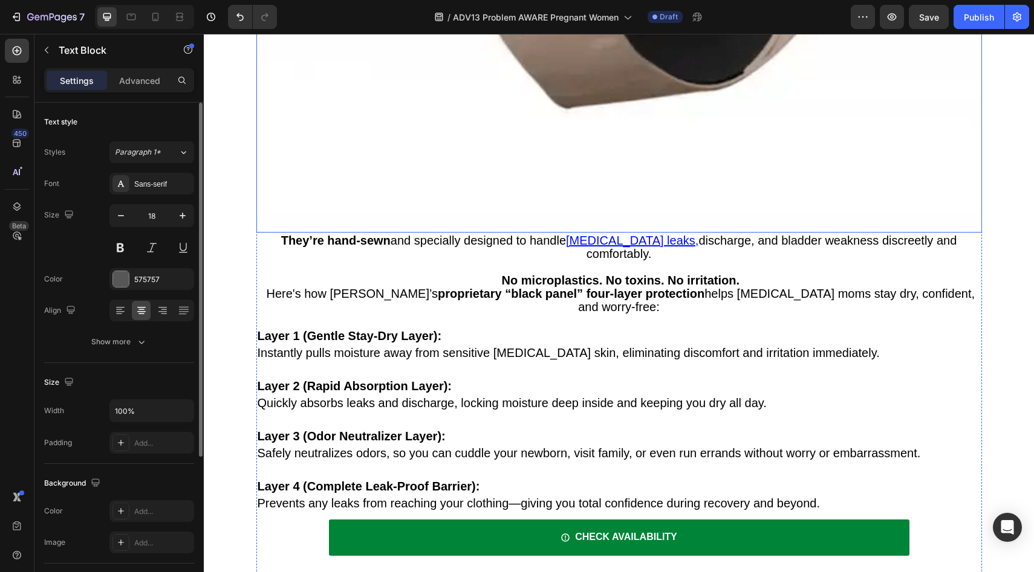
scroll to position [1682, 0]
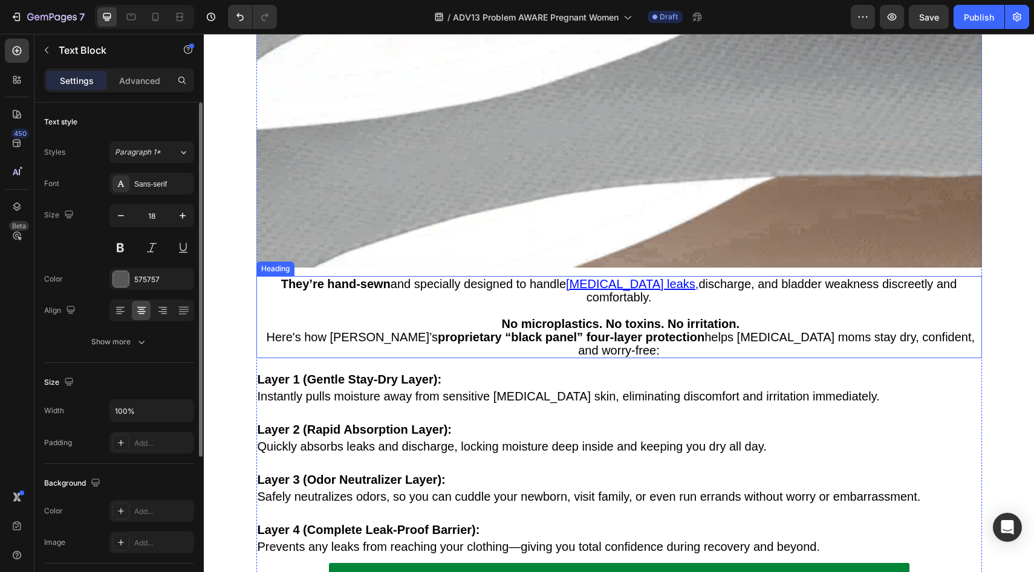
click at [475, 331] on strong "proprietary “black panel” four-layer protection" at bounding box center [571, 337] width 267 height 13
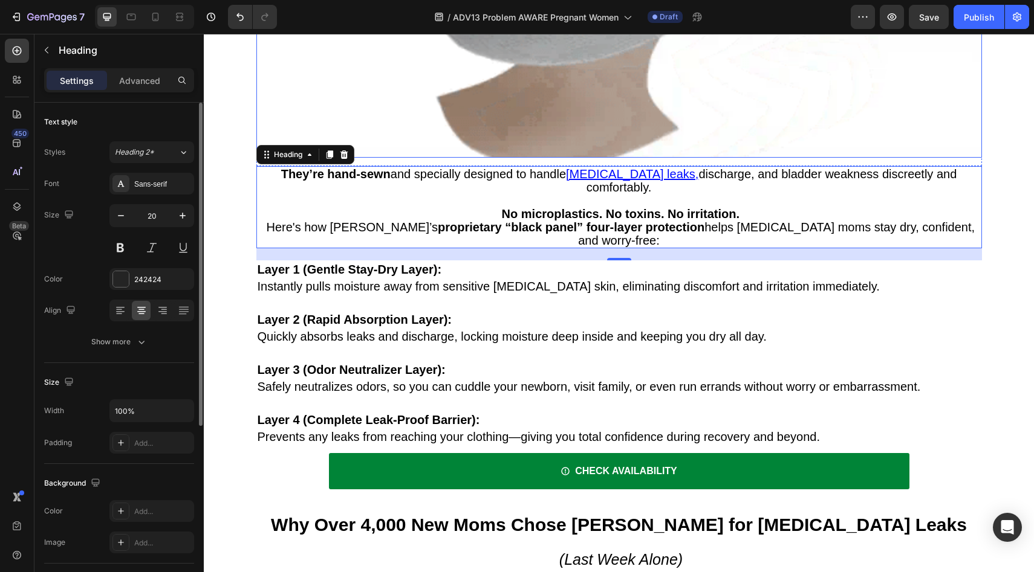
scroll to position [1178, 0]
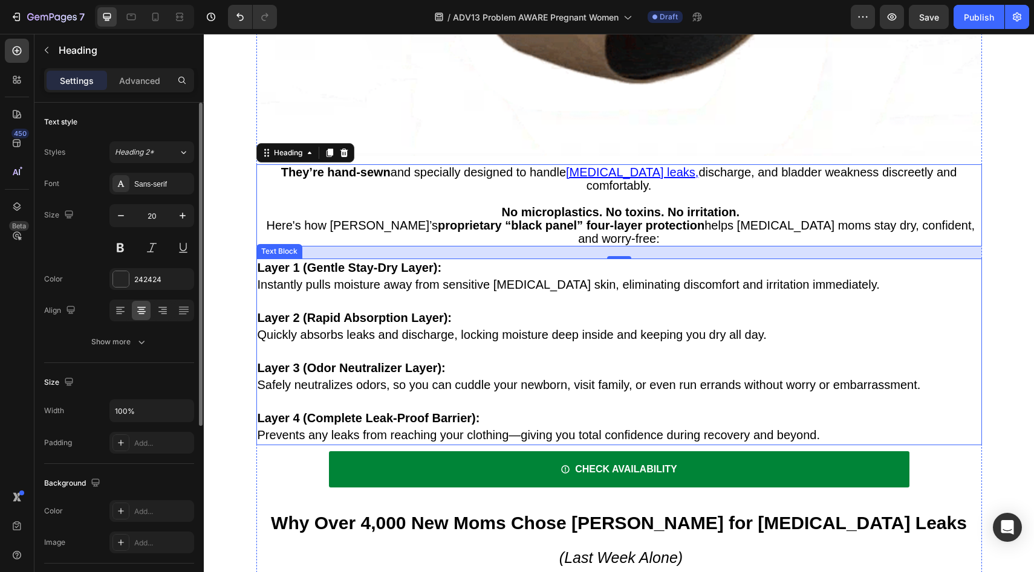
click at [396, 344] on p "Layer 3 (Odor Neutralizer Layer): Safely neutralizes odors, so you can cuddle y…" at bounding box center [618, 377] width 723 height 66
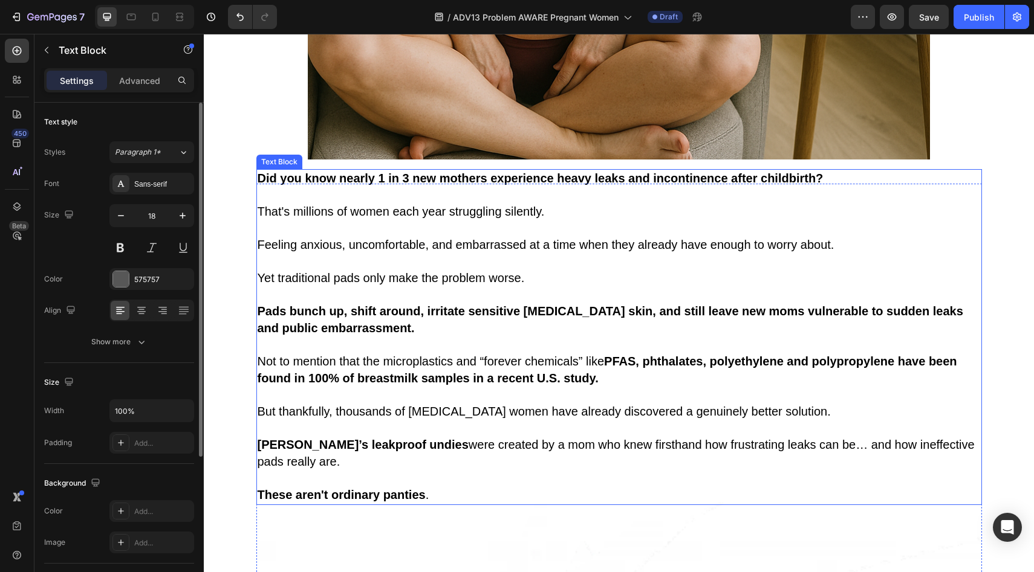
scroll to position [729, 0]
click at [548, 369] on strong "PFAS, phthalates, polyethylene and polypropylene have been found in 100% of bre…" at bounding box center [606, 369] width 699 height 30
click at [549, 372] on strong "PFAS, phthalates, polyethylene and polypropylene have been found in 100% of bre…" at bounding box center [606, 369] width 699 height 30
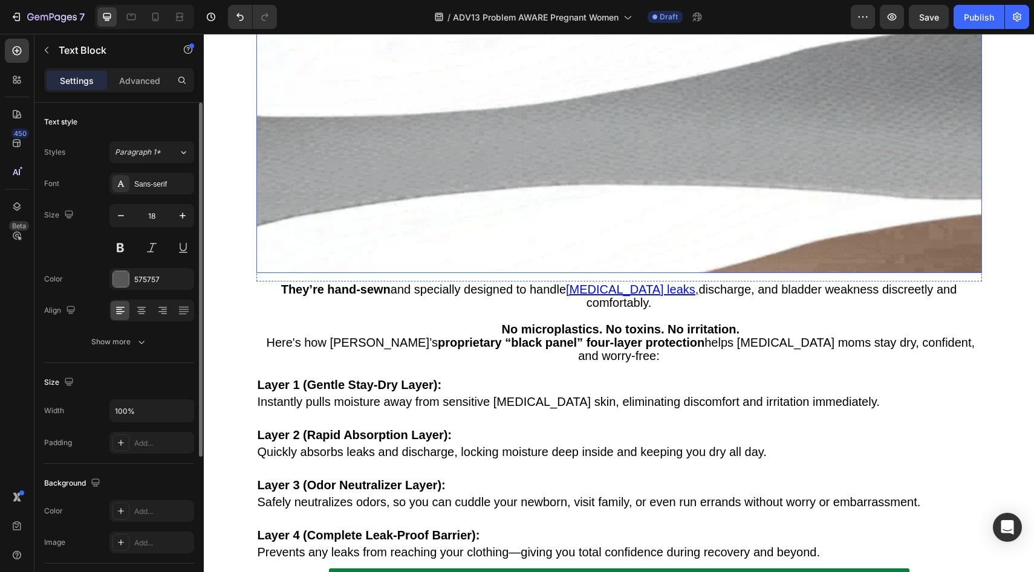
scroll to position [1724, 0]
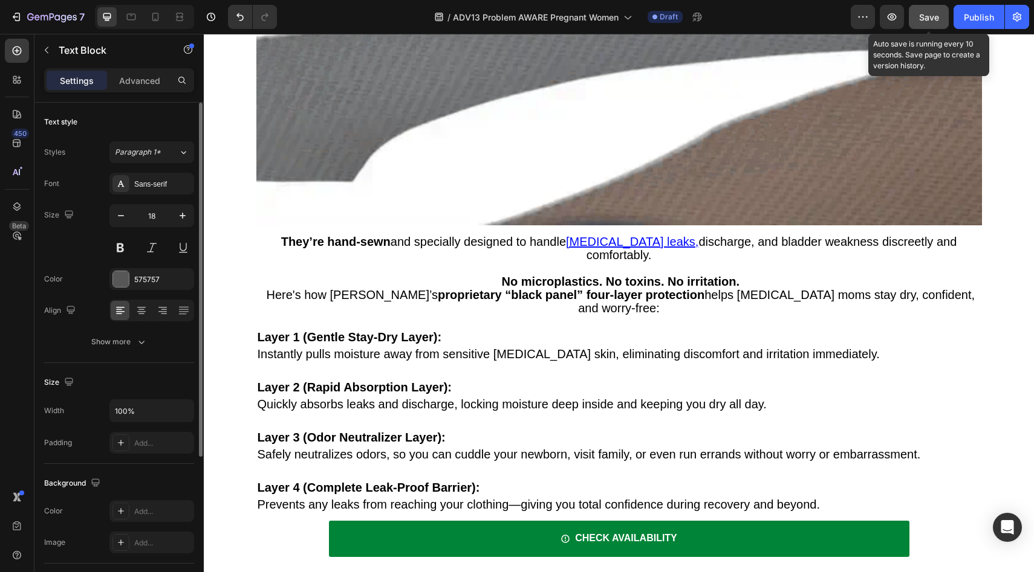
click at [921, 12] on span "Save" at bounding box center [929, 17] width 20 height 10
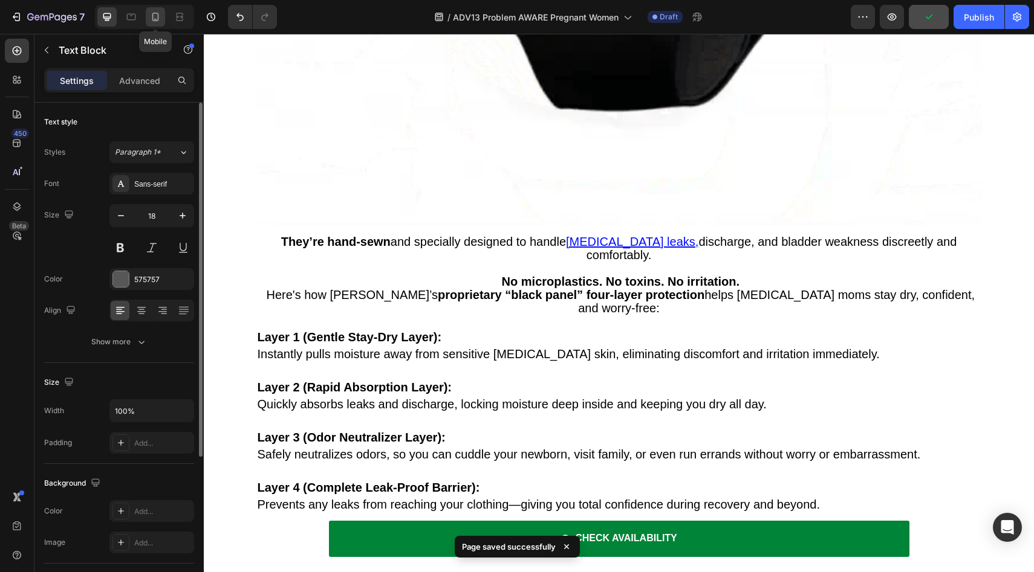
click at [157, 11] on icon at bounding box center [155, 17] width 12 height 12
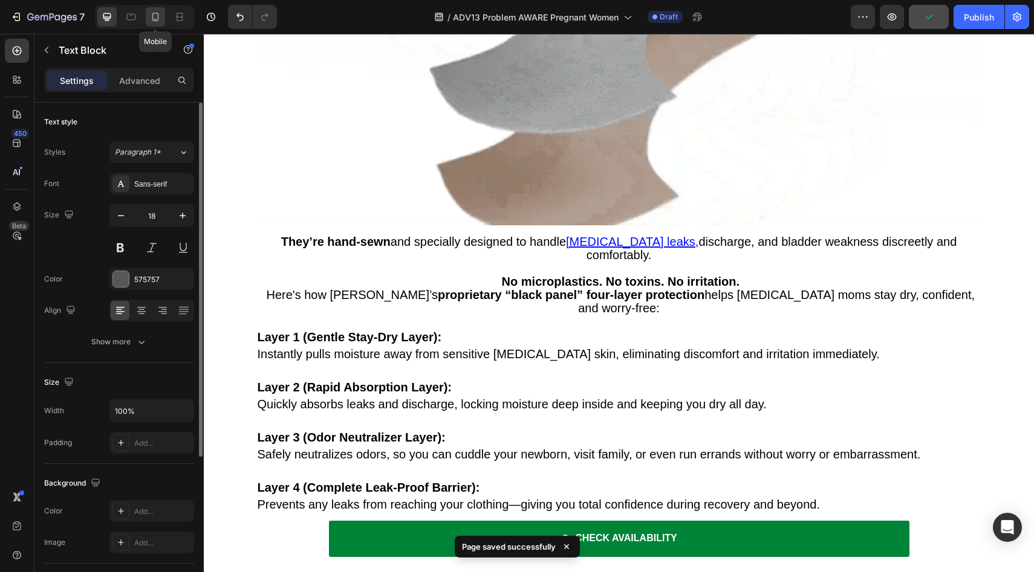
type input "16"
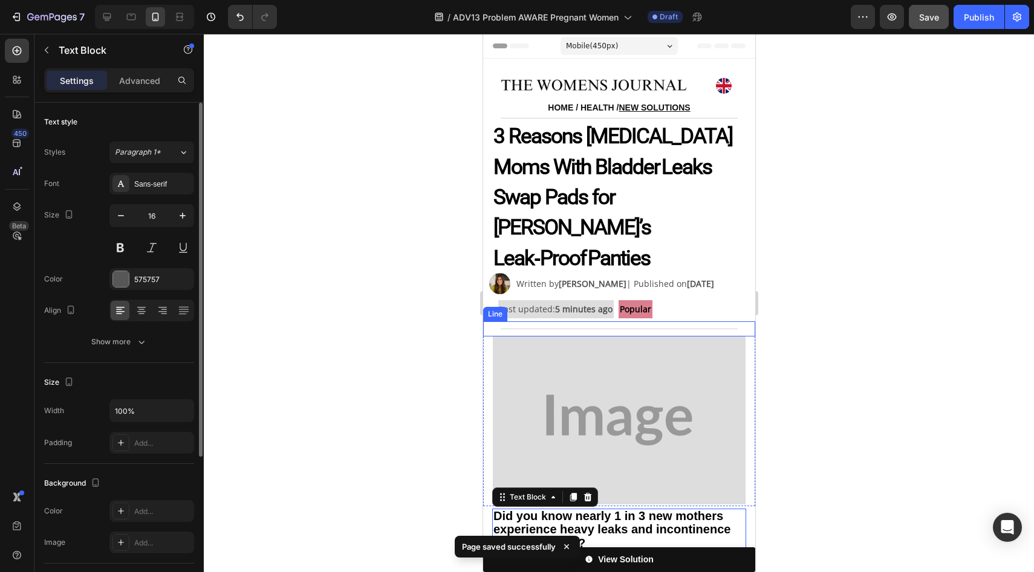
click at [617, 340] on img at bounding box center [618, 420] width 253 height 169
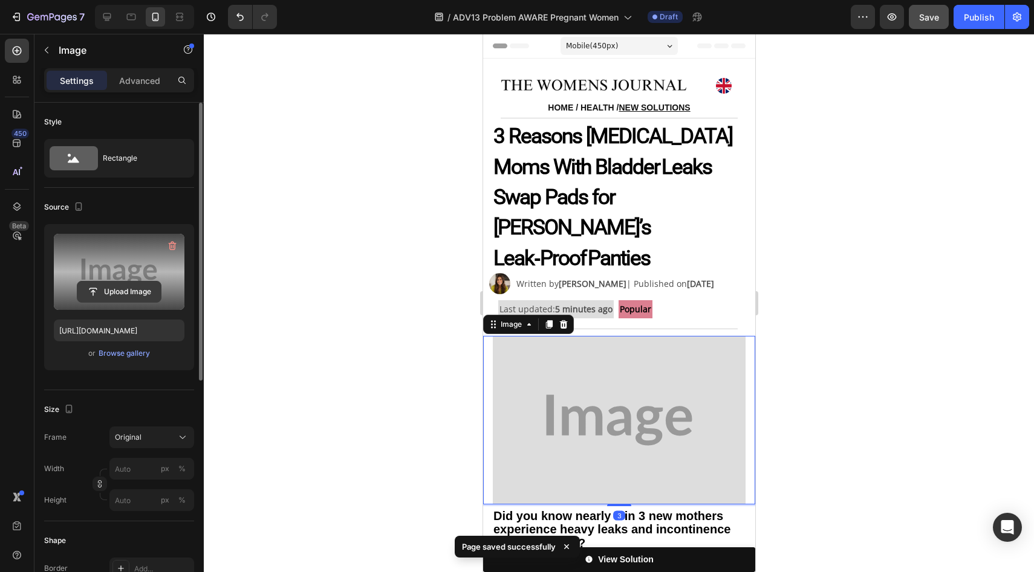
click at [112, 292] on input "file" at bounding box center [118, 292] width 83 height 21
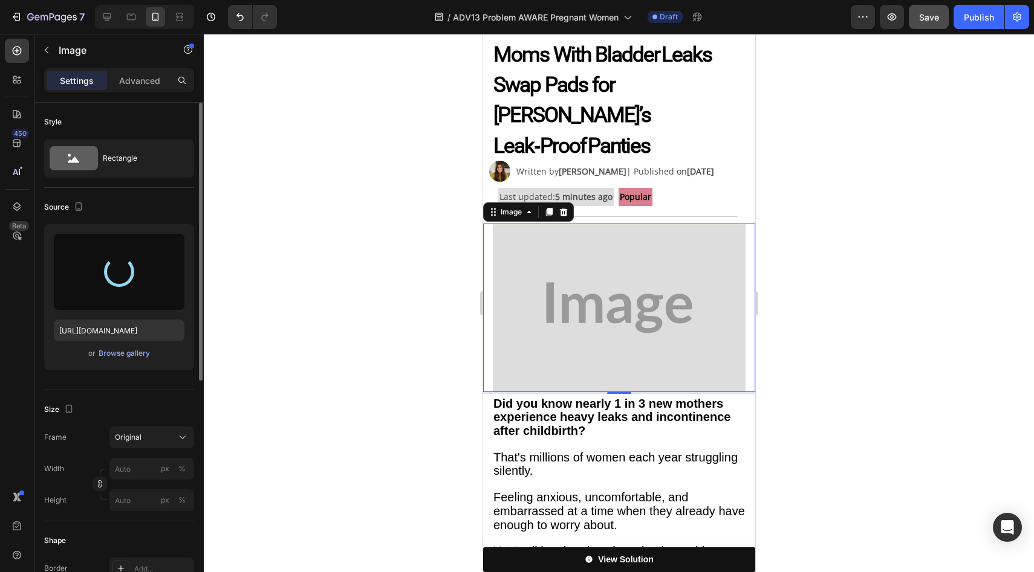
type input "[URL][DOMAIN_NAME]"
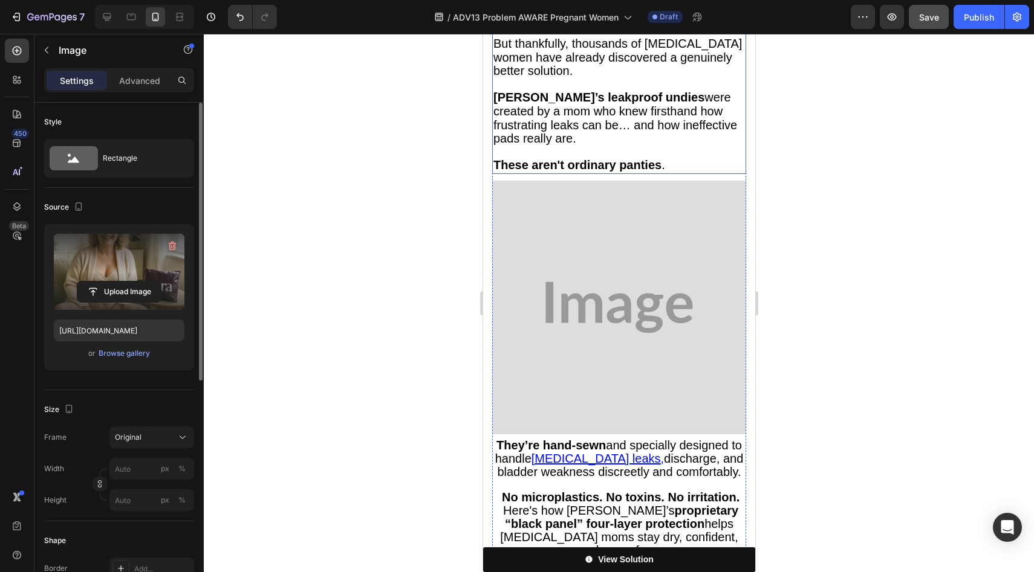
click at [616, 382] on img at bounding box center [618, 308] width 254 height 254
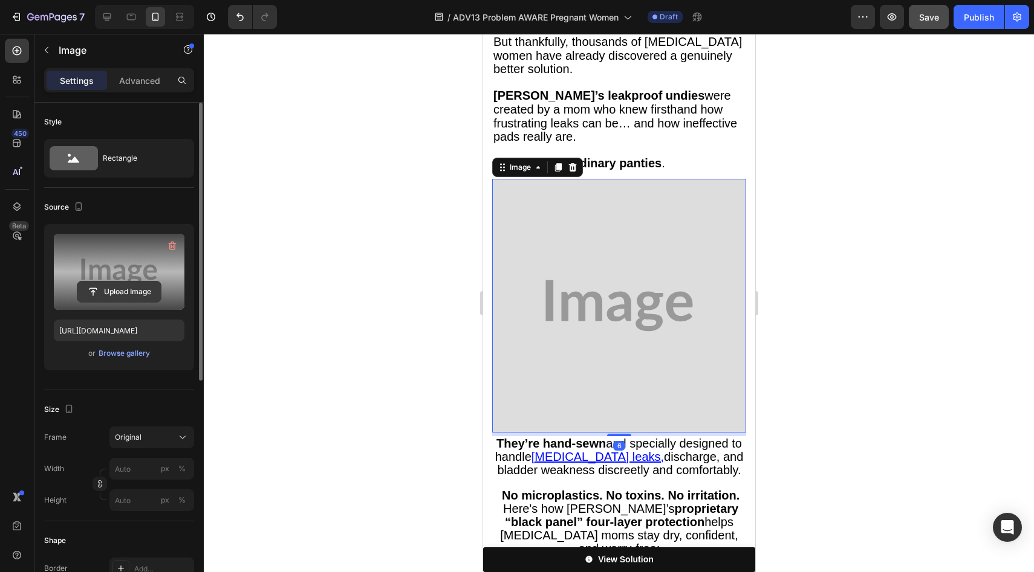
scroll to position [856, 0]
click at [128, 296] on input "file" at bounding box center [118, 292] width 83 height 21
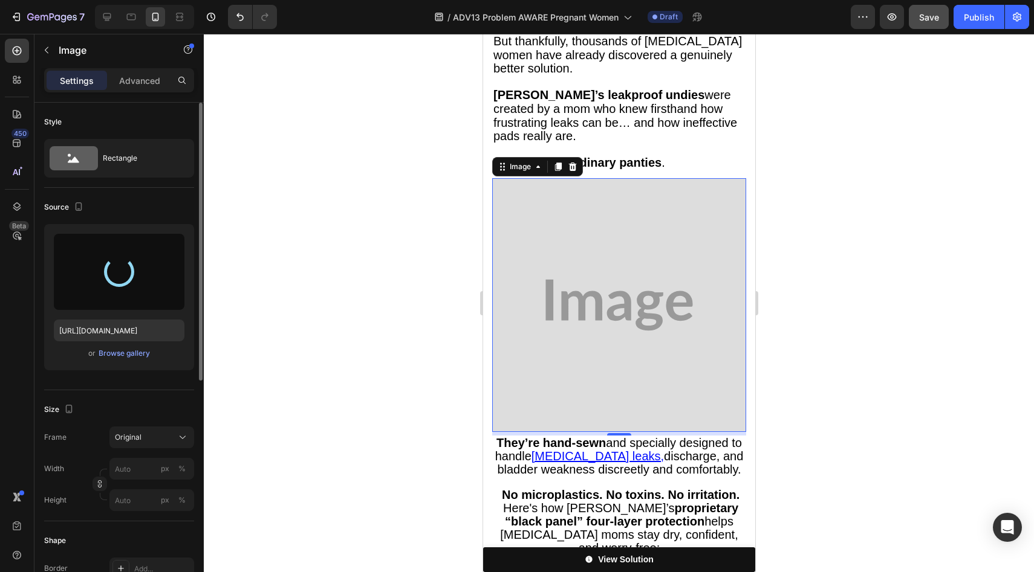
click at [129, 290] on div at bounding box center [119, 272] width 131 height 76
click at [127, 291] on div at bounding box center [119, 272] width 131 height 76
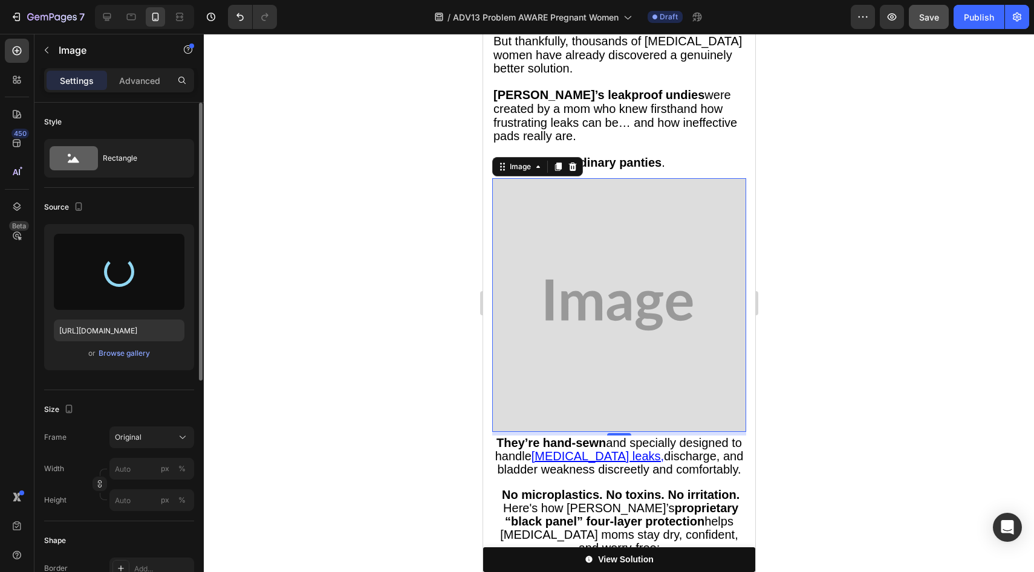
click at [127, 291] on div at bounding box center [119, 272] width 131 height 76
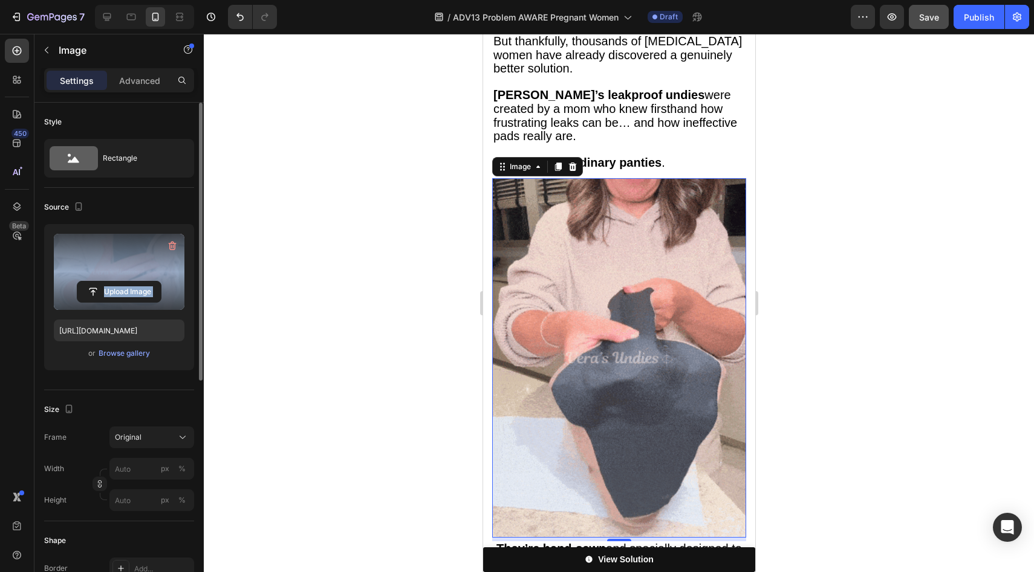
click at [127, 291] on input "file" at bounding box center [118, 292] width 83 height 21
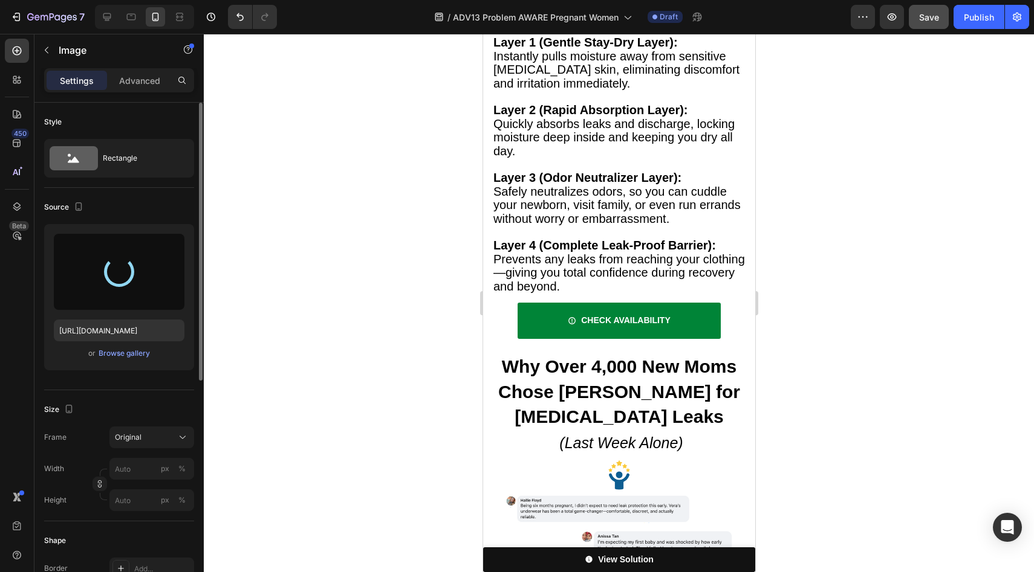
type input "[URL][DOMAIN_NAME]"
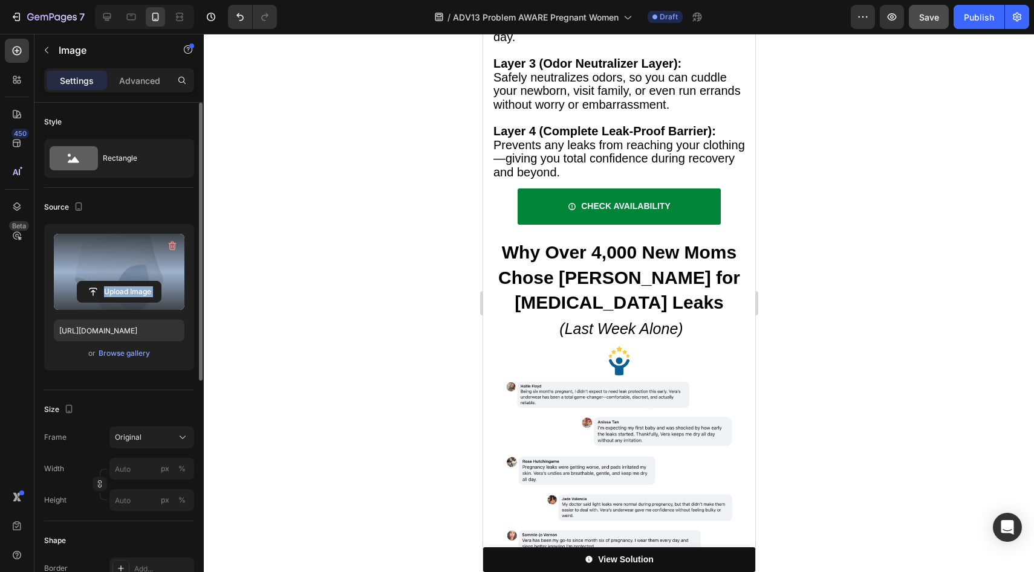
scroll to position [1607, 0]
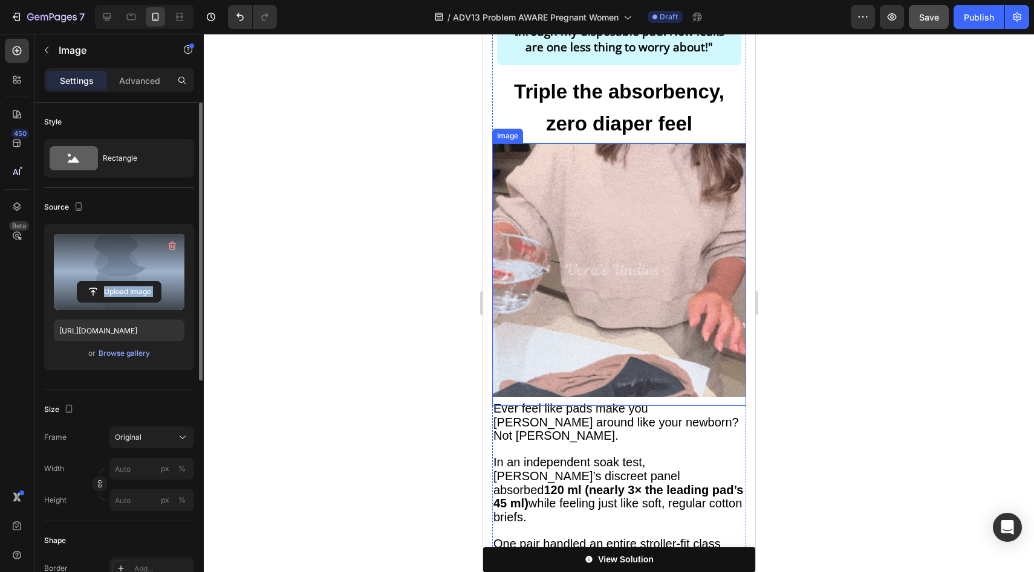
click at [575, 265] on img at bounding box center [618, 270] width 254 height 254
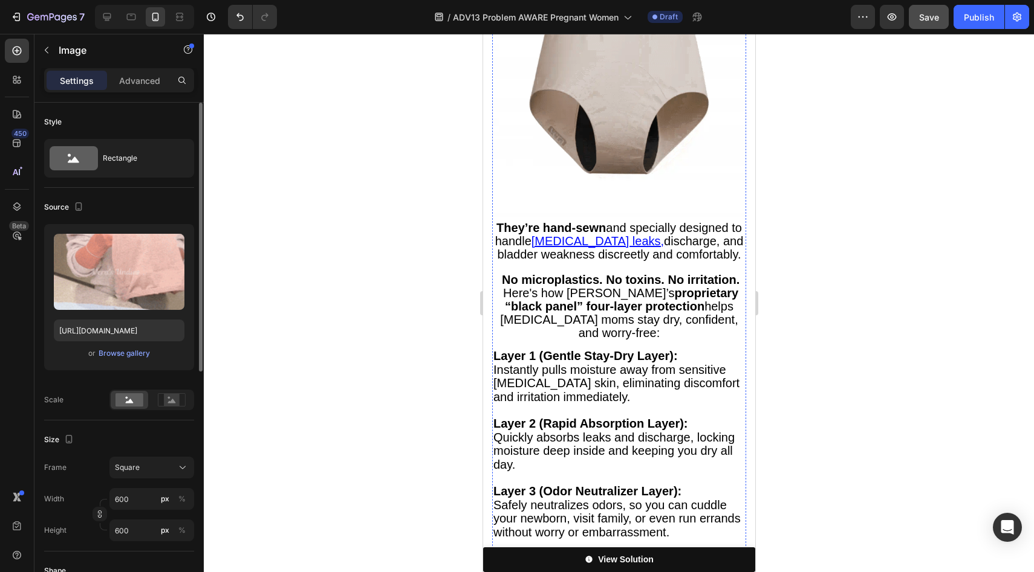
scroll to position [1080, 0]
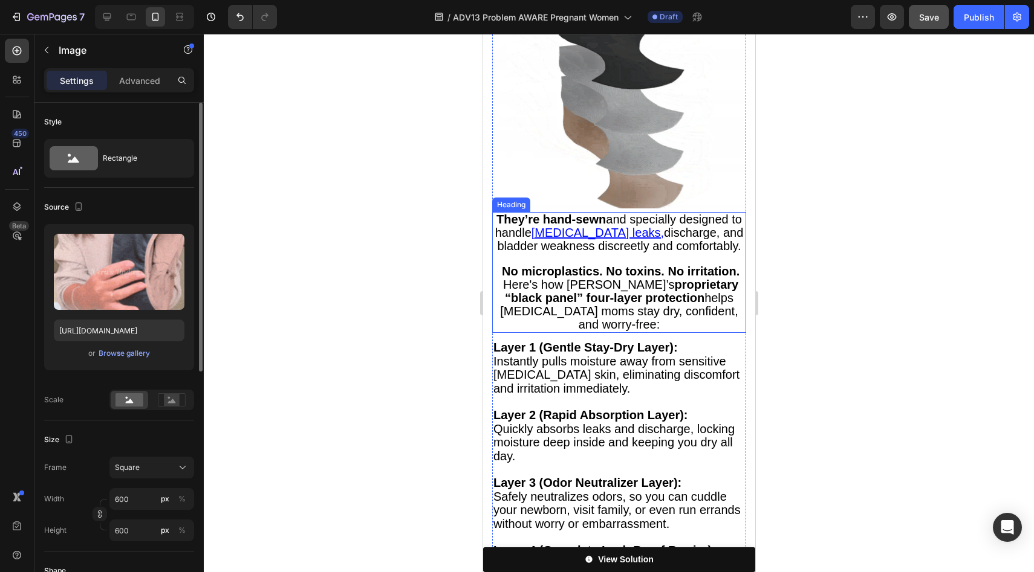
click at [598, 226] on u "[MEDICAL_DATA] leaks," at bounding box center [597, 232] width 132 height 13
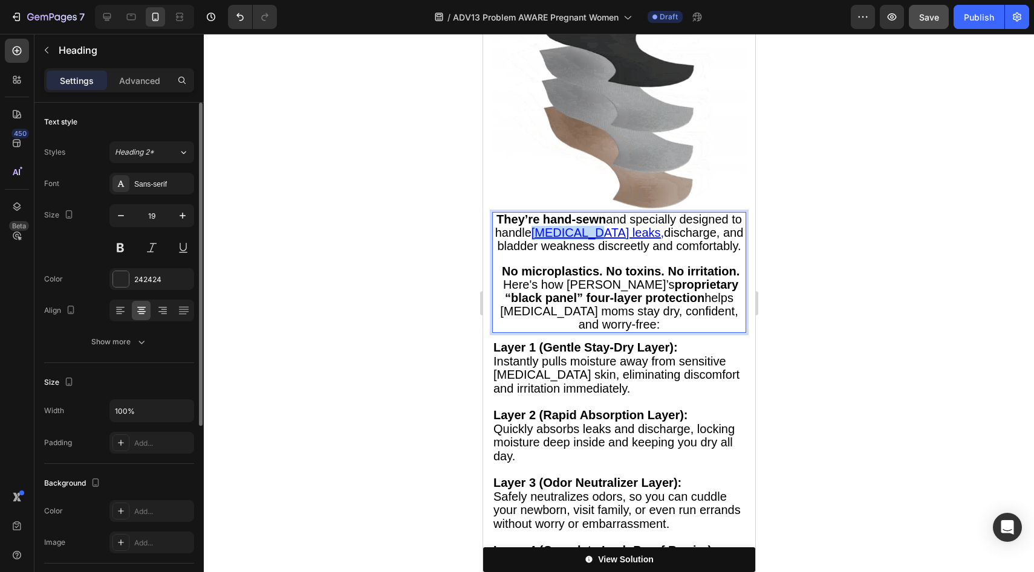
click at [597, 226] on u "[MEDICAL_DATA] leaks," at bounding box center [597, 232] width 132 height 13
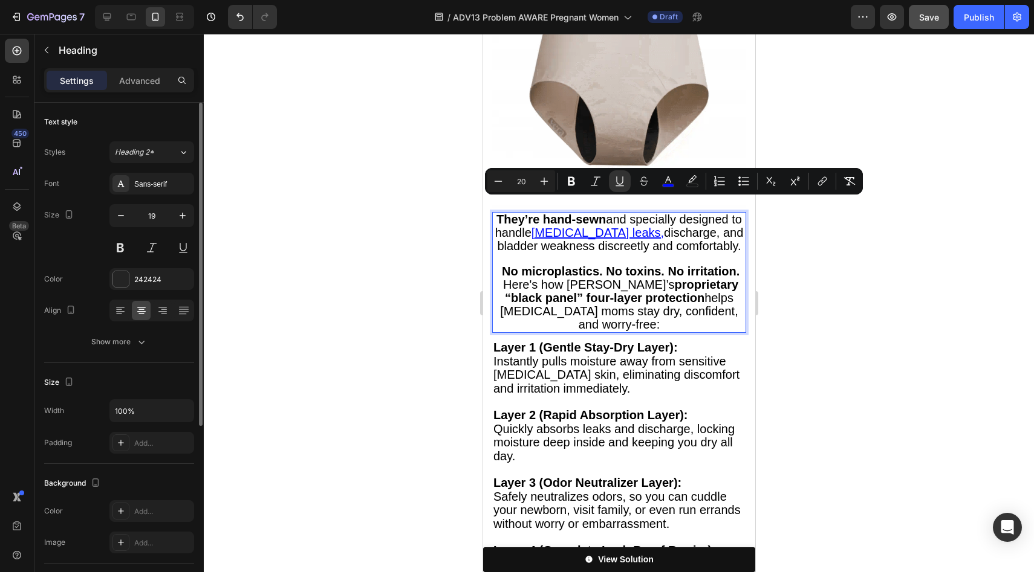
click at [624, 226] on u "[MEDICAL_DATA] leaks," at bounding box center [597, 232] width 132 height 13
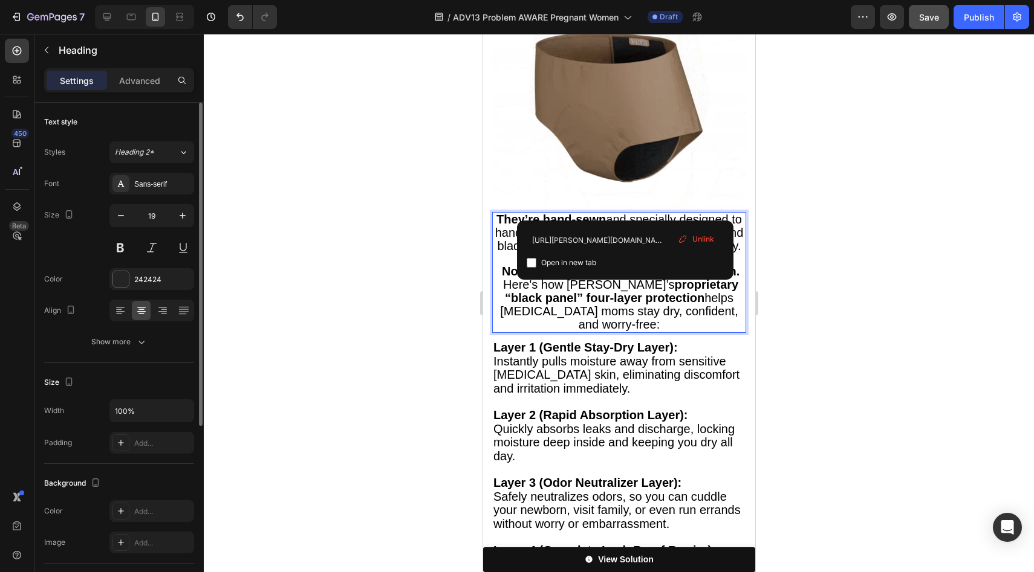
drag, startPoint x: 687, startPoint y: 245, endPoint x: 204, endPoint y: 210, distance: 484.7
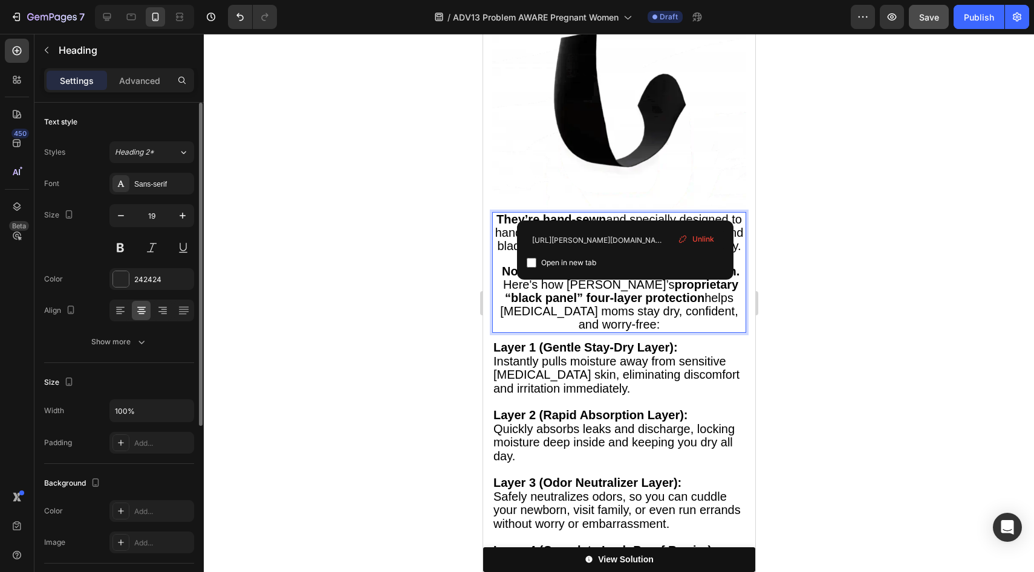
click at [687, 245] on div "Unlink" at bounding box center [696, 239] width 46 height 16
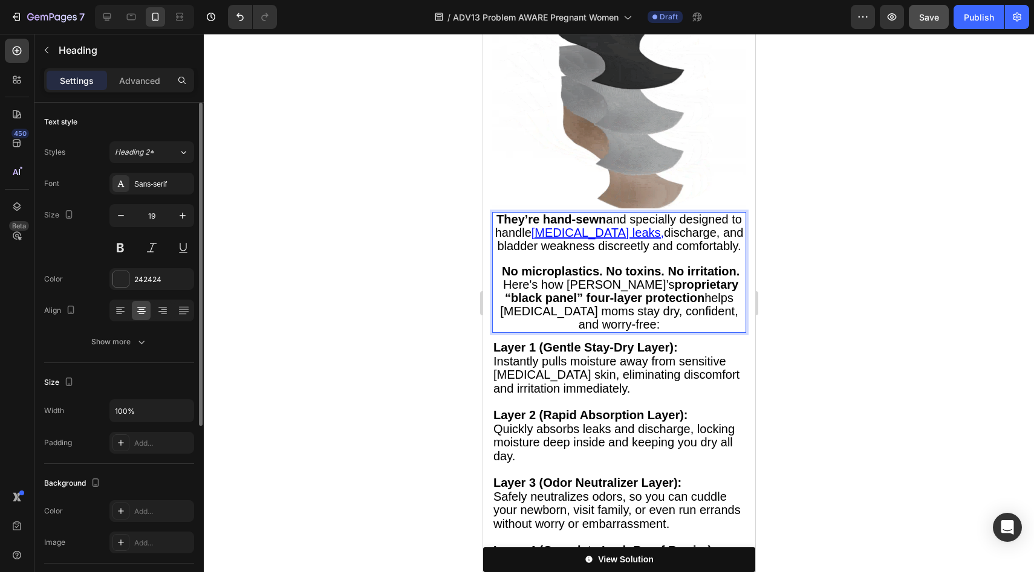
click at [576, 226] on u "[MEDICAL_DATA] leaks," at bounding box center [597, 232] width 132 height 13
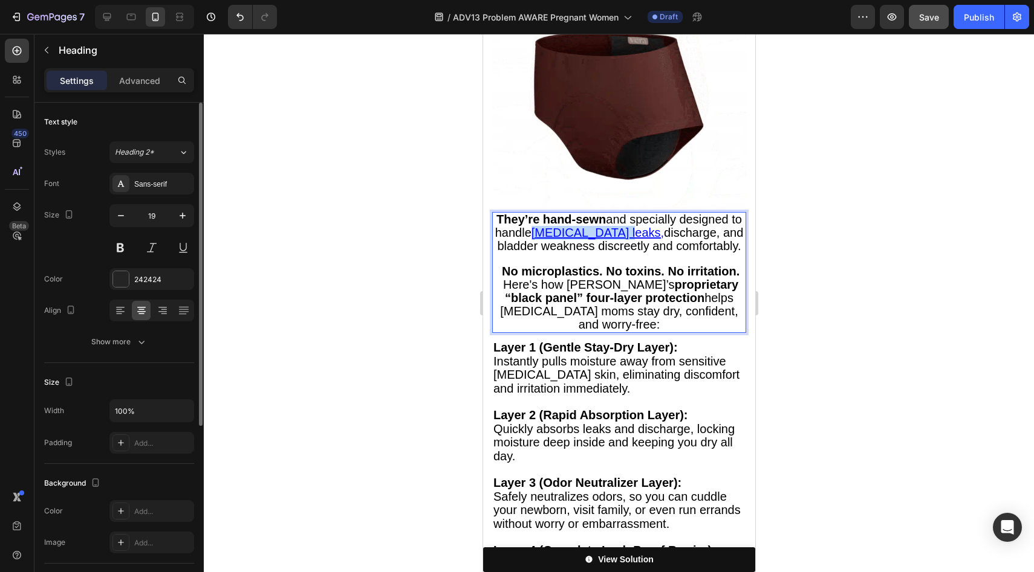
drag, startPoint x: 576, startPoint y: 202, endPoint x: 627, endPoint y: 207, distance: 51.7
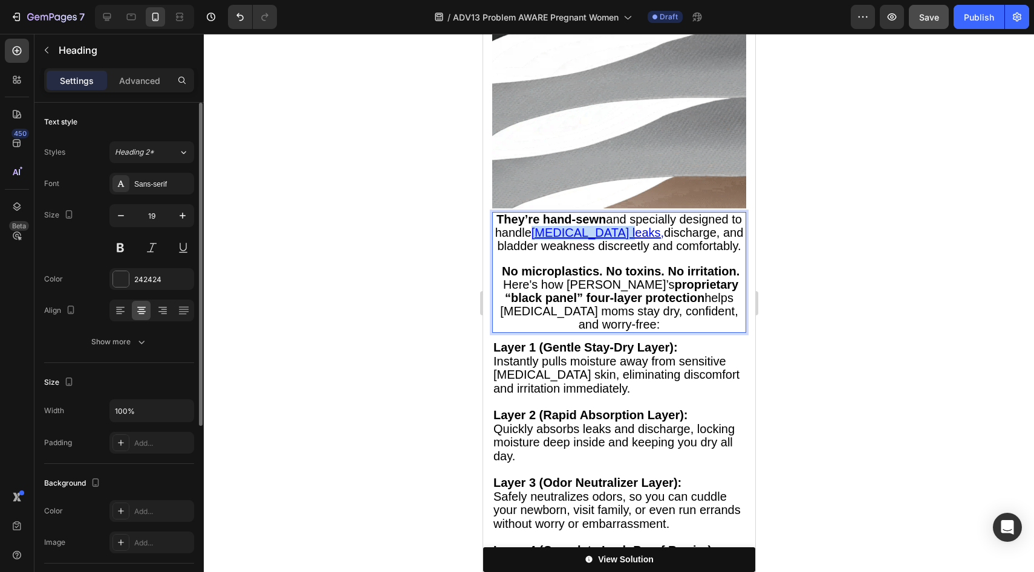
click at [627, 226] on u "[MEDICAL_DATA] leaks," at bounding box center [597, 232] width 132 height 13
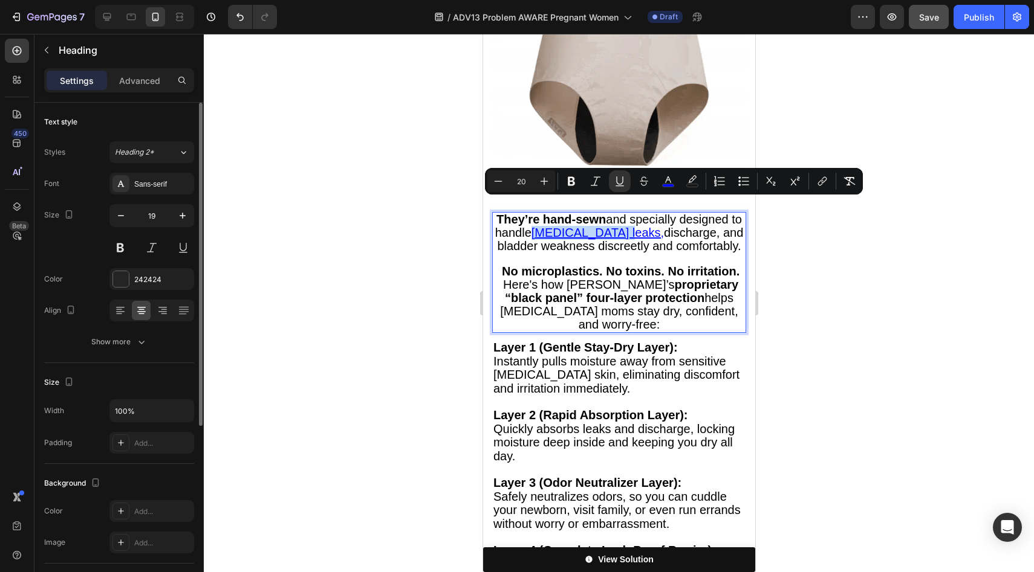
click at [645, 226] on u "[MEDICAL_DATA] leaks," at bounding box center [597, 232] width 132 height 13
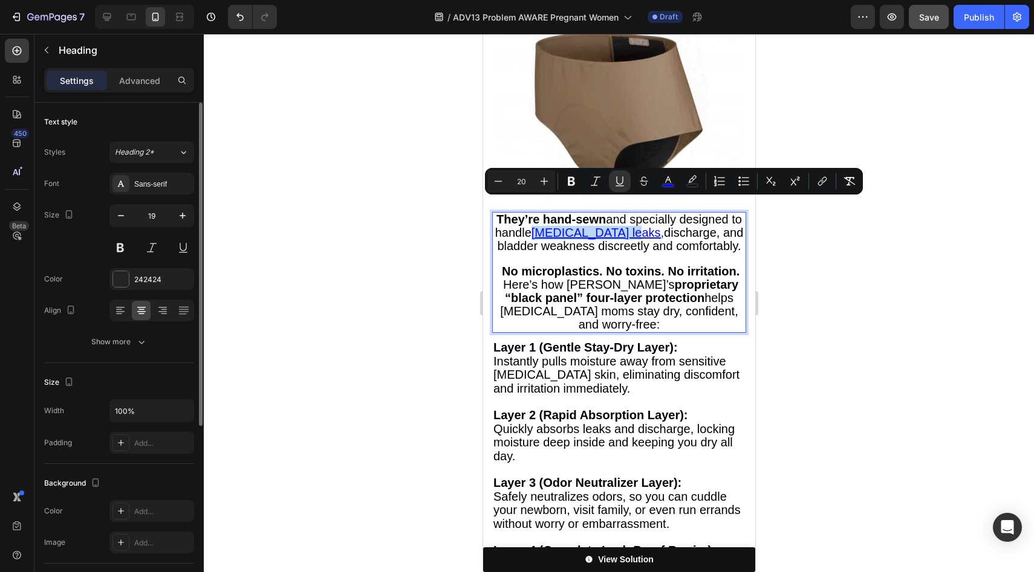
drag, startPoint x: 647, startPoint y: 210, endPoint x: 551, endPoint y: 209, distance: 95.5
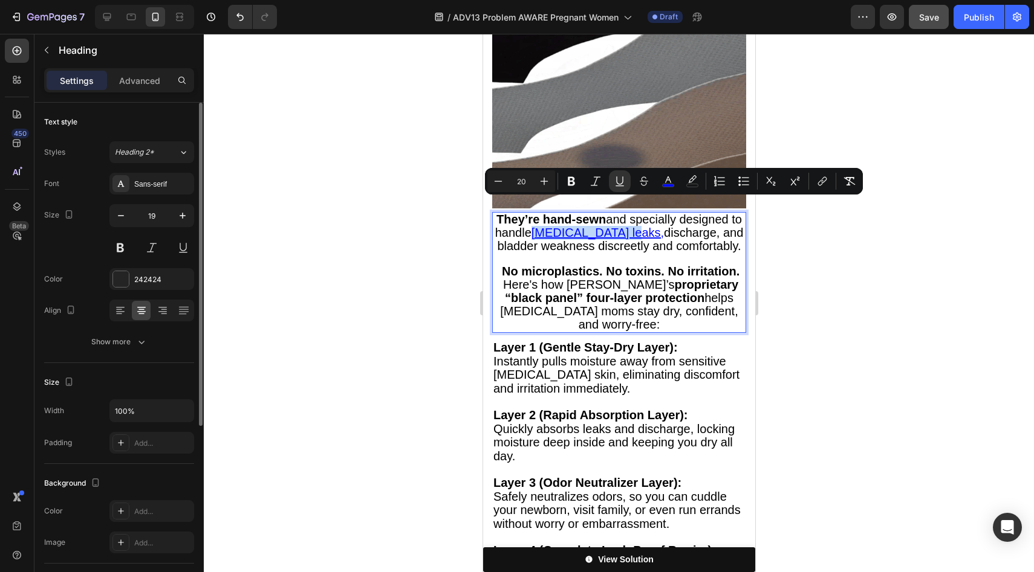
click at [551, 213] on p "They’re hand-sewn and specially designed to handle [MEDICAL_DATA] leaks, discha…" at bounding box center [618, 272] width 251 height 118
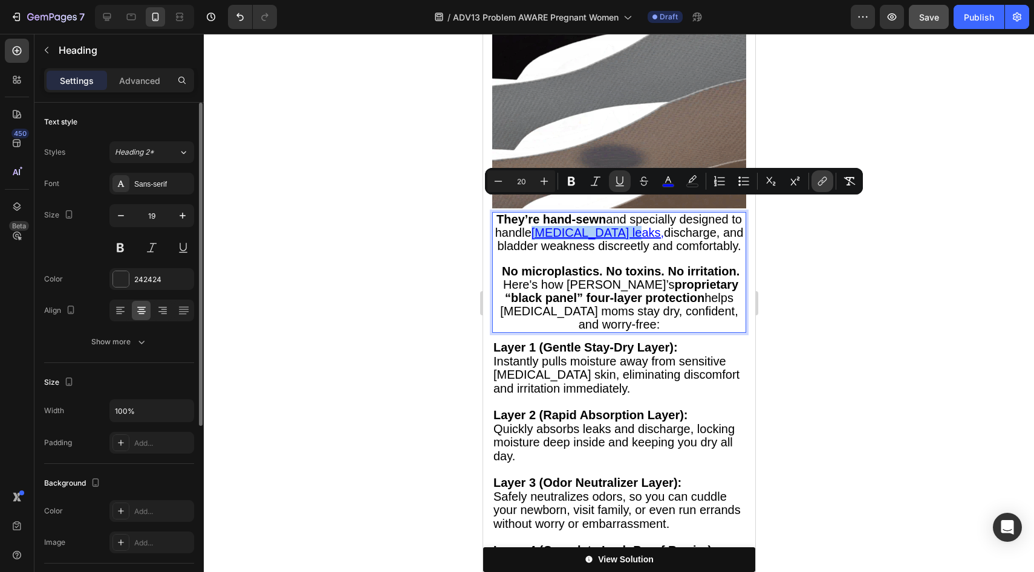
click at [818, 178] on icon "Editor contextual toolbar" at bounding box center [822, 181] width 12 height 12
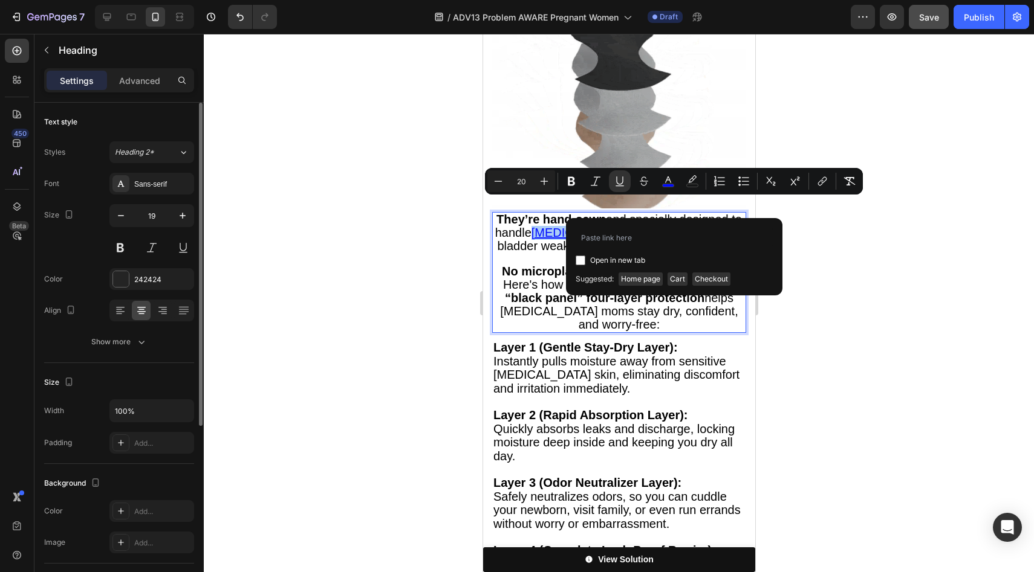
type input "[URL][PERSON_NAME][DOMAIN_NAME][PERSON_NAME]"
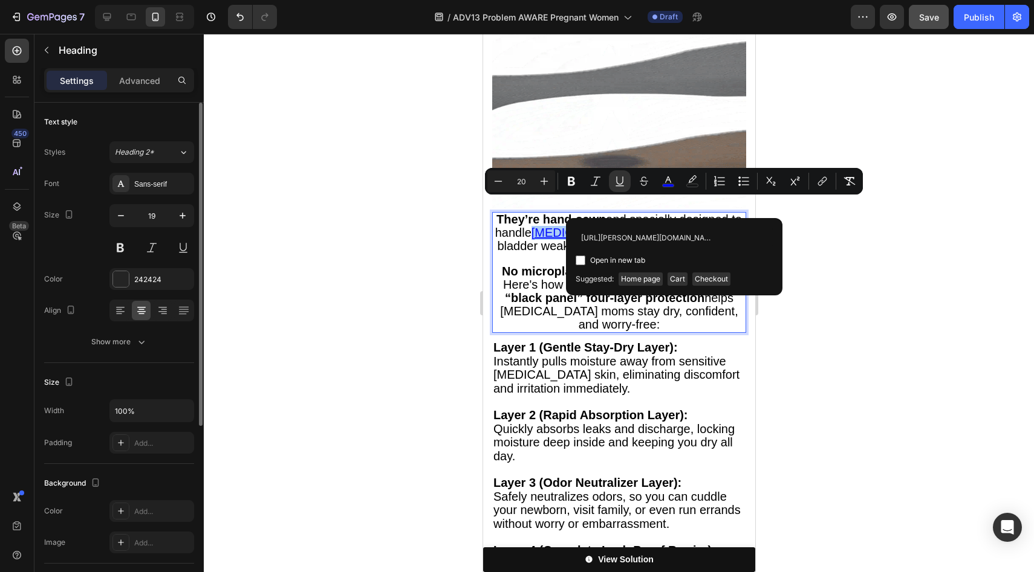
scroll to position [0, 154]
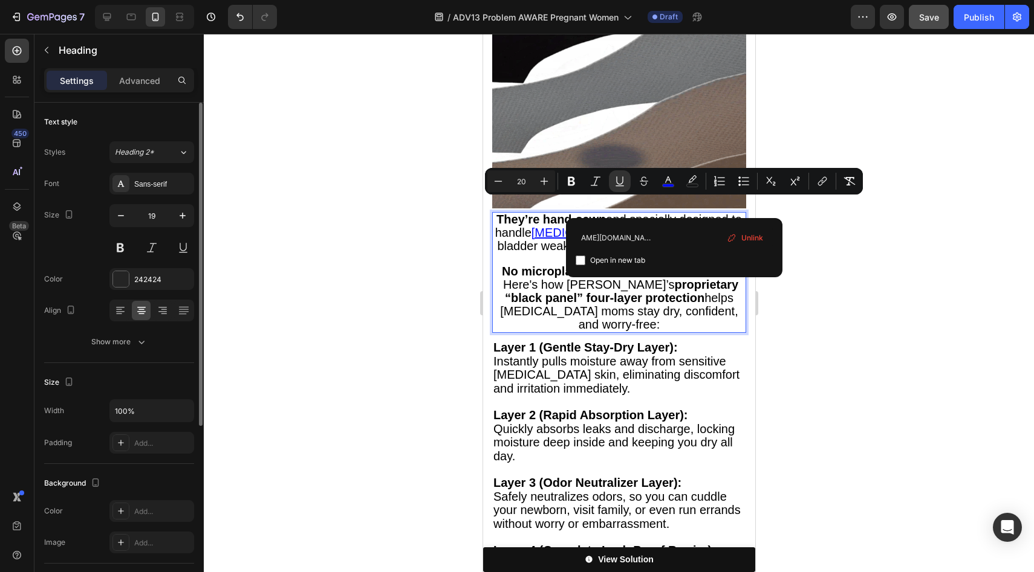
click at [522, 290] on span "Here's how [PERSON_NAME]’s proprietary “black panel” four-layer protection help…" at bounding box center [618, 304] width 238 height 53
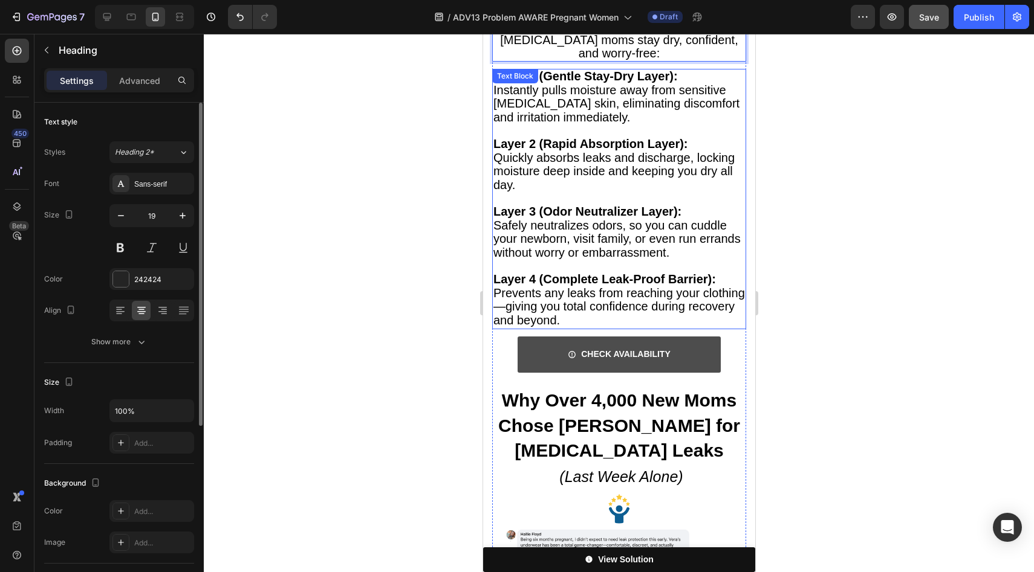
scroll to position [1364, 0]
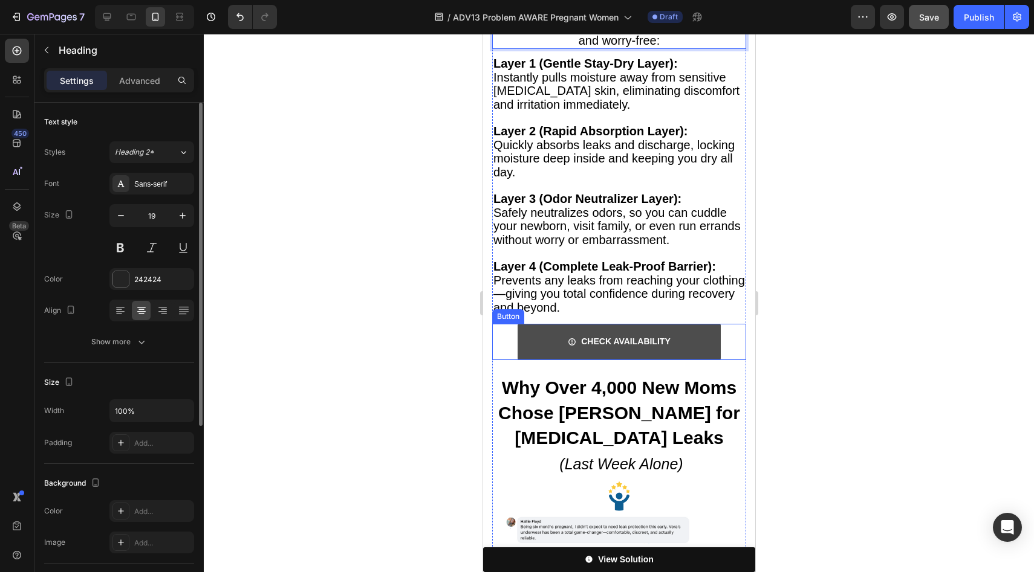
click at [688, 324] on link "CHECK AVAILABILITY" at bounding box center [618, 342] width 203 height 36
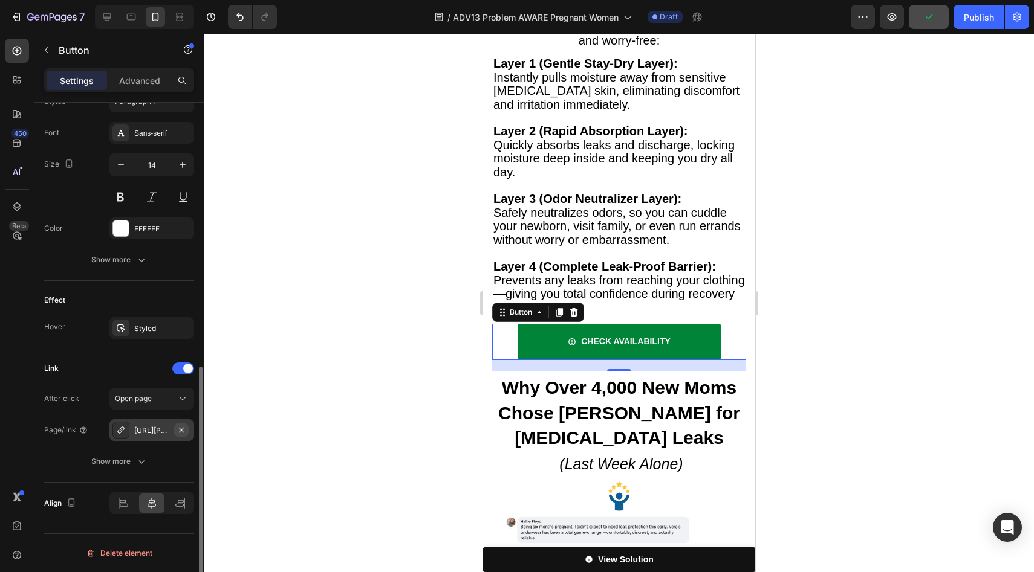
click at [180, 434] on icon "button" at bounding box center [181, 430] width 10 height 10
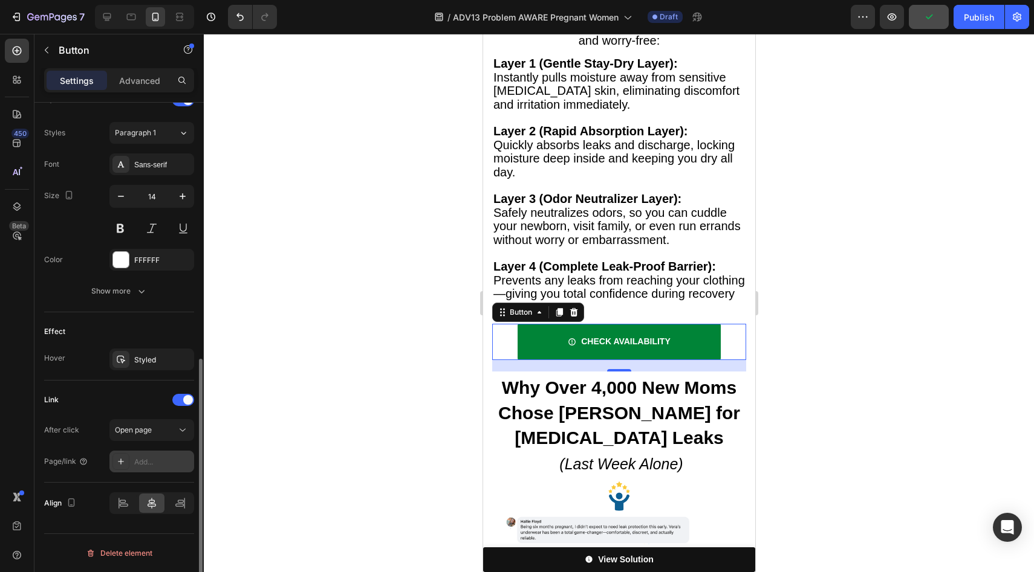
click at [163, 464] on div "Add..." at bounding box center [162, 462] width 57 height 11
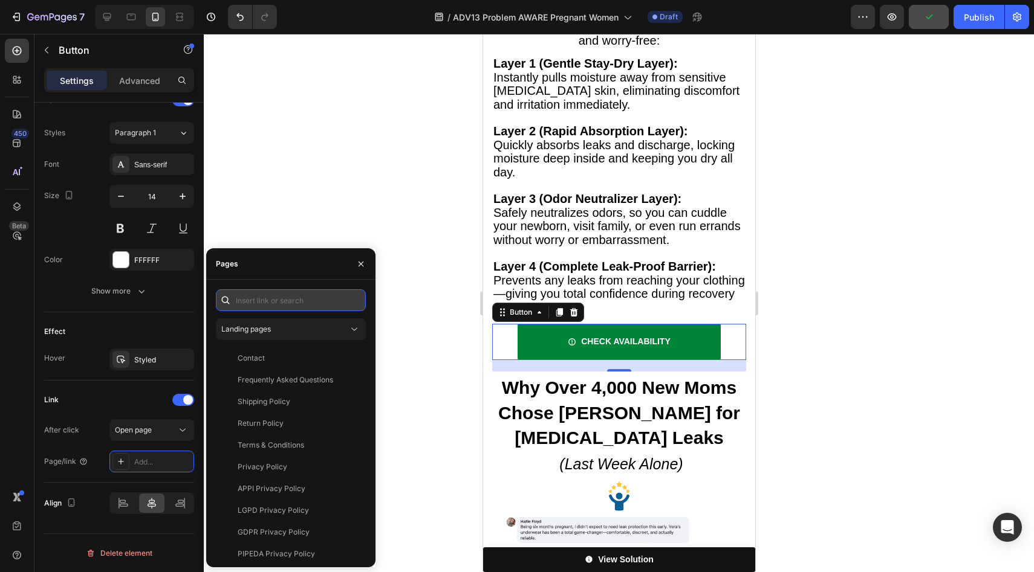
click at [290, 293] on input "text" at bounding box center [291, 301] width 150 height 22
paste input "[URL][PERSON_NAME][DOMAIN_NAME][PERSON_NAME]"
type input "[URL][PERSON_NAME][DOMAIN_NAME][PERSON_NAME]"
click at [261, 348] on div "Contact View Frequently Asked Questions View Shipping Policy View Return Policy…" at bounding box center [291, 453] width 150 height 210
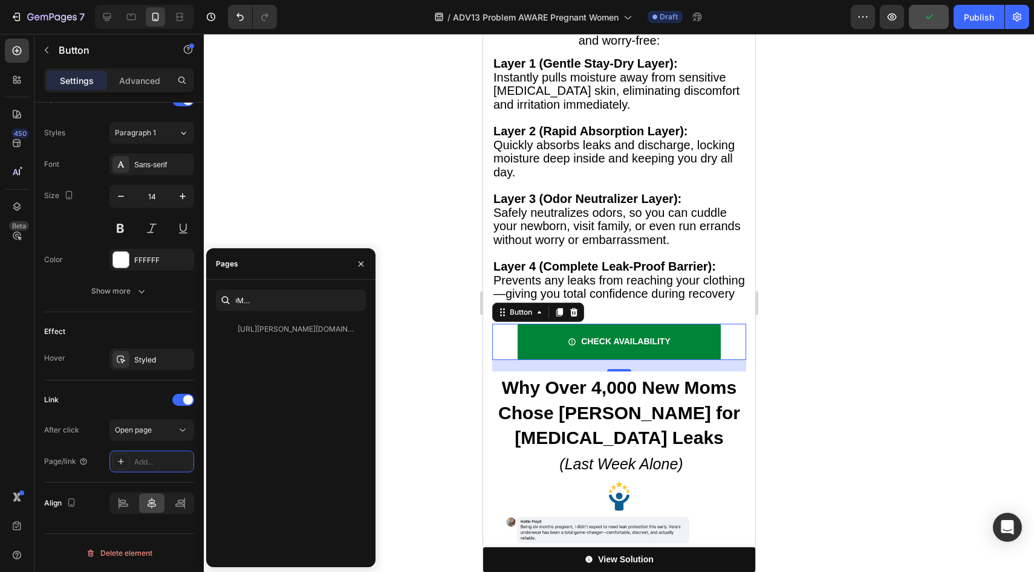
scroll to position [0, 0]
click at [259, 332] on div at bounding box center [288, 334] width 145 height 31
click at [264, 326] on div "[URL][PERSON_NAME][DOMAIN_NAME][PERSON_NAME]" at bounding box center [296, 329] width 116 height 11
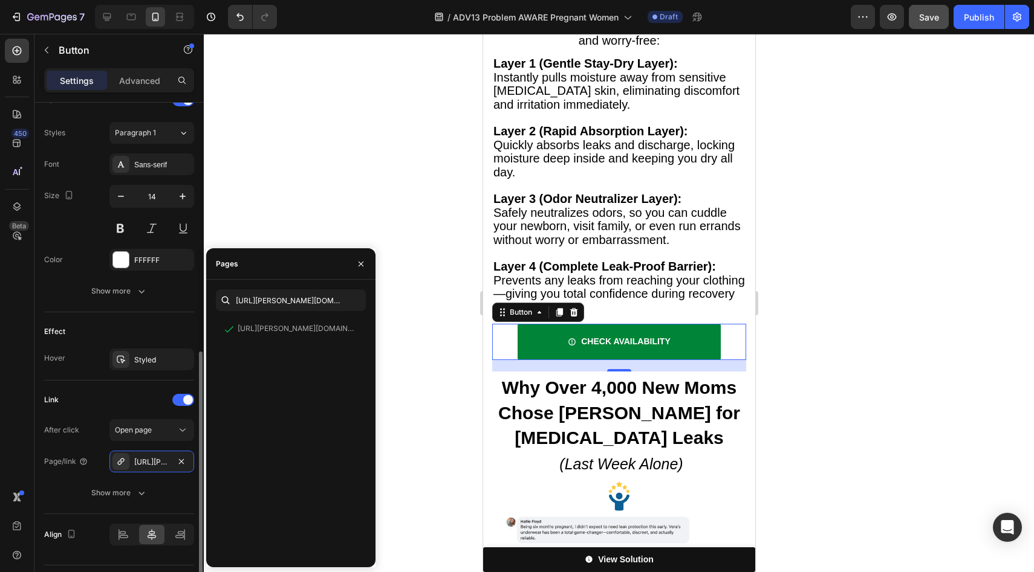
click at [141, 321] on div "Effect Hover Styled" at bounding box center [119, 346] width 150 height 68
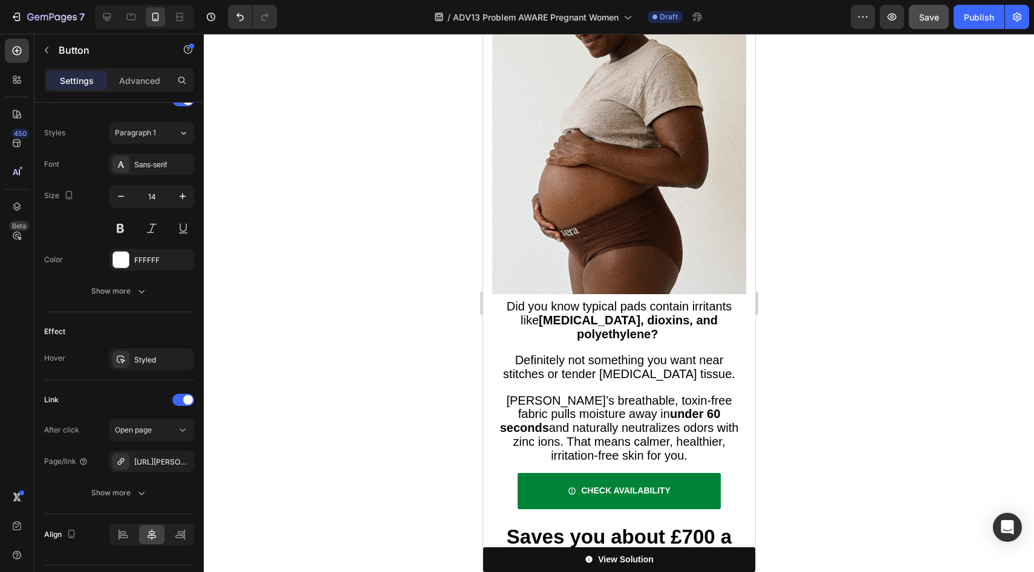
scroll to position [2853, 0]
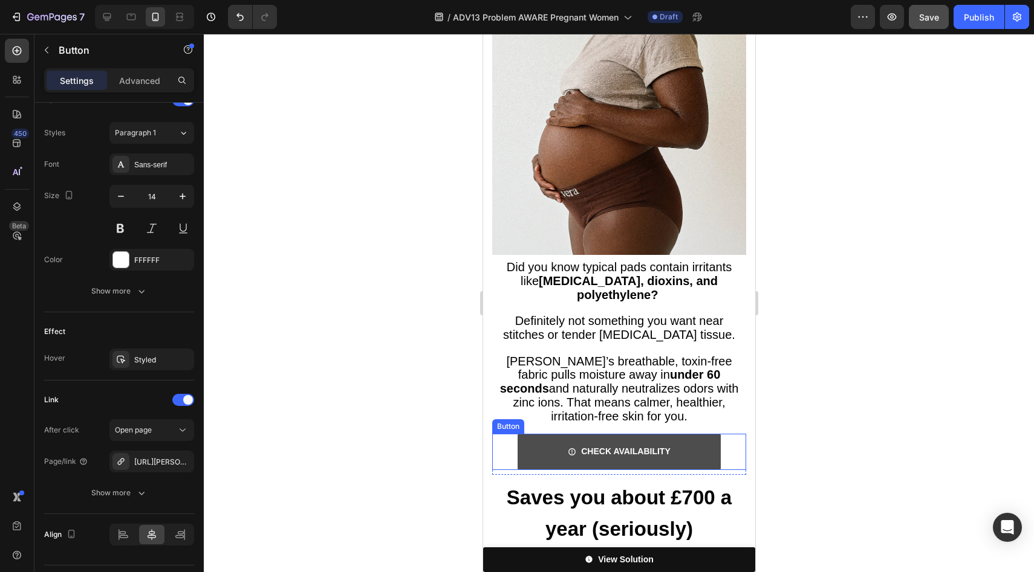
click at [535, 434] on link "CHECK AVAILABILITY" at bounding box center [618, 452] width 203 height 36
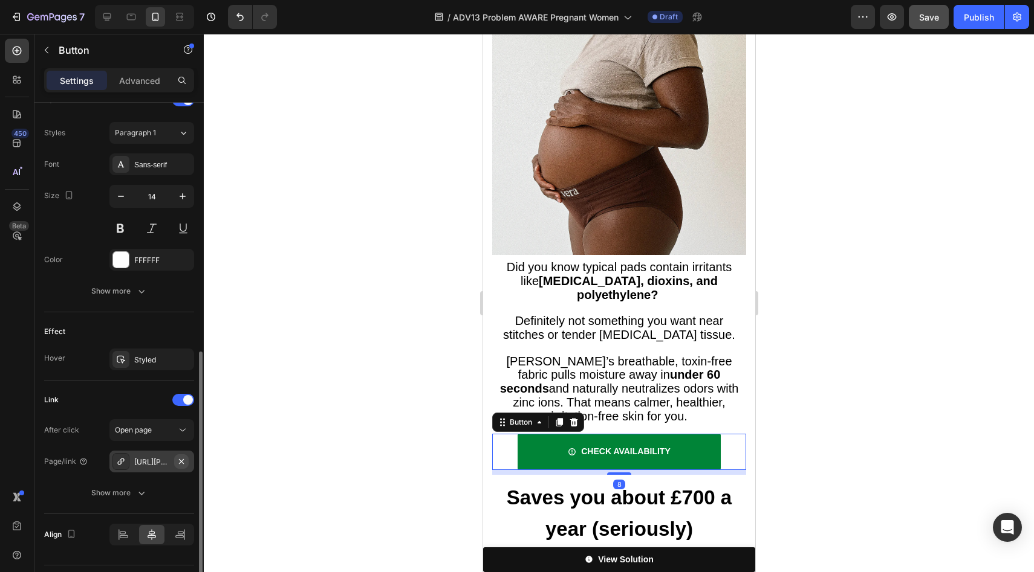
click at [186, 459] on icon "button" at bounding box center [181, 462] width 10 height 10
click at [175, 467] on div "Add..." at bounding box center [162, 462] width 57 height 11
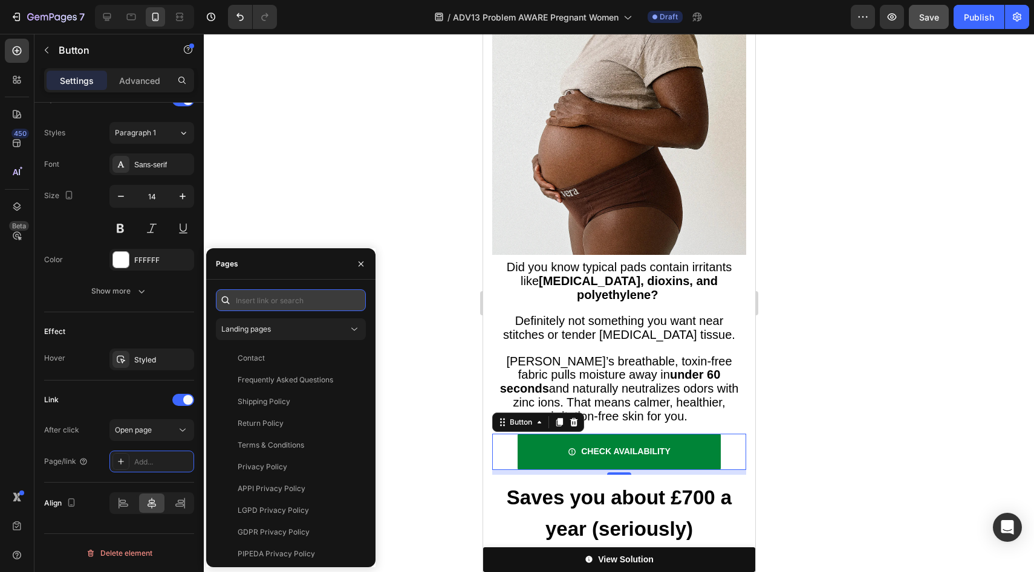
click at [304, 309] on input "text" at bounding box center [291, 301] width 150 height 22
paste input "[URL][PERSON_NAME][DOMAIN_NAME][PERSON_NAME]"
type input "[URL][PERSON_NAME][DOMAIN_NAME][PERSON_NAME]"
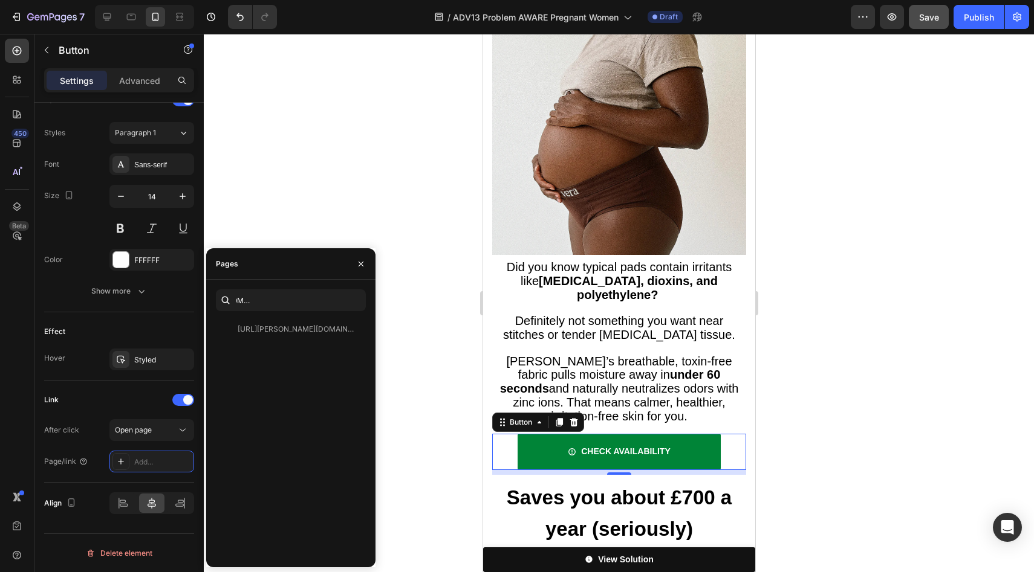
click at [276, 326] on div "[URL][PERSON_NAME][DOMAIN_NAME][PERSON_NAME]" at bounding box center [296, 329] width 116 height 11
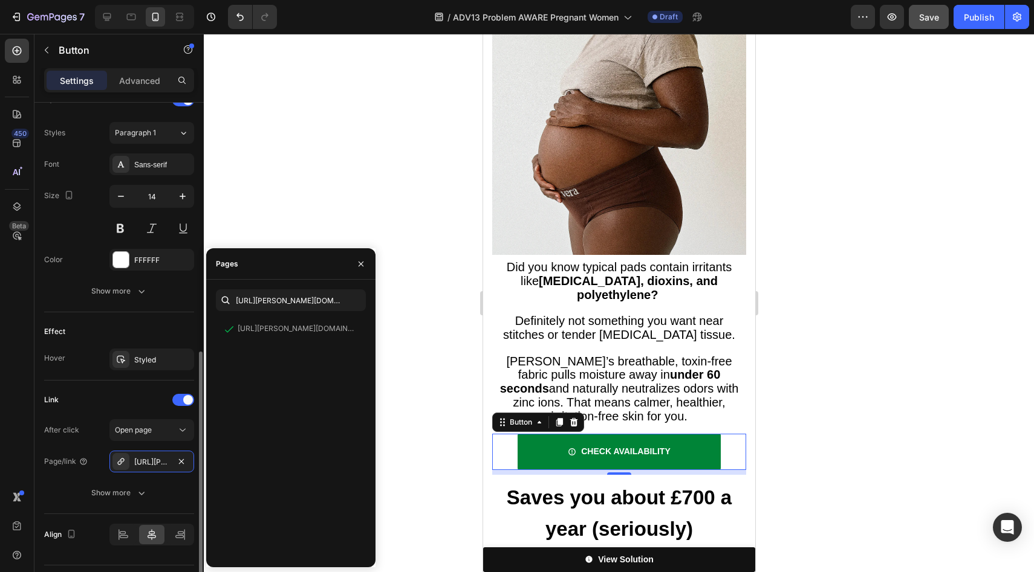
click at [140, 320] on div "Effect Hover Styled" at bounding box center [119, 346] width 150 height 68
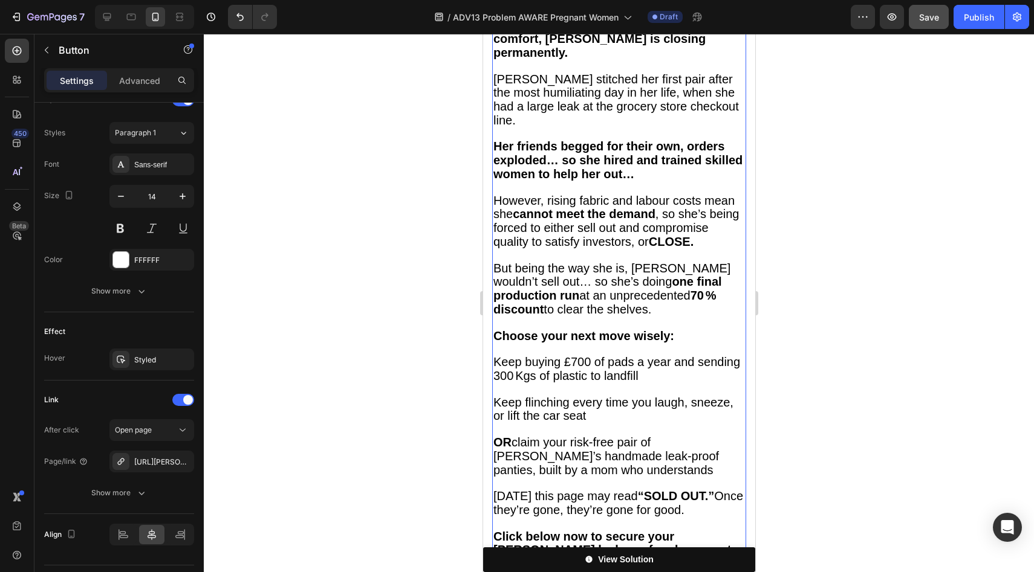
scroll to position [4396, 0]
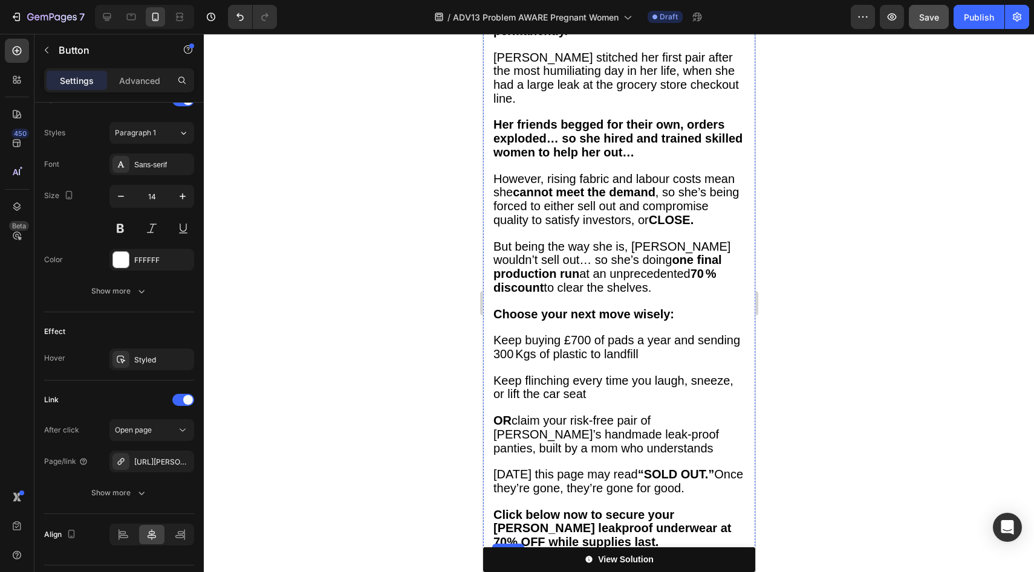
click at [529, 558] on link "CHECK AVAILABILITY & Save 70%" at bounding box center [618, 576] width 203 height 36
click at [186, 459] on button "button" at bounding box center [181, 462] width 15 height 15
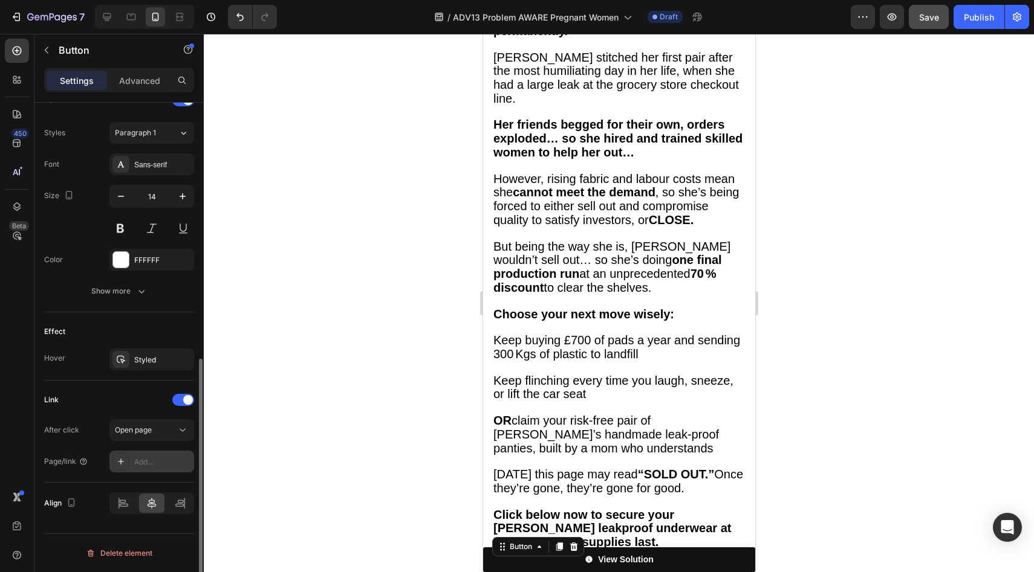
click at [177, 467] on div "Add..." at bounding box center [162, 462] width 57 height 11
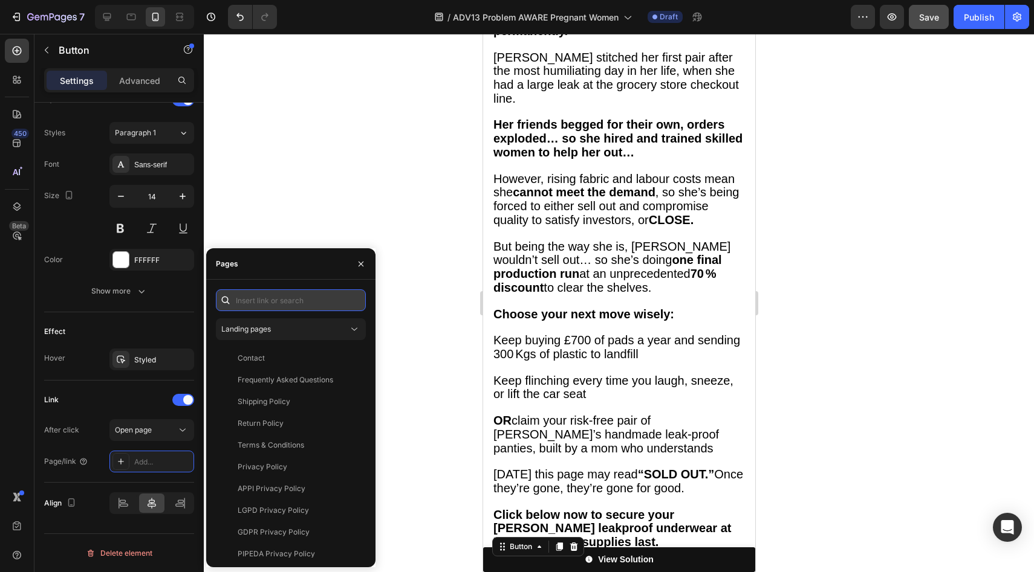
click at [273, 307] on input "text" at bounding box center [291, 301] width 150 height 22
paste input "[URL][PERSON_NAME][DOMAIN_NAME][PERSON_NAME]"
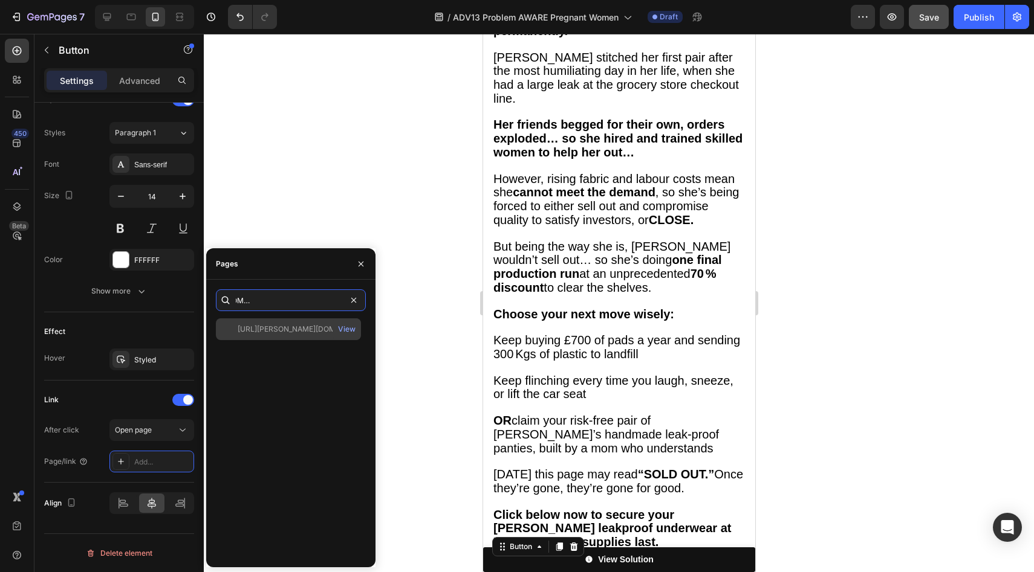
type input "[URL][PERSON_NAME][DOMAIN_NAME][PERSON_NAME]"
click at [270, 323] on div "[URL][PERSON_NAME][DOMAIN_NAME][PERSON_NAME] View" at bounding box center [288, 330] width 145 height 22
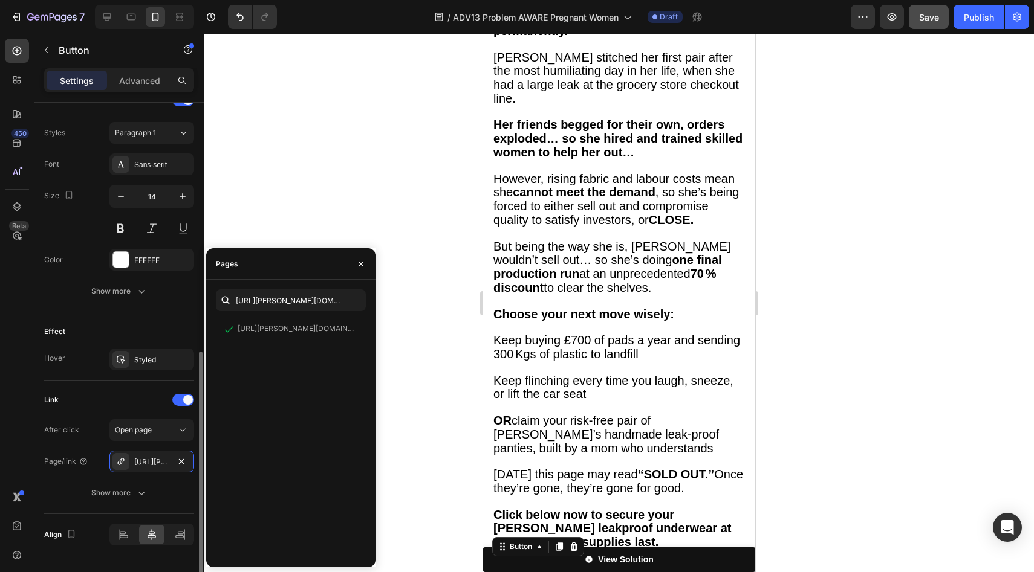
click at [166, 322] on div "Effect" at bounding box center [119, 331] width 150 height 19
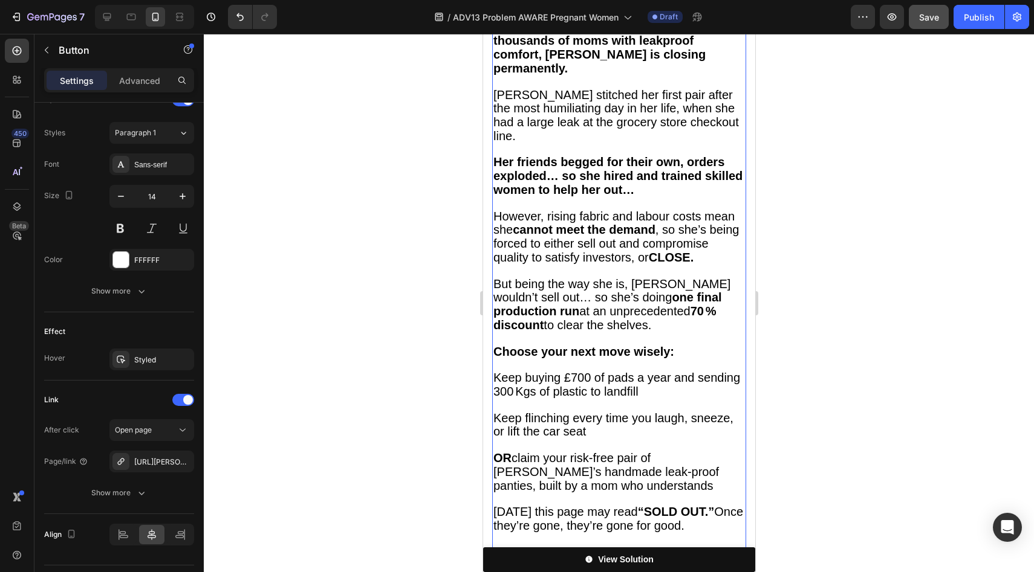
scroll to position [4277, 0]
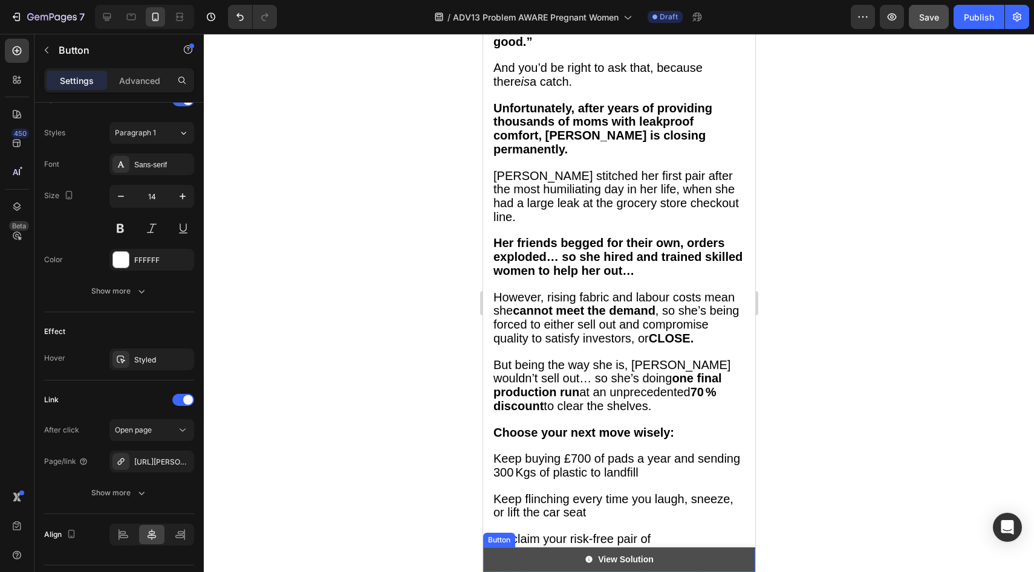
click at [524, 554] on link "View Solution" at bounding box center [618, 560] width 272 height 25
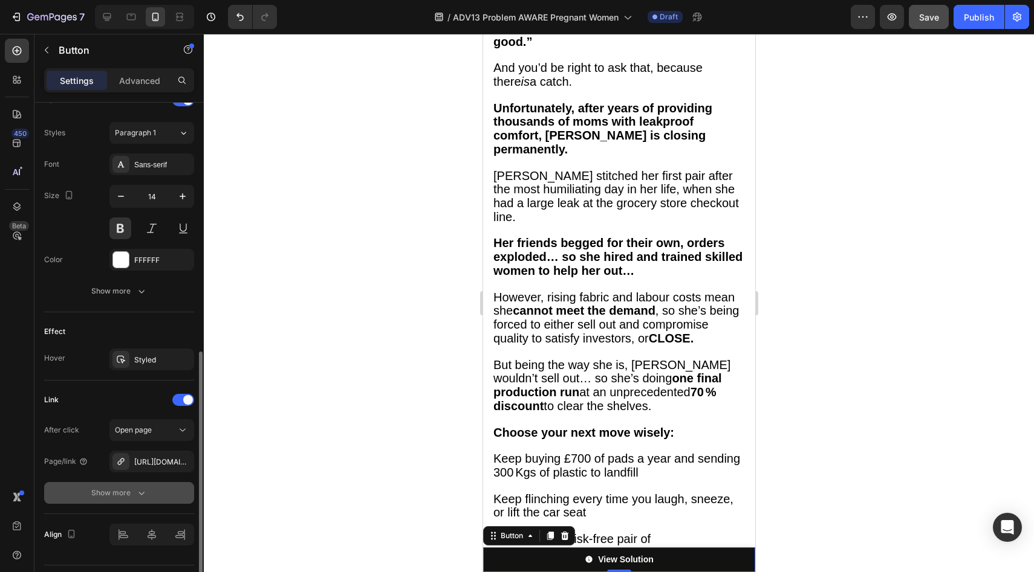
scroll to position [552, 0]
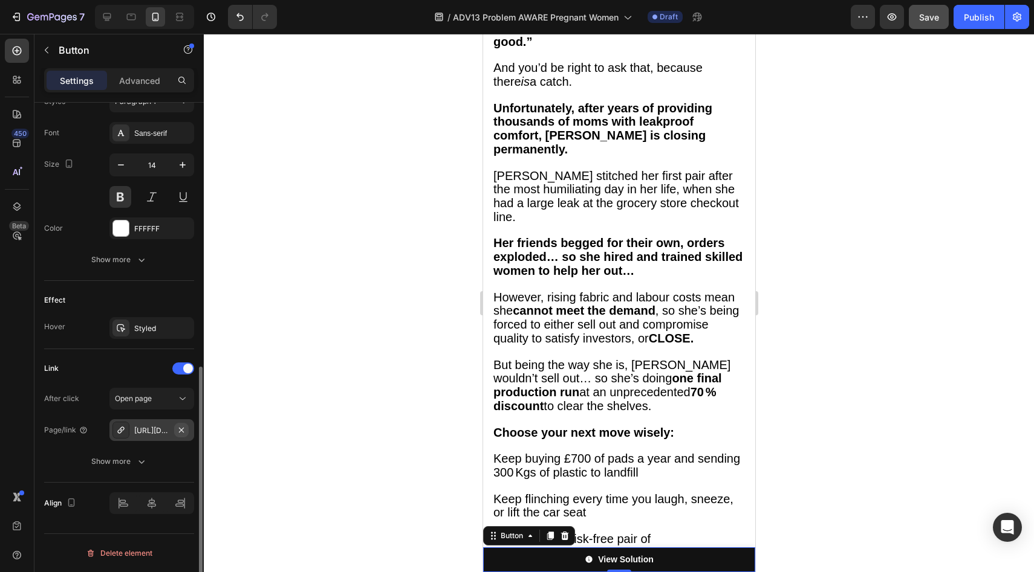
click at [178, 433] on icon "button" at bounding box center [181, 430] width 10 height 10
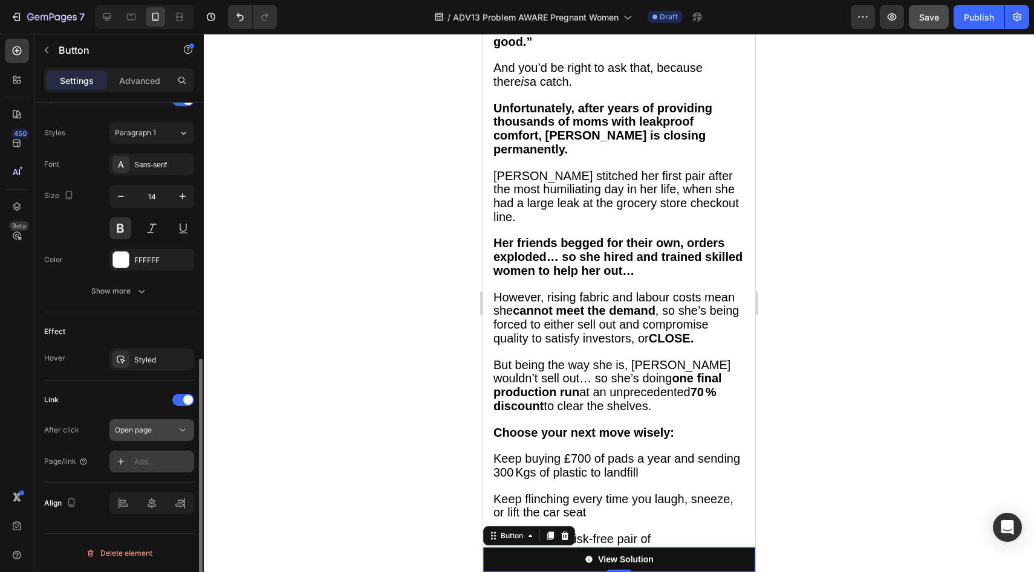
scroll to position [521, 0]
click at [158, 455] on div "Add..." at bounding box center [151, 462] width 85 height 22
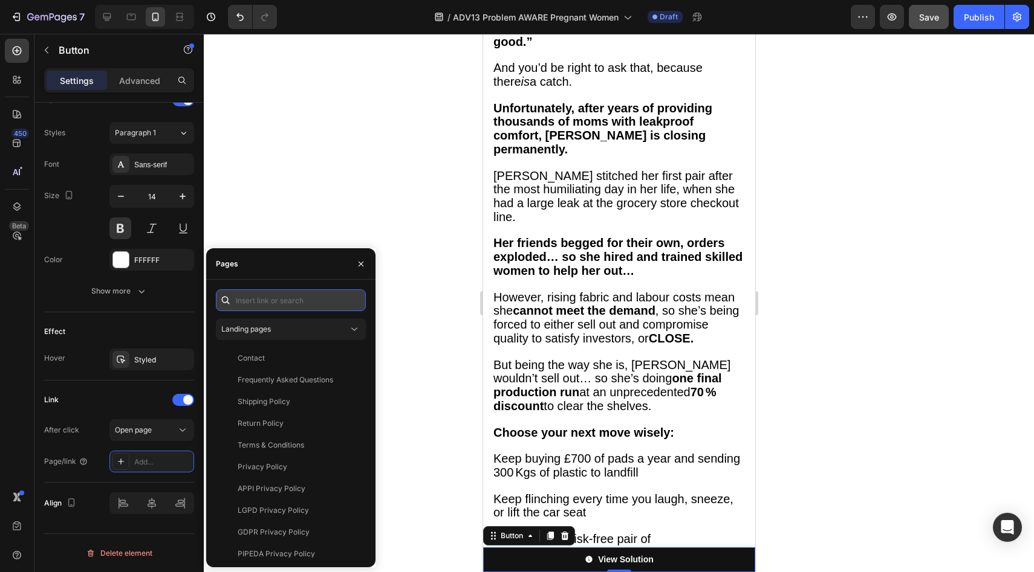
click at [273, 308] on input "text" at bounding box center [291, 301] width 150 height 22
paste input "[URL][PERSON_NAME][DOMAIN_NAME][PERSON_NAME]"
type input "[URL][PERSON_NAME][DOMAIN_NAME][PERSON_NAME]"
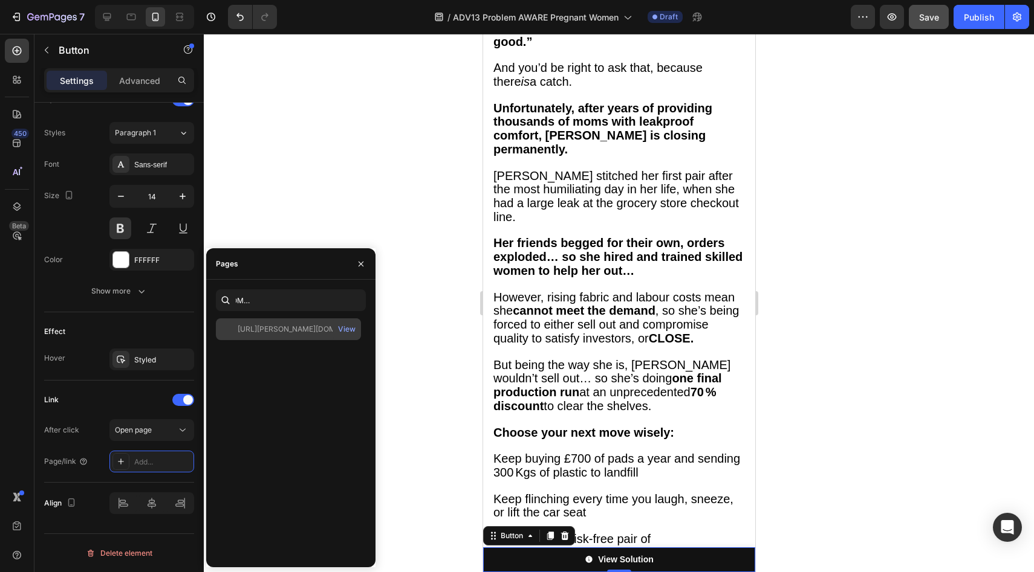
click at [270, 322] on div "[URL][PERSON_NAME][DOMAIN_NAME][PERSON_NAME] View" at bounding box center [288, 330] width 145 height 22
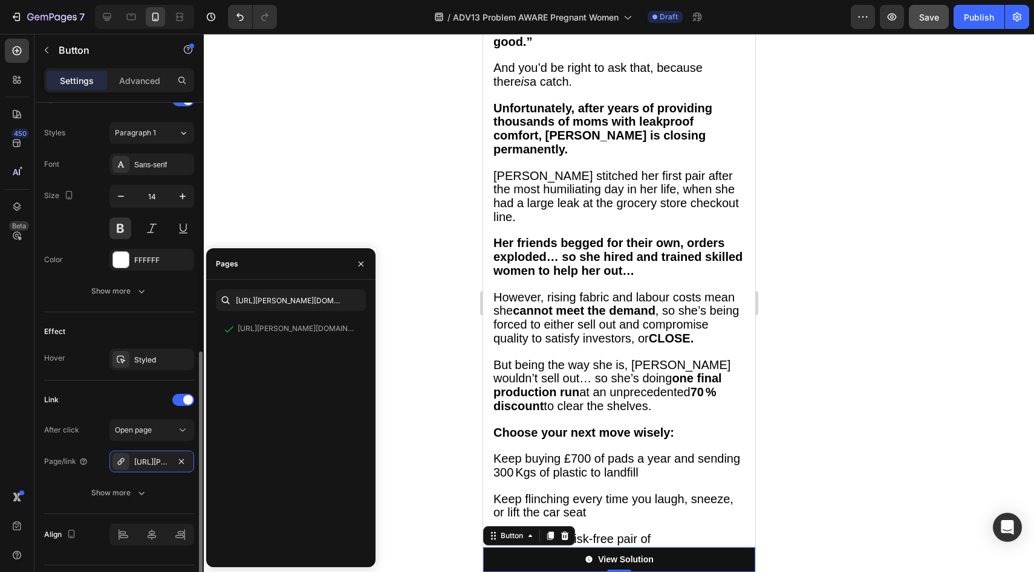
click at [159, 326] on div "Effect" at bounding box center [119, 331] width 150 height 19
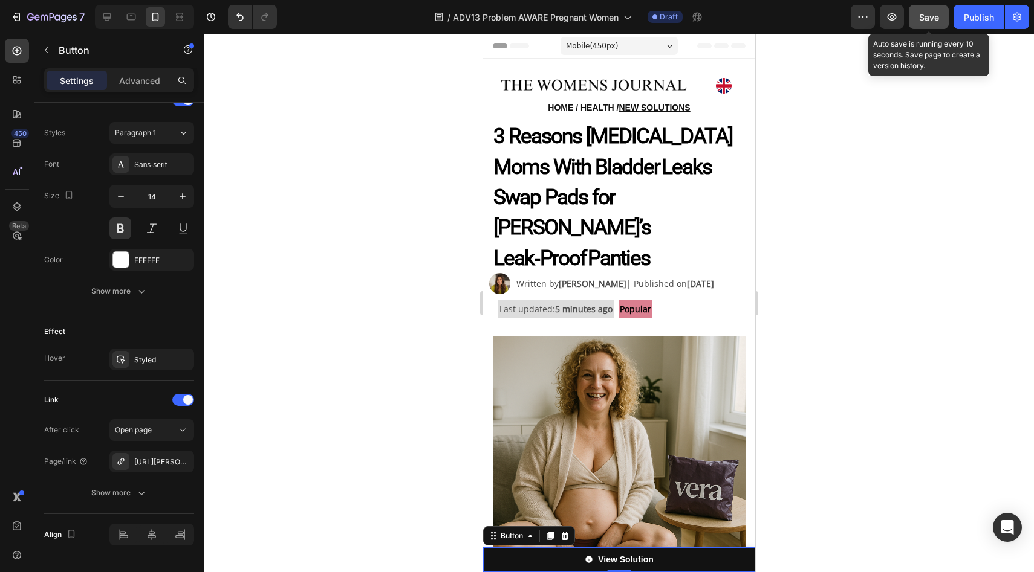
click at [936, 27] on button "Save" at bounding box center [928, 17] width 40 height 24
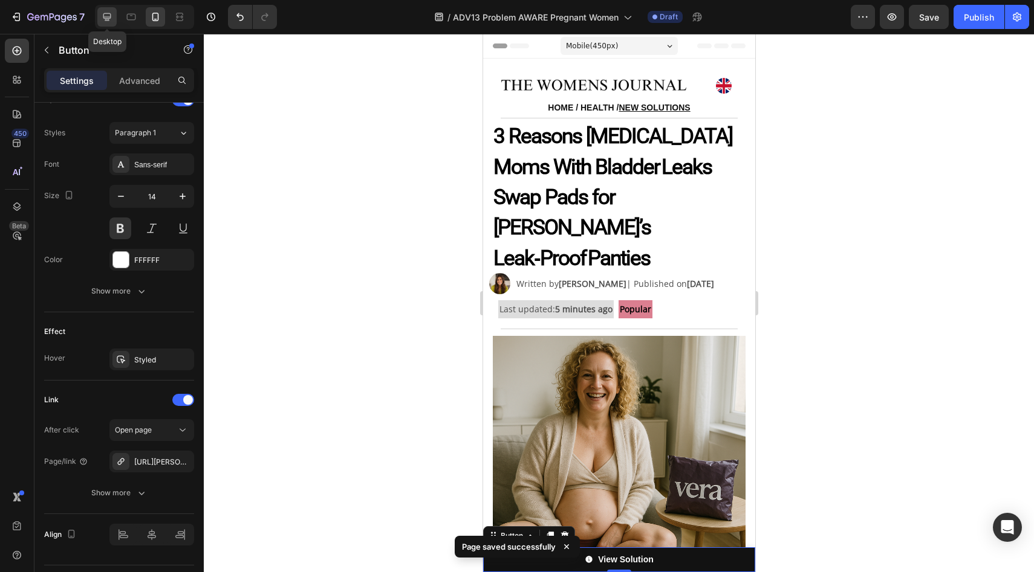
click at [102, 16] on icon at bounding box center [107, 17] width 12 height 12
type input "Auto"
type input "16"
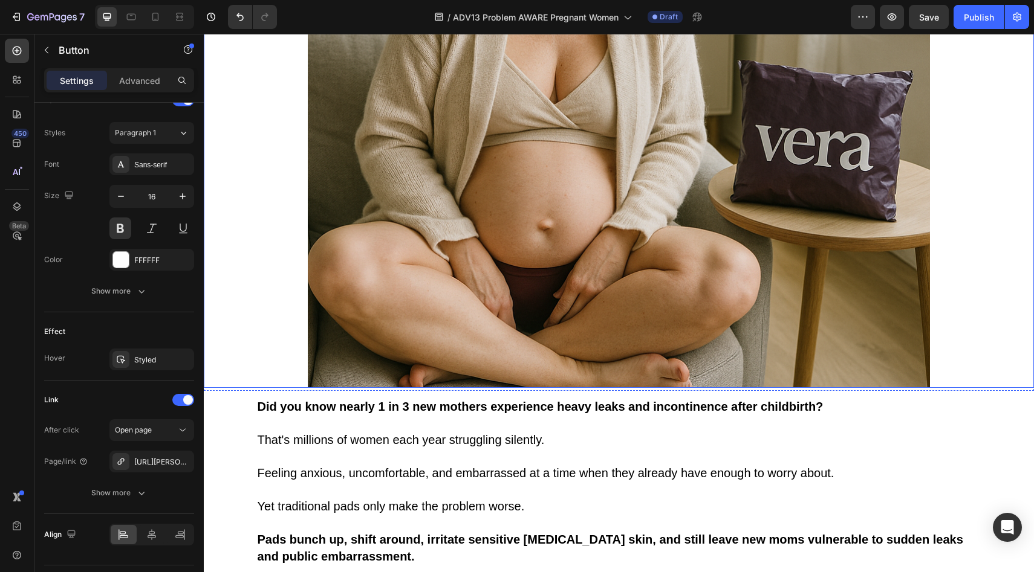
scroll to position [328, 0]
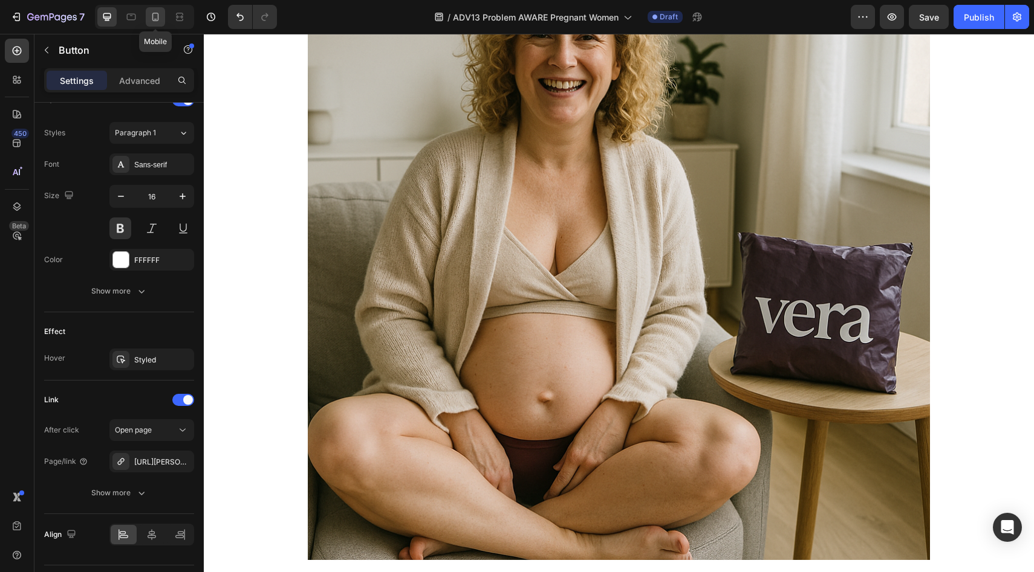
click at [147, 18] on div at bounding box center [155, 16] width 19 height 19
type input "100%"
type input "14"
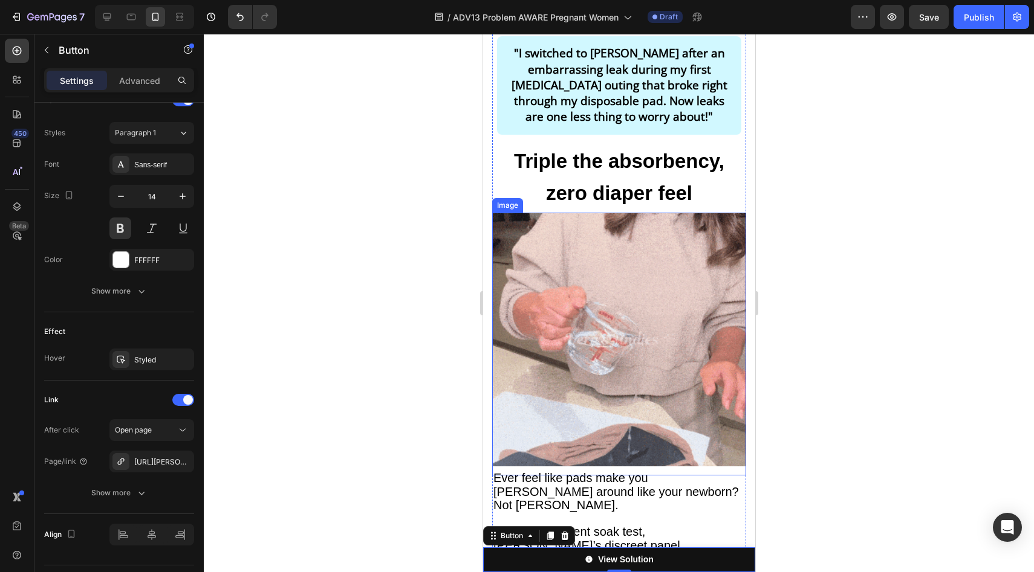
scroll to position [2208, 0]
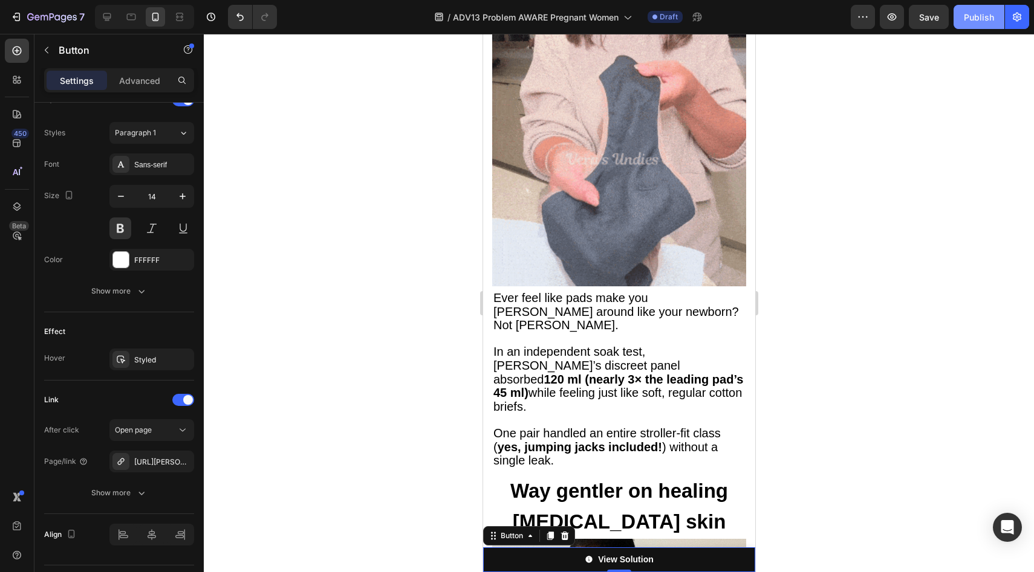
click at [976, 11] on div "Publish" at bounding box center [978, 17] width 30 height 13
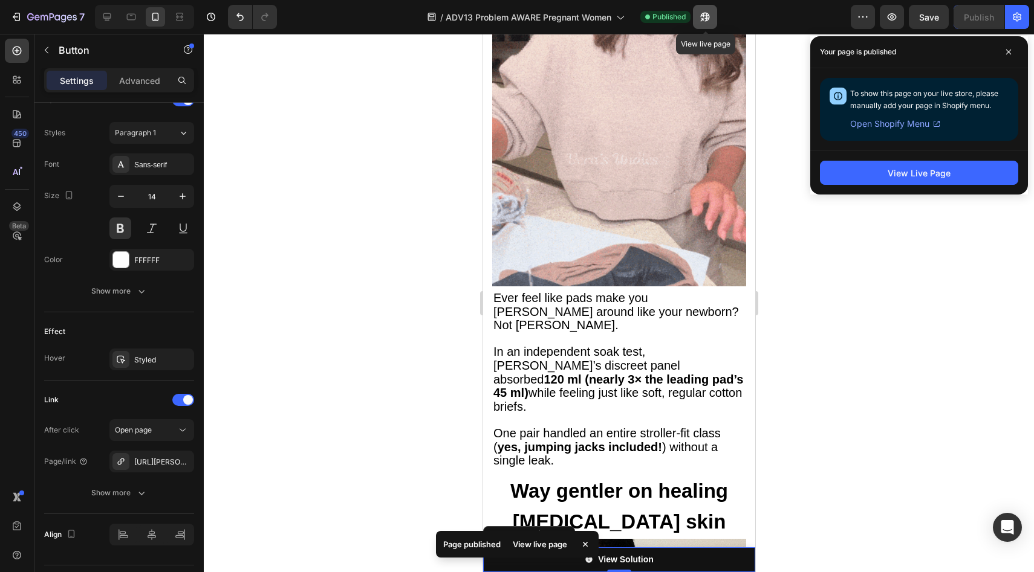
click at [711, 13] on icon "button" at bounding box center [705, 17] width 12 height 12
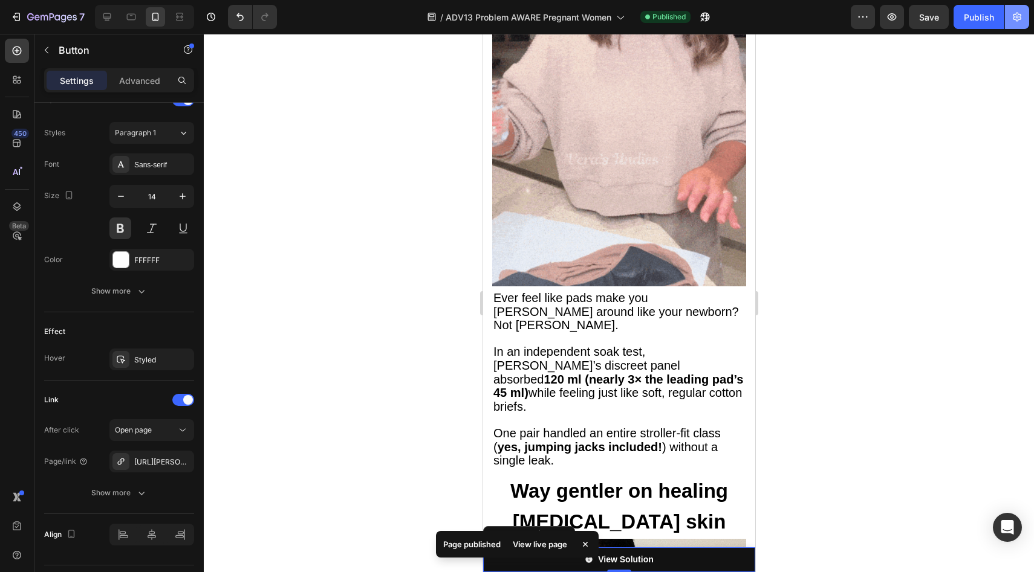
click at [1022, 16] on icon "button" at bounding box center [1017, 17] width 12 height 12
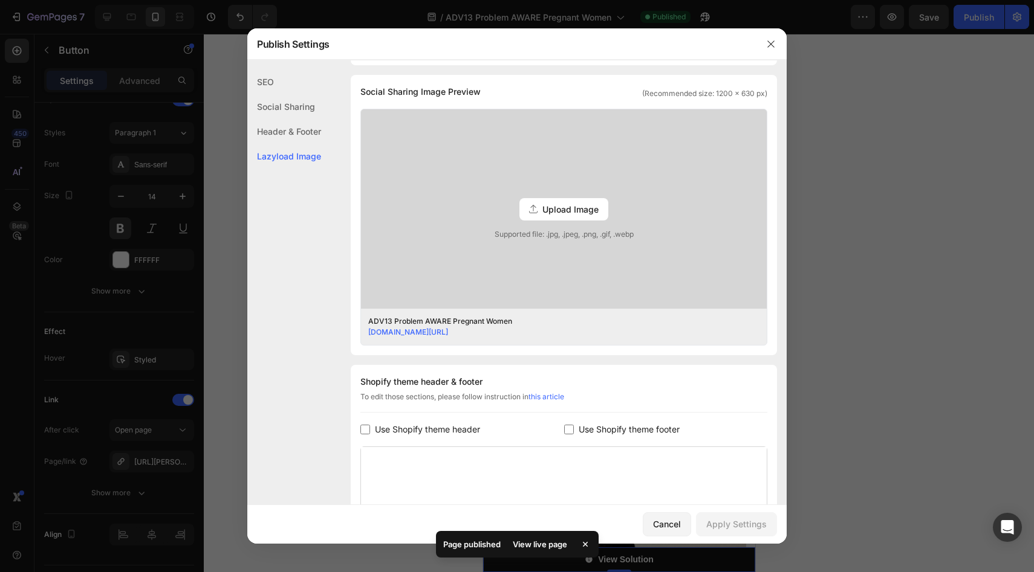
scroll to position [418, 0]
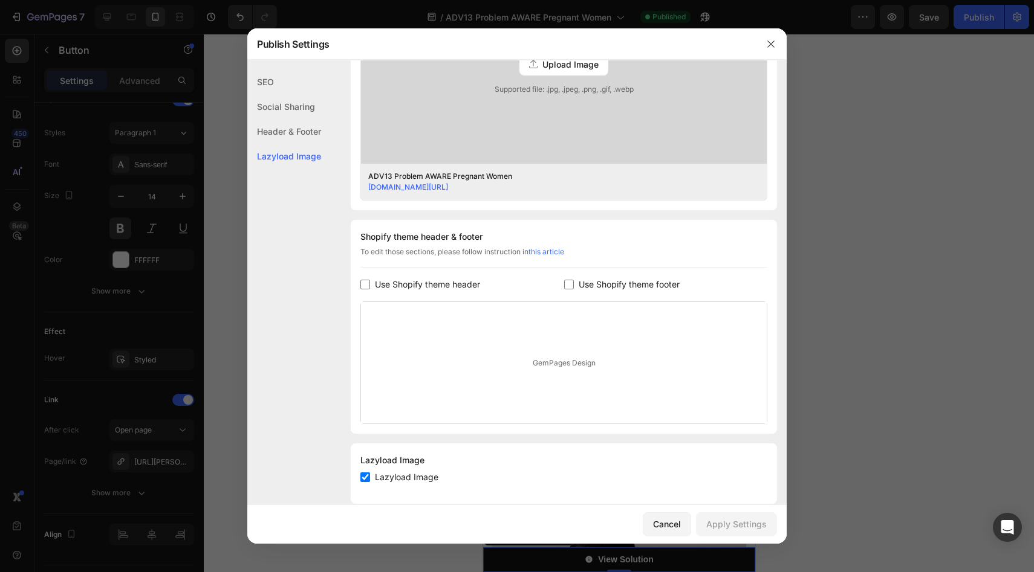
click at [444, 282] on span "Use Shopify theme header" at bounding box center [427, 284] width 105 height 15
checkbox input "true"
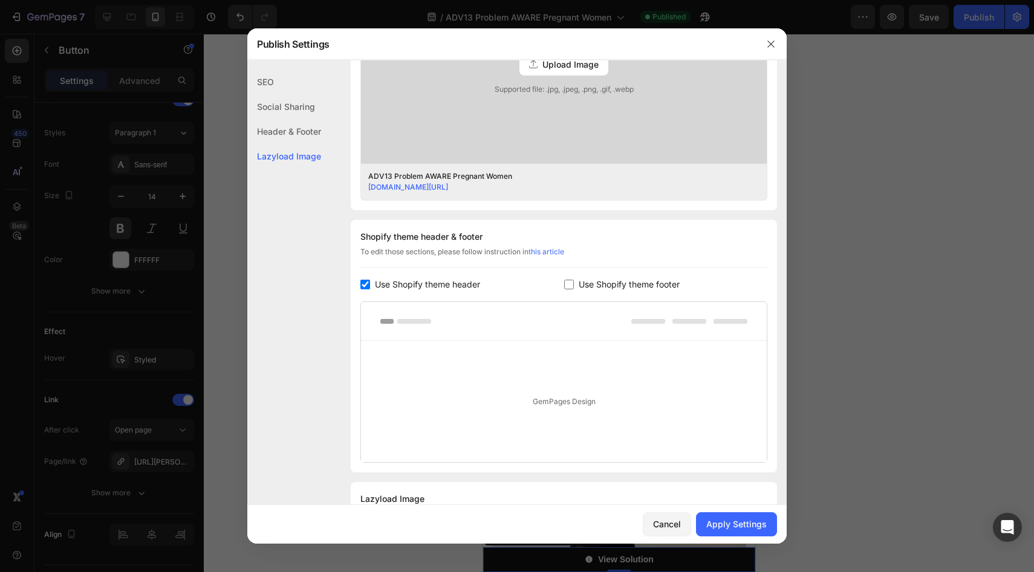
click at [589, 283] on span "Use Shopify theme footer" at bounding box center [628, 284] width 101 height 15
checkbox input "true"
click at [719, 511] on div "Cancel Apply Settings" at bounding box center [516, 524] width 539 height 39
drag, startPoint x: 719, startPoint y: 516, endPoint x: 713, endPoint y: 511, distance: 7.7
click at [719, 516] on button "Apply Settings" at bounding box center [736, 525] width 81 height 24
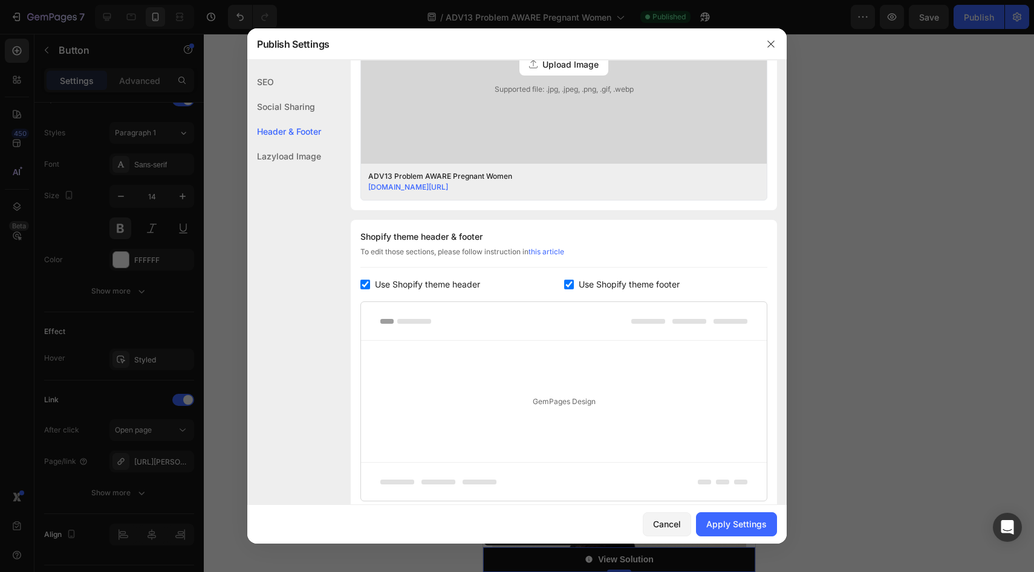
click at [470, 283] on span "Use Shopify theme header" at bounding box center [427, 284] width 105 height 15
checkbox input "false"
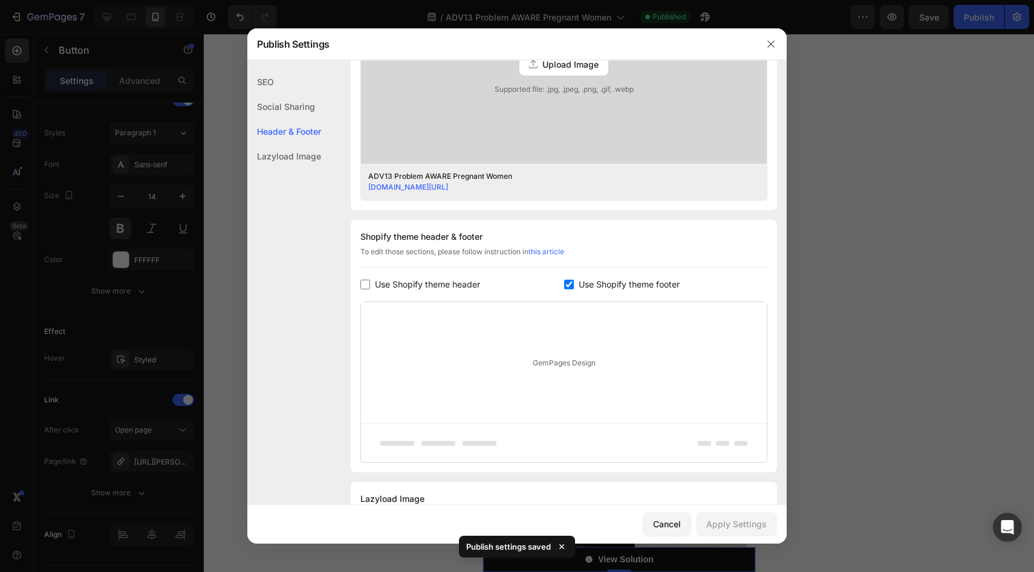
click at [586, 282] on span "Use Shopify theme footer" at bounding box center [628, 284] width 101 height 15
checkbox input "false"
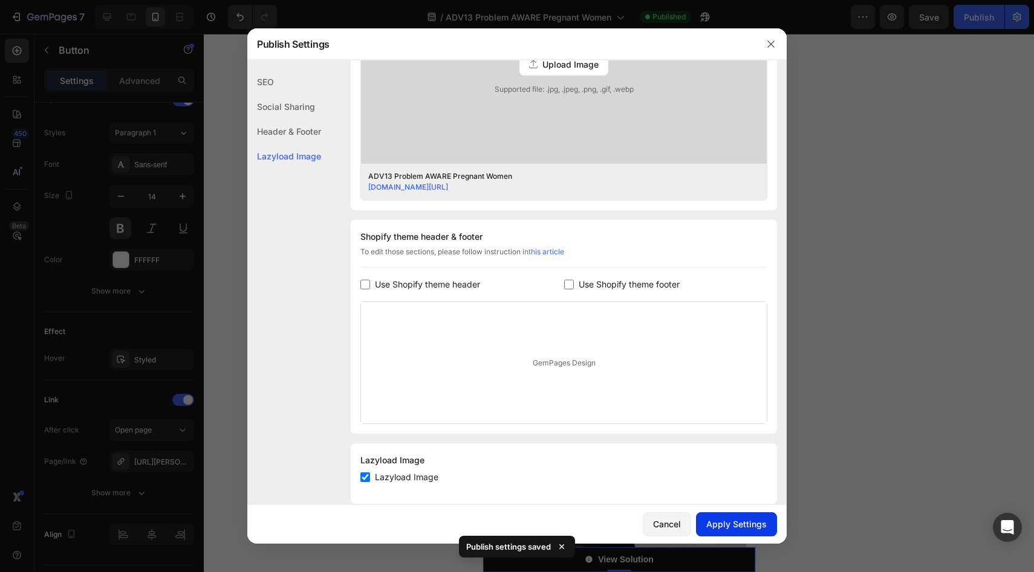
click at [736, 516] on button "Apply Settings" at bounding box center [736, 525] width 81 height 24
click at [766, 43] on icon "button" at bounding box center [771, 44] width 10 height 10
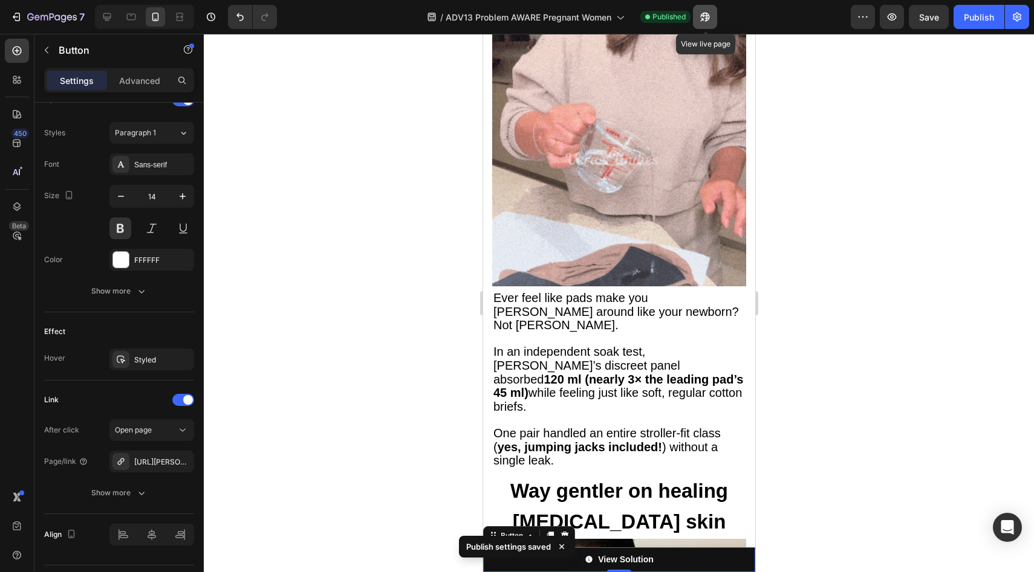
click at [703, 18] on icon "button" at bounding box center [701, 19] width 3 height 3
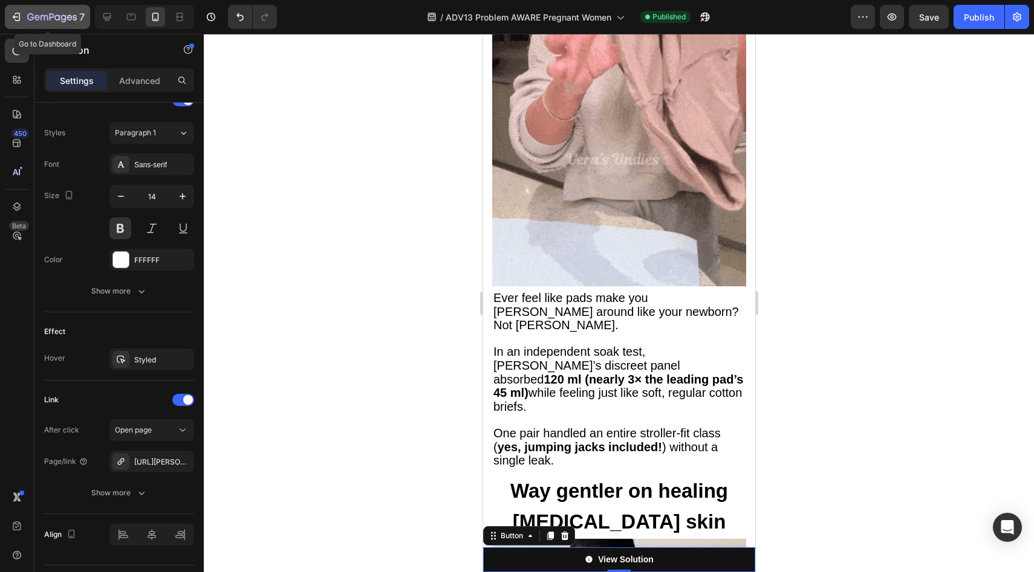
click at [58, 26] on button "7" at bounding box center [47, 17] width 85 height 24
